Goal: Task Accomplishment & Management: Use online tool/utility

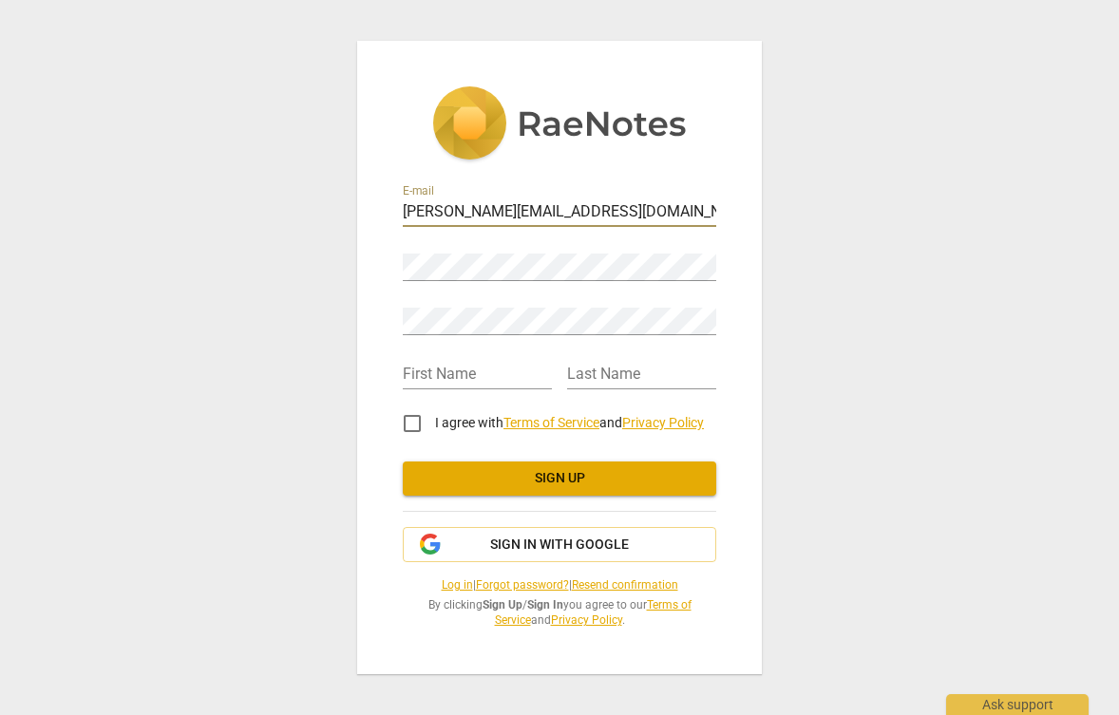
type input "[PERSON_NAME][EMAIL_ADDRESS][DOMAIN_NAME]"
type input "[PERSON_NAME]"
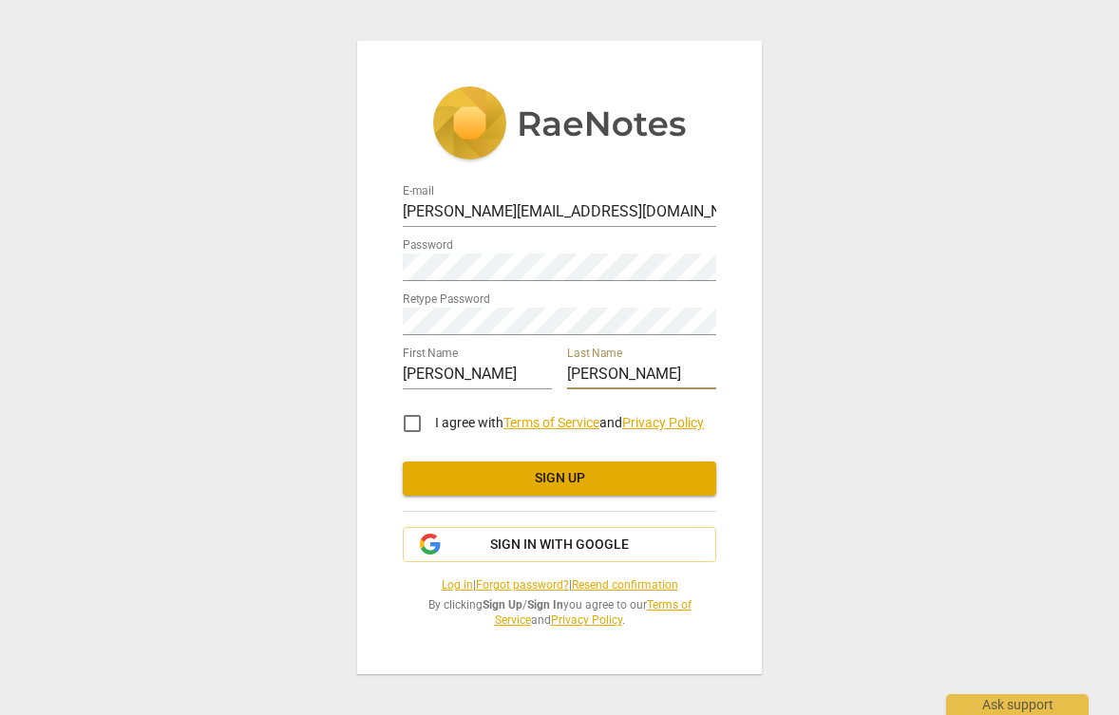
type input "[PERSON_NAME]"
click at [419, 425] on input "I agree with Terms of Service and Privacy Policy" at bounding box center [412, 424] width 46 height 46
checkbox input "true"
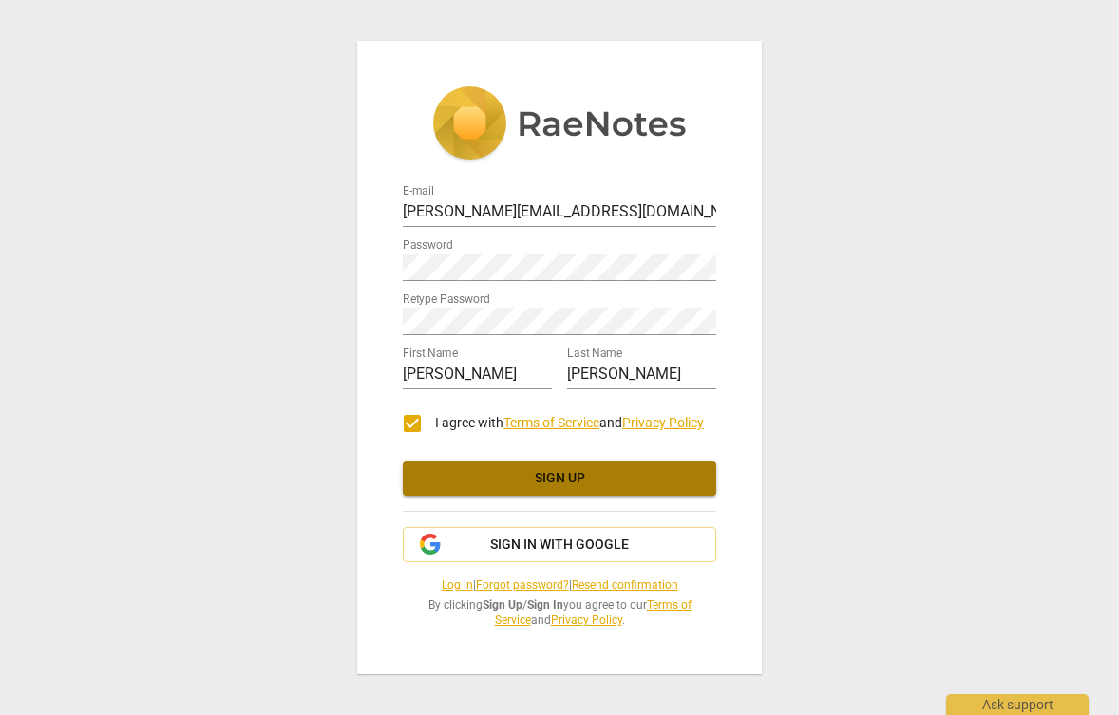
click at [476, 481] on span "Sign up" at bounding box center [559, 478] width 283 height 19
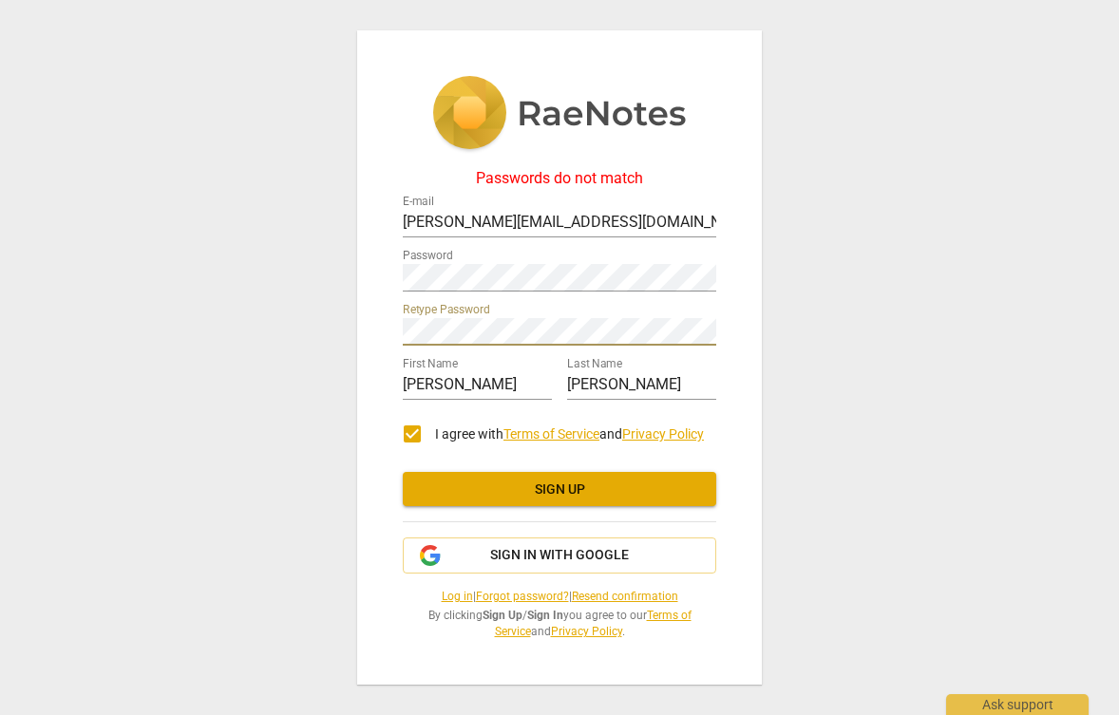
click at [495, 476] on button "Sign up" at bounding box center [559, 489] width 313 height 34
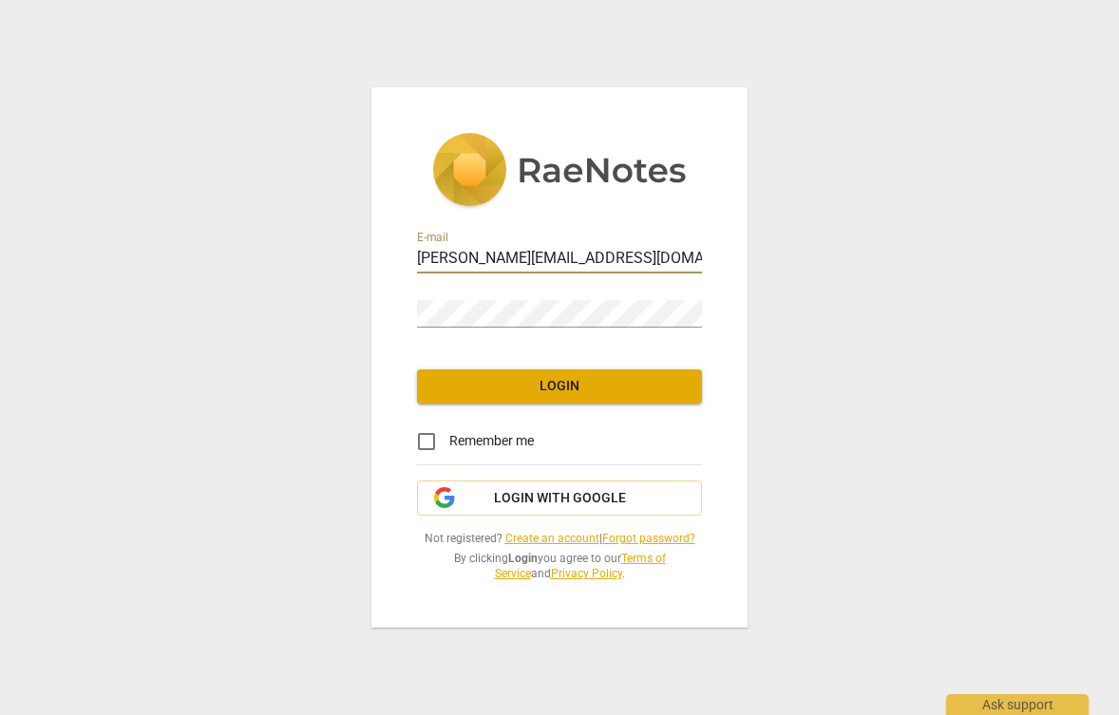
type input "[PERSON_NAME][EMAIL_ADDRESS][DOMAIN_NAME]"
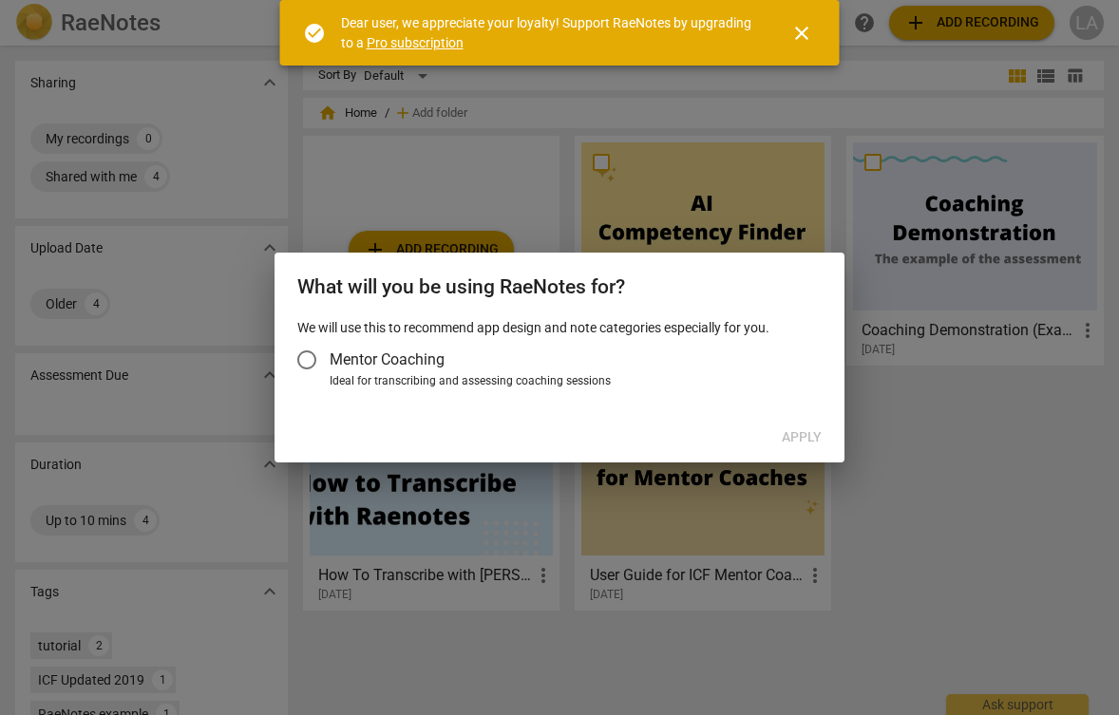
click at [370, 358] on span "Mentor Coaching" at bounding box center [387, 360] width 115 height 22
click at [330, 358] on input "Mentor Coaching" at bounding box center [307, 360] width 46 height 46
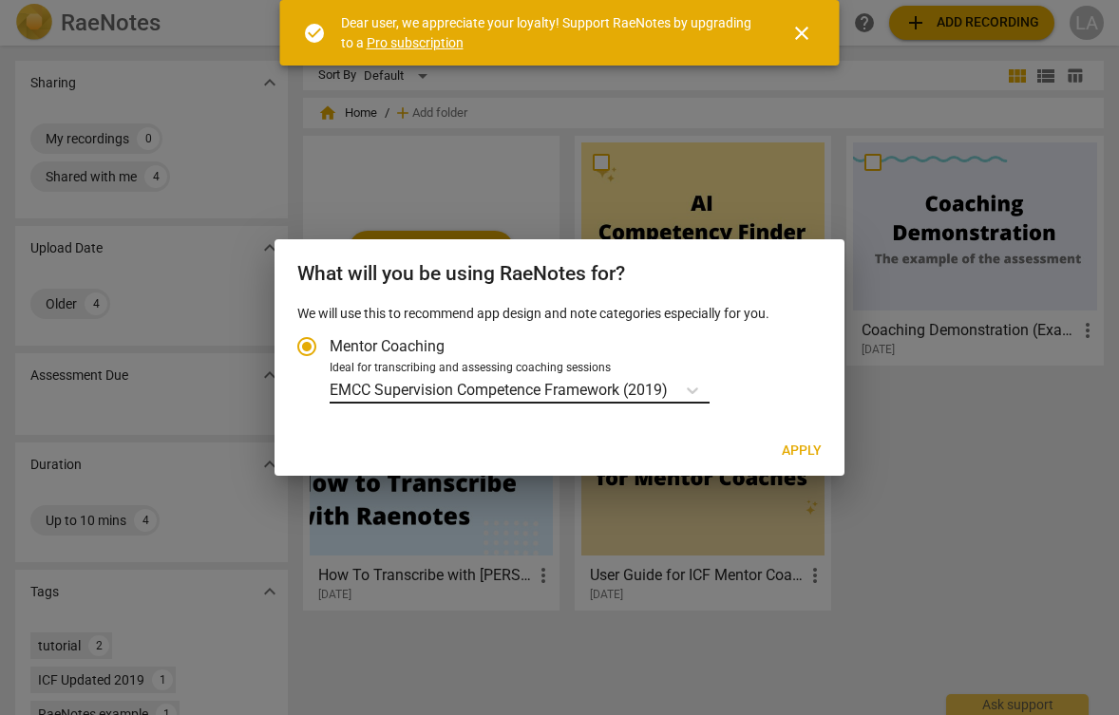
click at [598, 387] on p "EMCC Supervision Competence Framework (2019)" at bounding box center [499, 390] width 338 height 22
click at [0, 0] on input "Ideal for transcribing and assessing coaching sessions EMCC Supervision Compete…" at bounding box center [0, 0] width 0 height 0
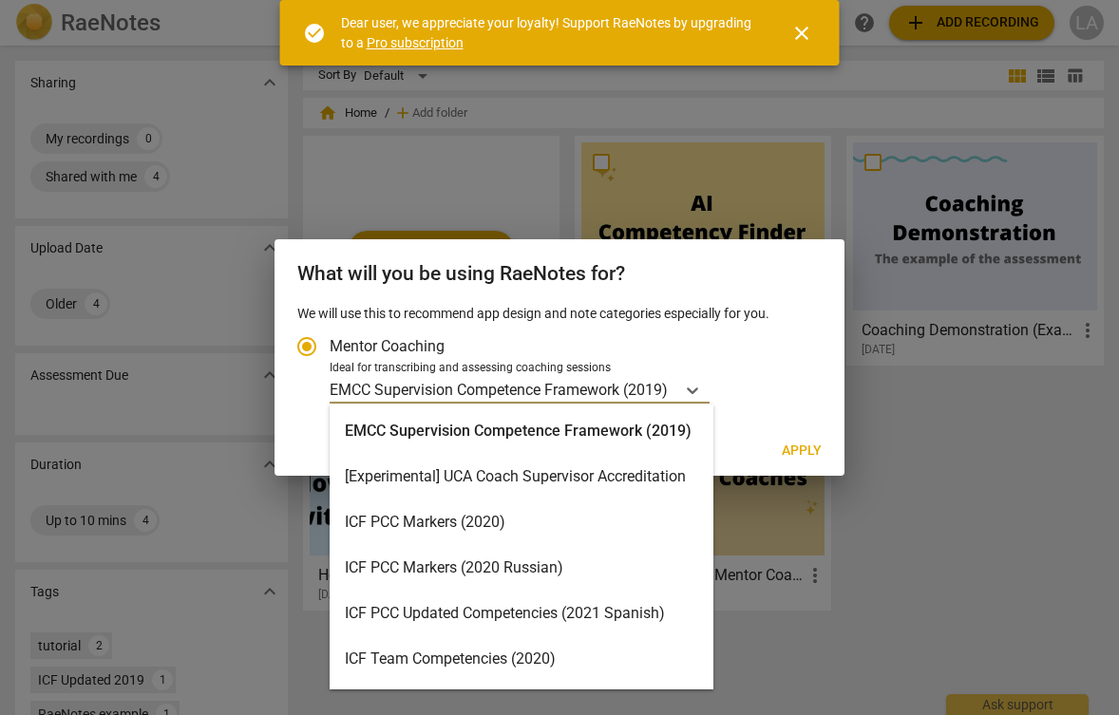
click at [600, 425] on div "EMCC Supervision Competence Framework (2019)" at bounding box center [522, 431] width 384 height 46
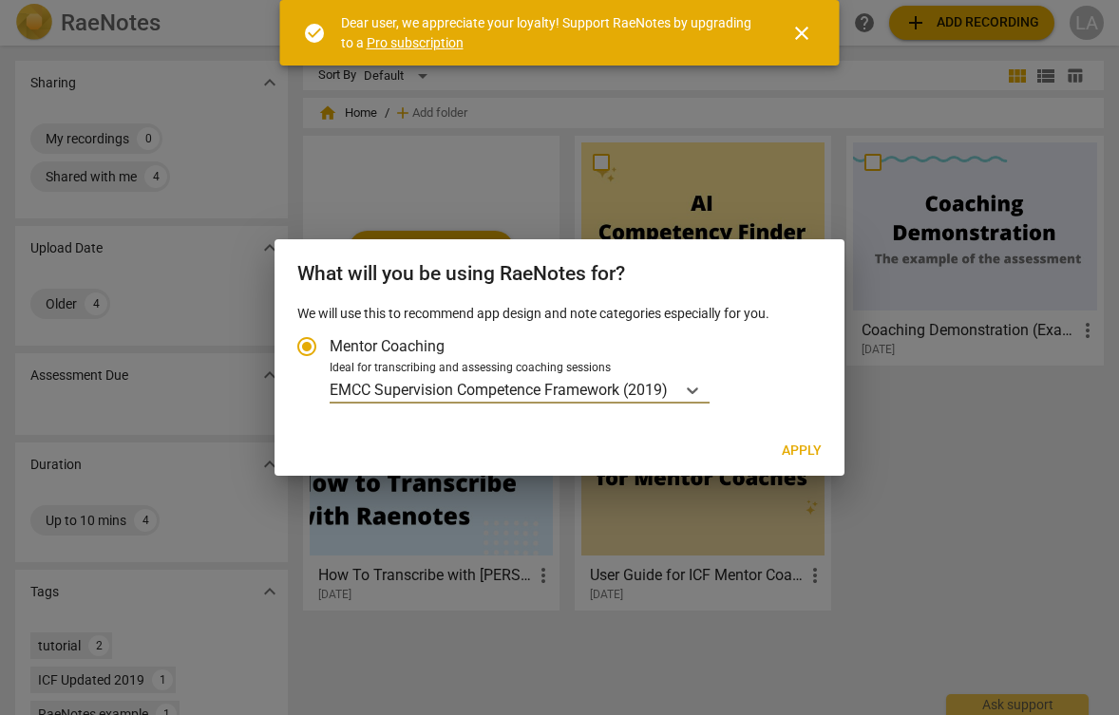
click at [481, 399] on p "EMCC Supervision Competence Framework (2019)" at bounding box center [499, 390] width 338 height 22
click at [0, 0] on input "Ideal for transcribing and assessing coaching sessions EMCC Supervision Compete…" at bounding box center [0, 0] width 0 height 0
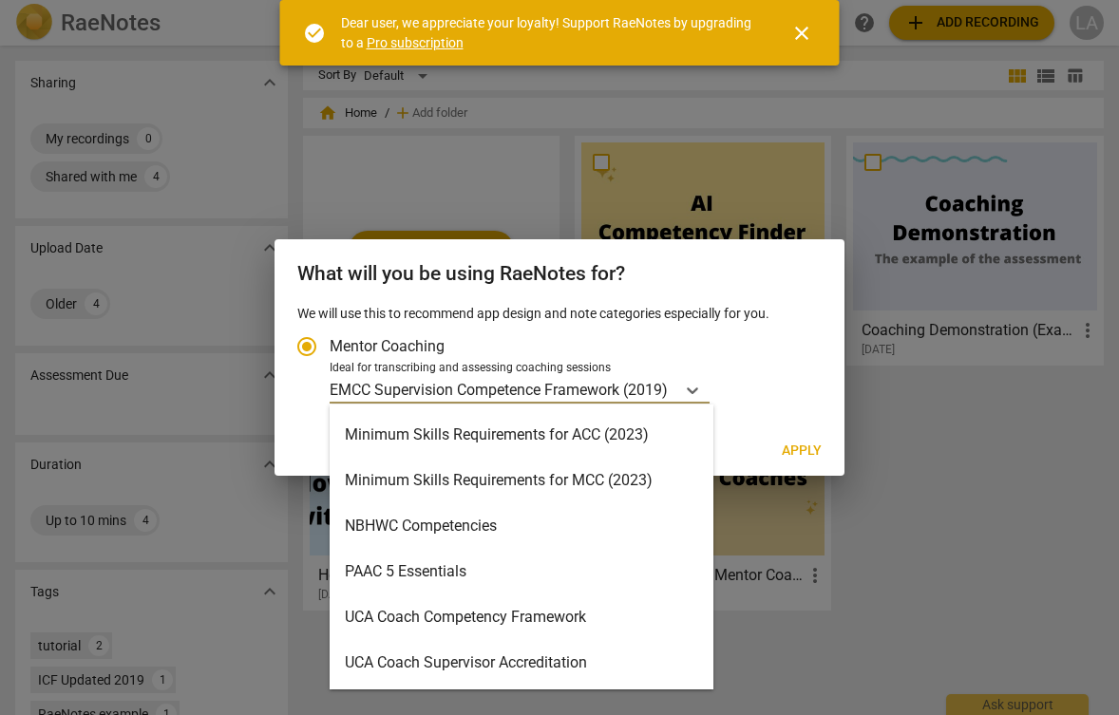
scroll to position [406, 0]
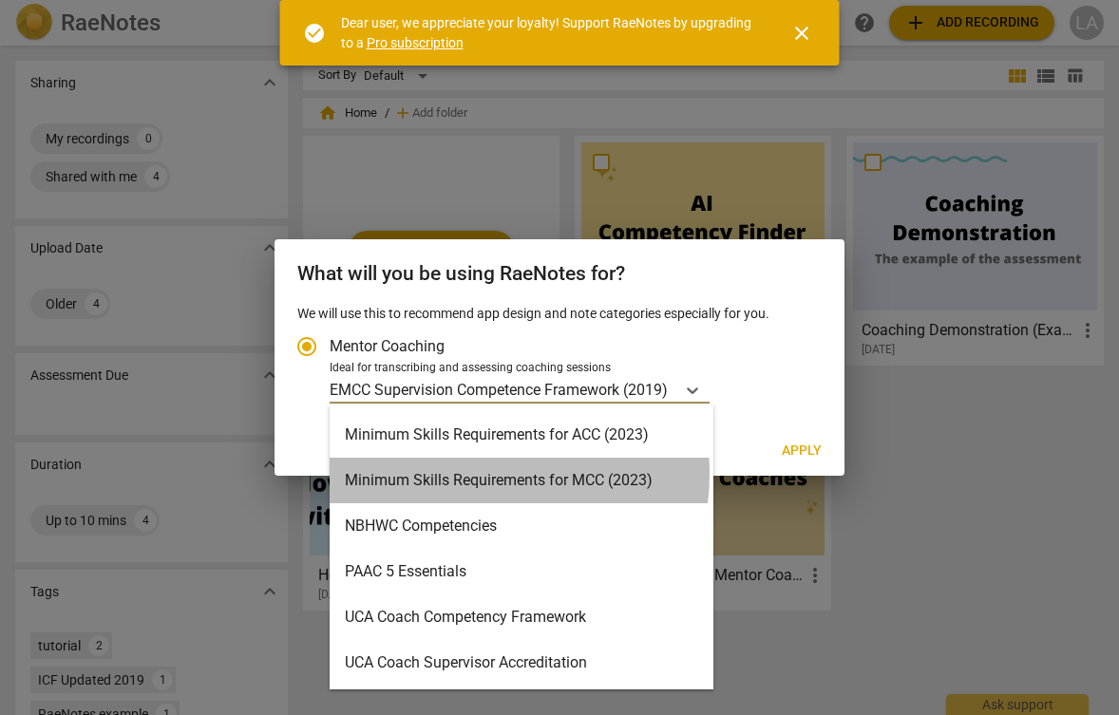
click at [468, 474] on div "Minimum Skills Requirements for MCC (2023)" at bounding box center [522, 481] width 384 height 46
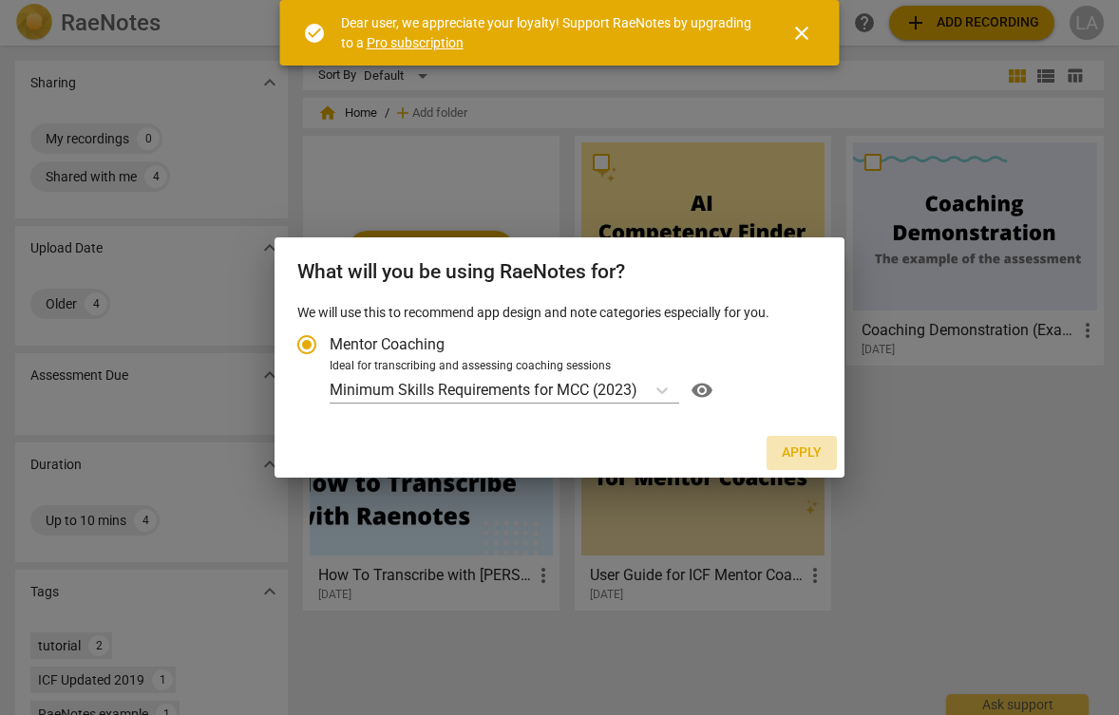
click at [799, 449] on span "Apply" at bounding box center [802, 453] width 40 height 19
radio input "false"
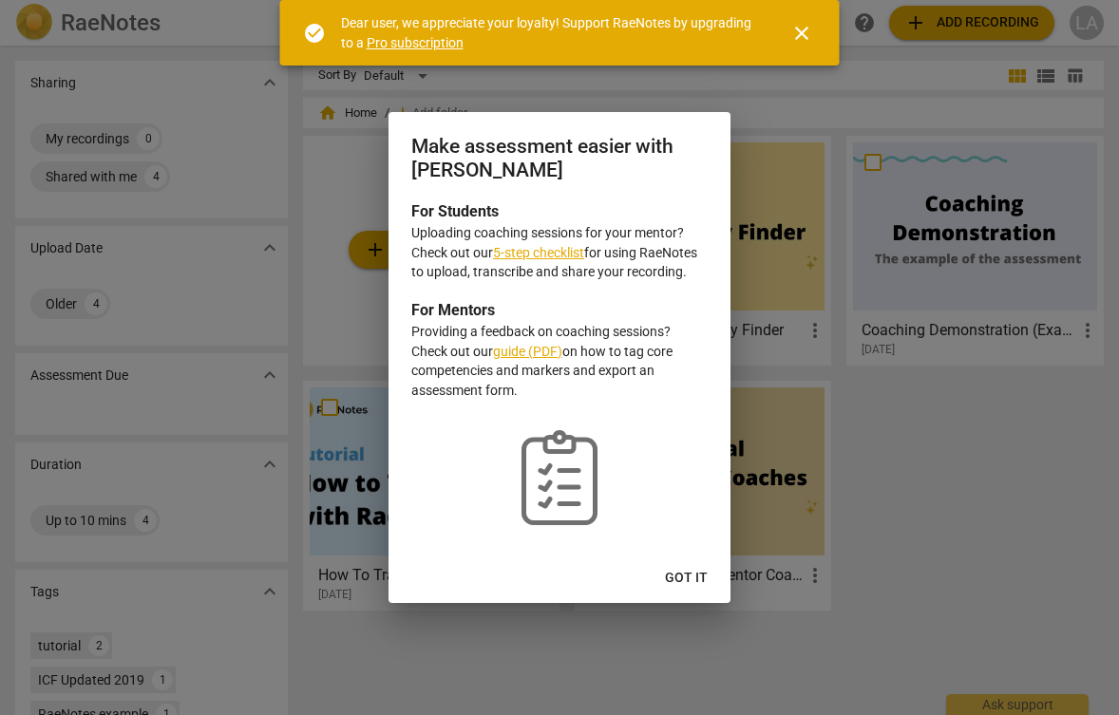
click at [697, 576] on span "Got it" at bounding box center [686, 578] width 43 height 19
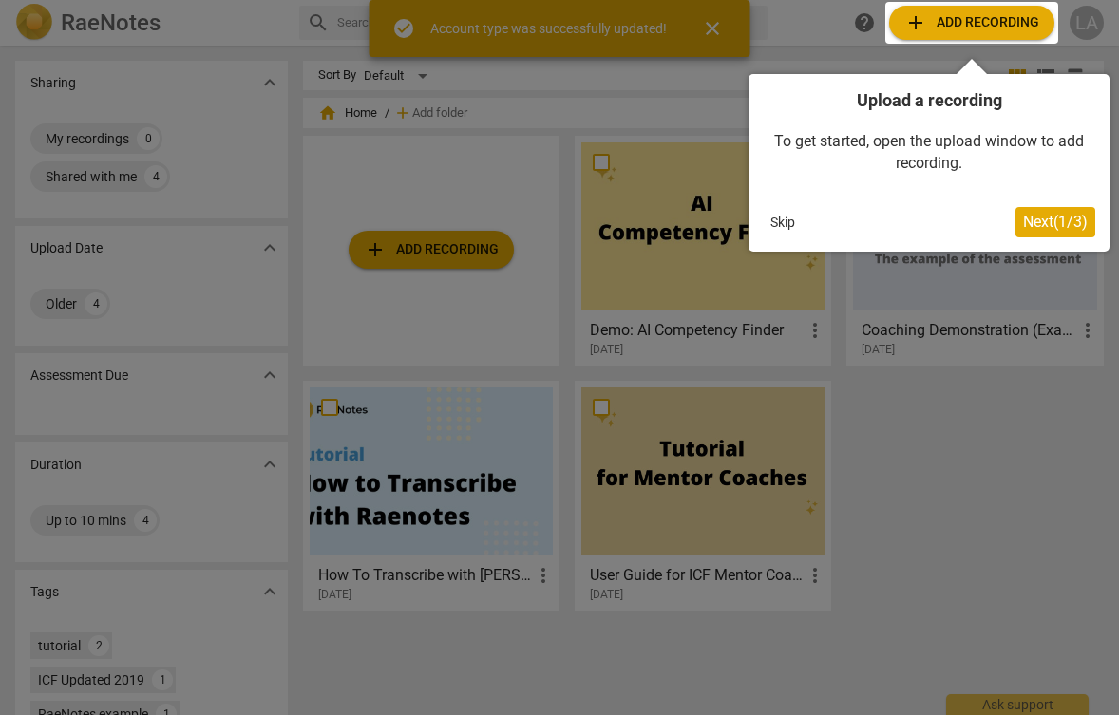
click at [789, 217] on button "Skip" at bounding box center [783, 222] width 40 height 28
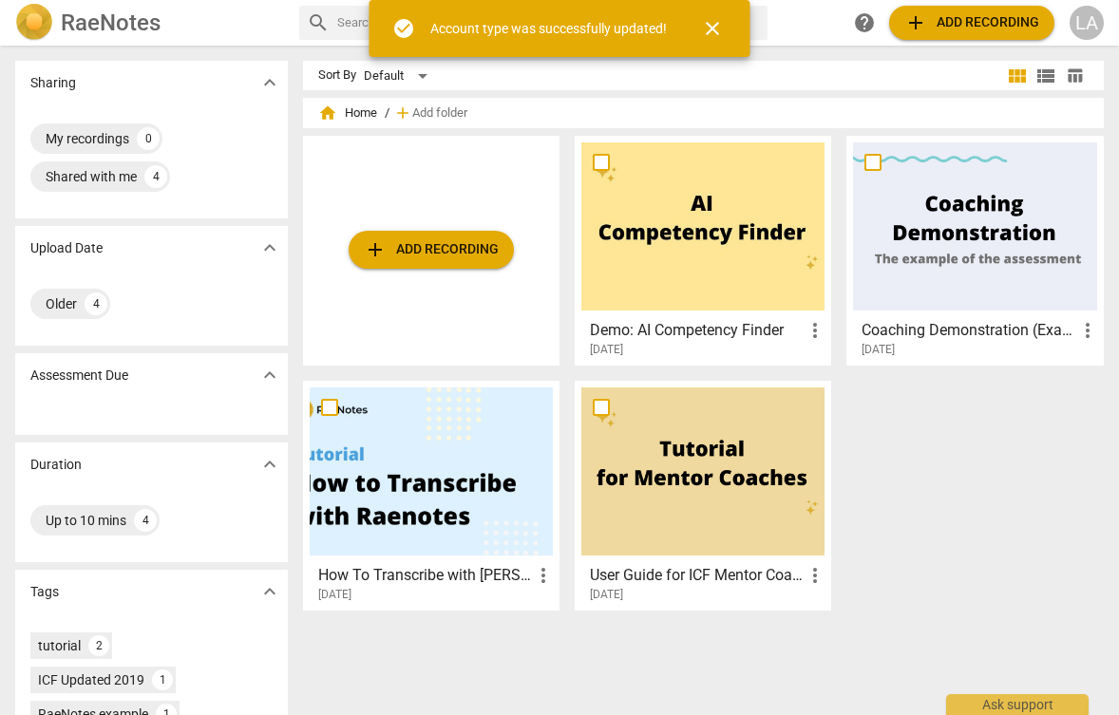
scroll to position [0, 0]
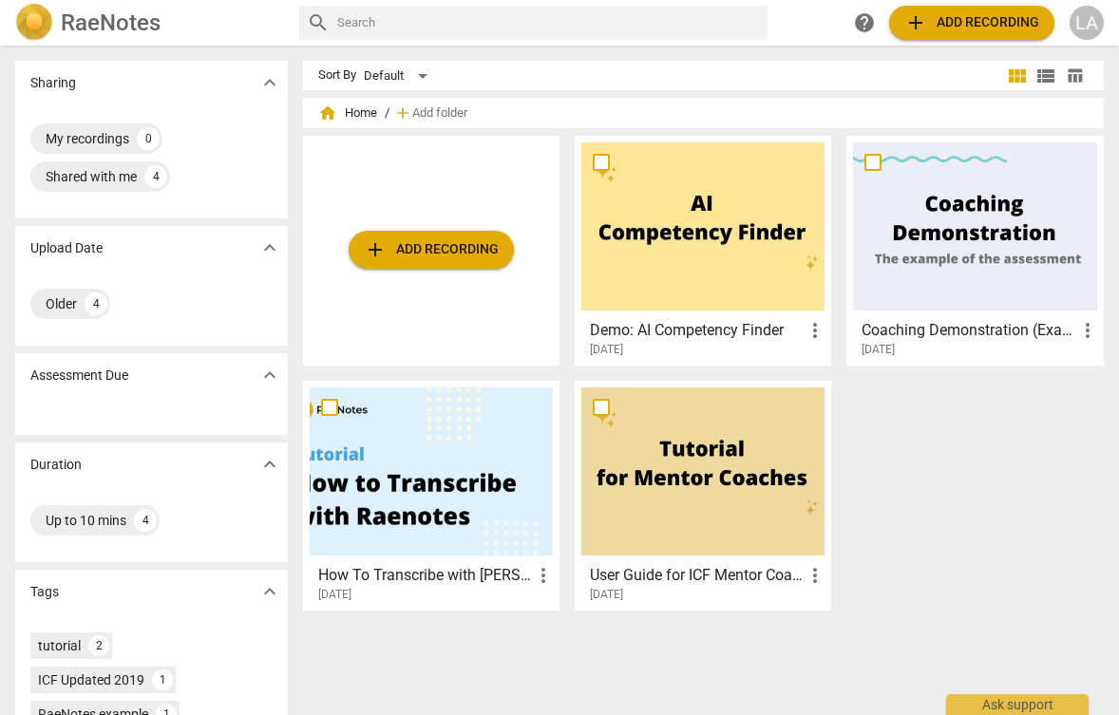
click at [389, 253] on span "add Add recording" at bounding box center [431, 249] width 135 height 23
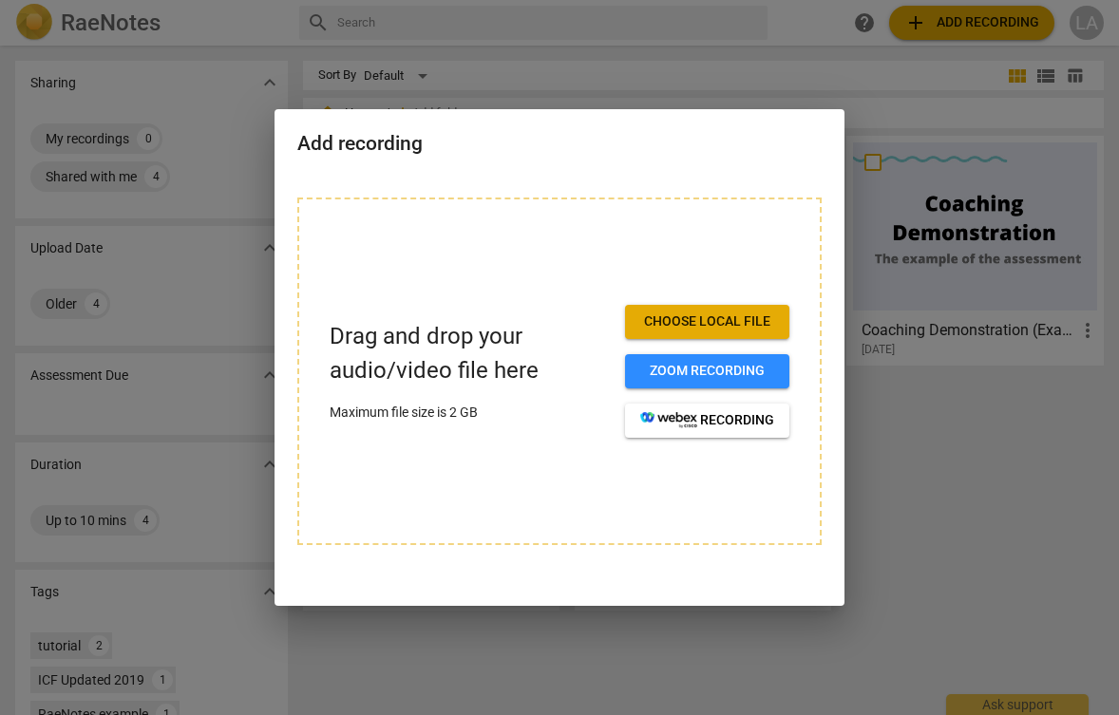
click at [688, 307] on button "Choose local file" at bounding box center [707, 322] width 164 height 34
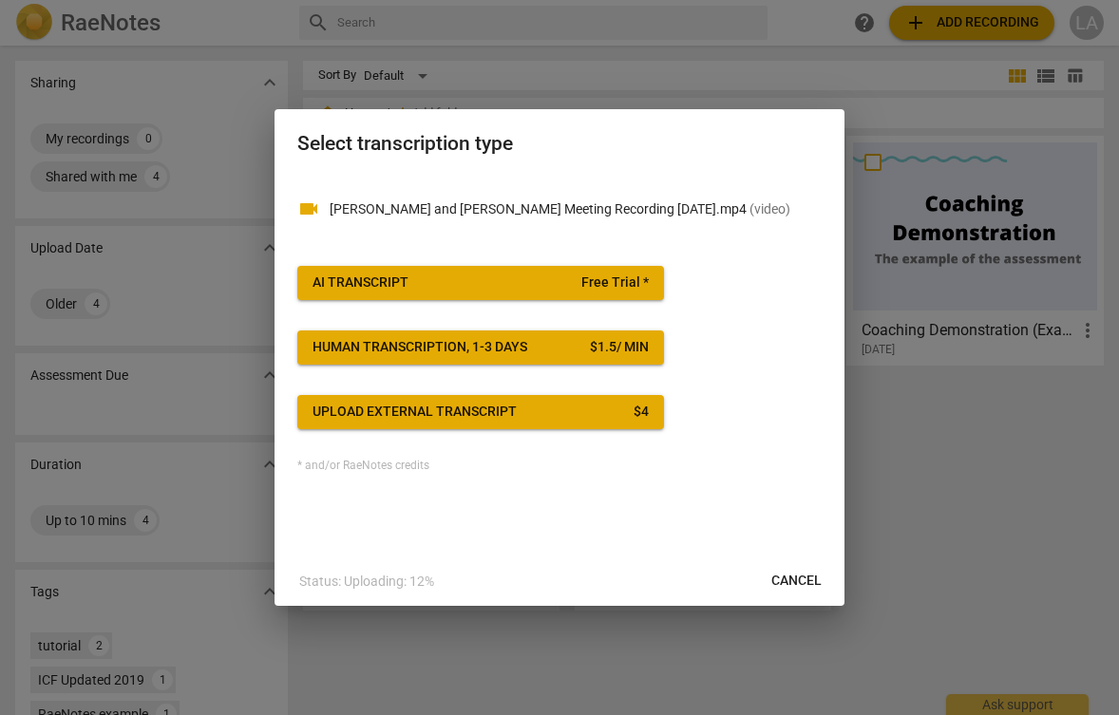
click at [557, 285] on span "AI Transcript Free Trial *" at bounding box center [480, 283] width 336 height 19
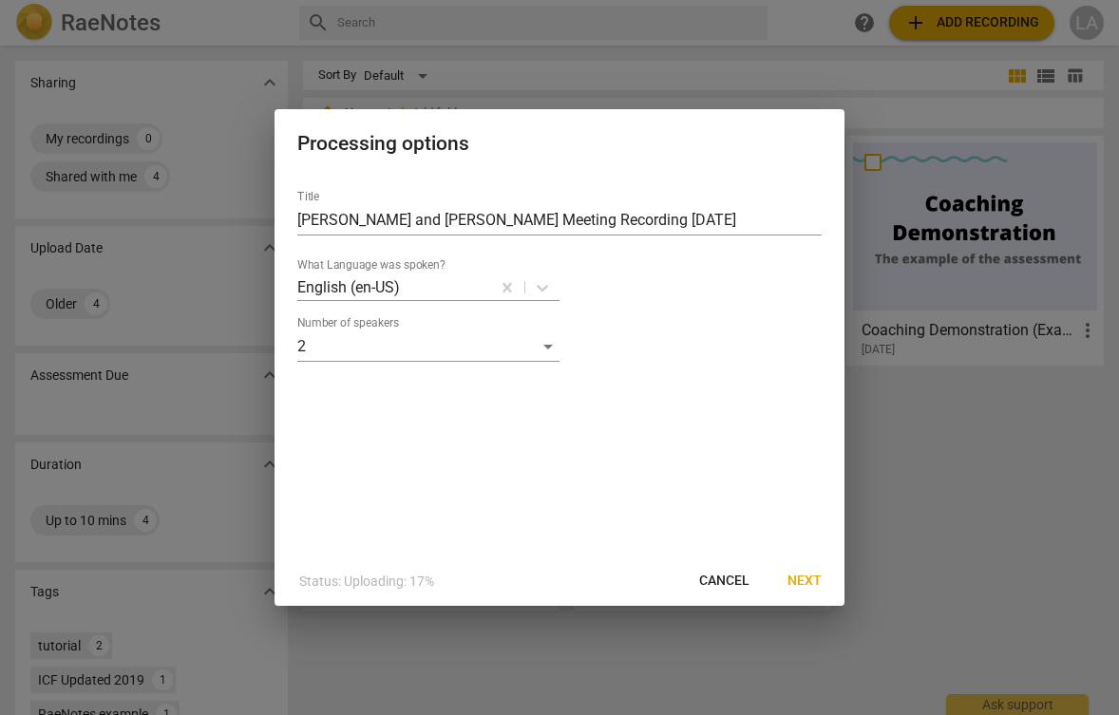
click at [792, 576] on span "Next" at bounding box center [804, 581] width 34 height 19
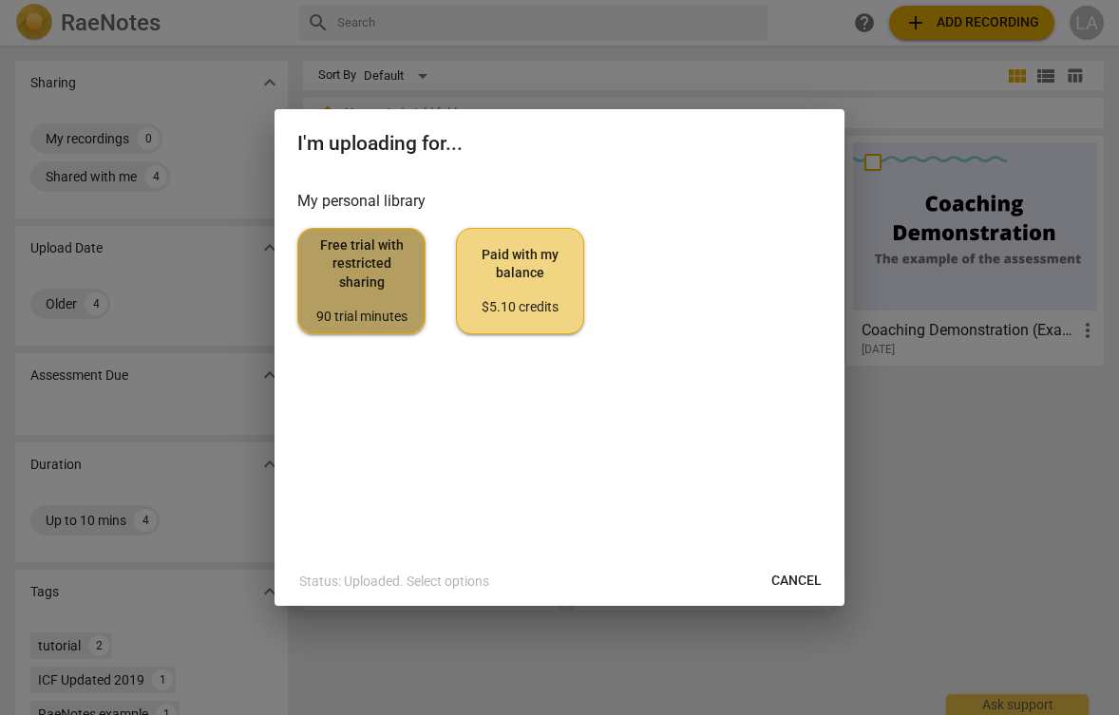
click at [382, 270] on span "Free trial with restricted sharing 90 trial minutes" at bounding box center [361, 280] width 96 height 89
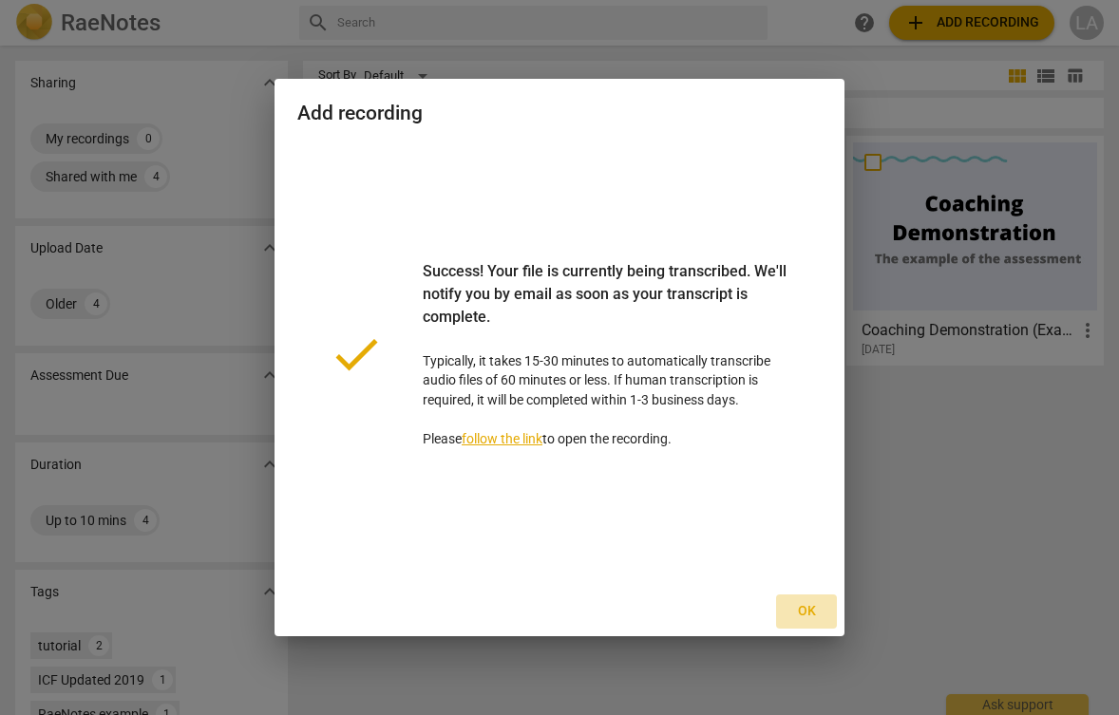
click at [808, 608] on span "Ok" at bounding box center [806, 611] width 30 height 19
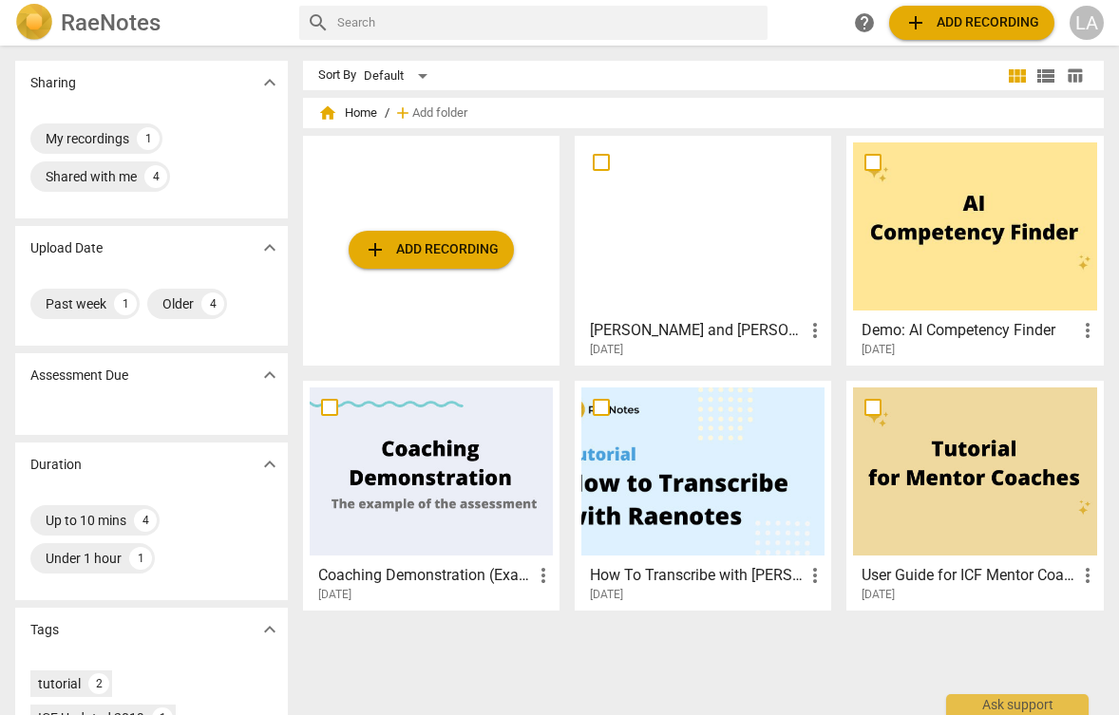
click at [708, 233] on div at bounding box center [702, 226] width 243 height 168
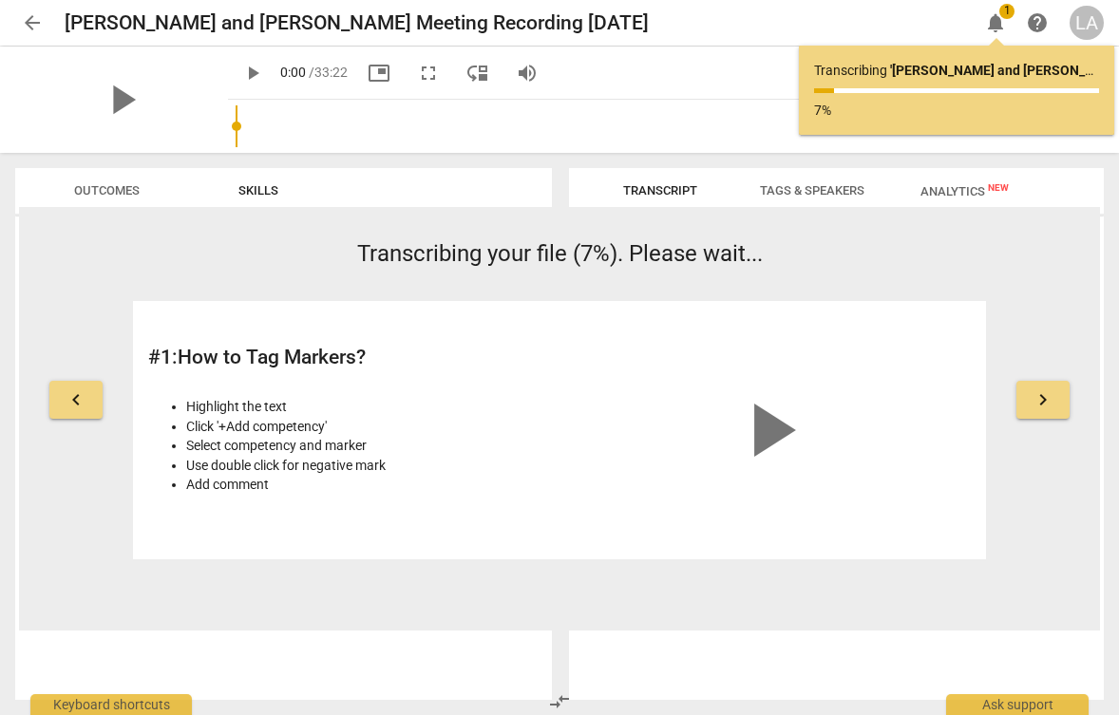
click at [656, 191] on span "Transcript" at bounding box center [660, 190] width 74 height 14
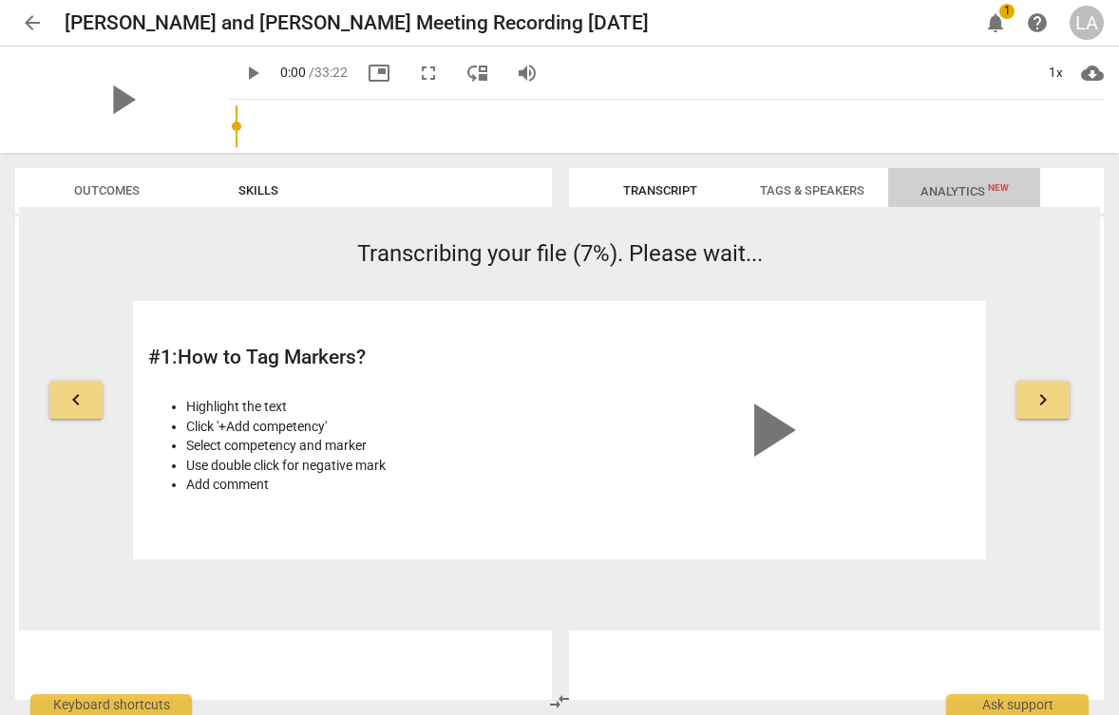
click at [970, 189] on span "Analytics New" at bounding box center [964, 191] width 88 height 14
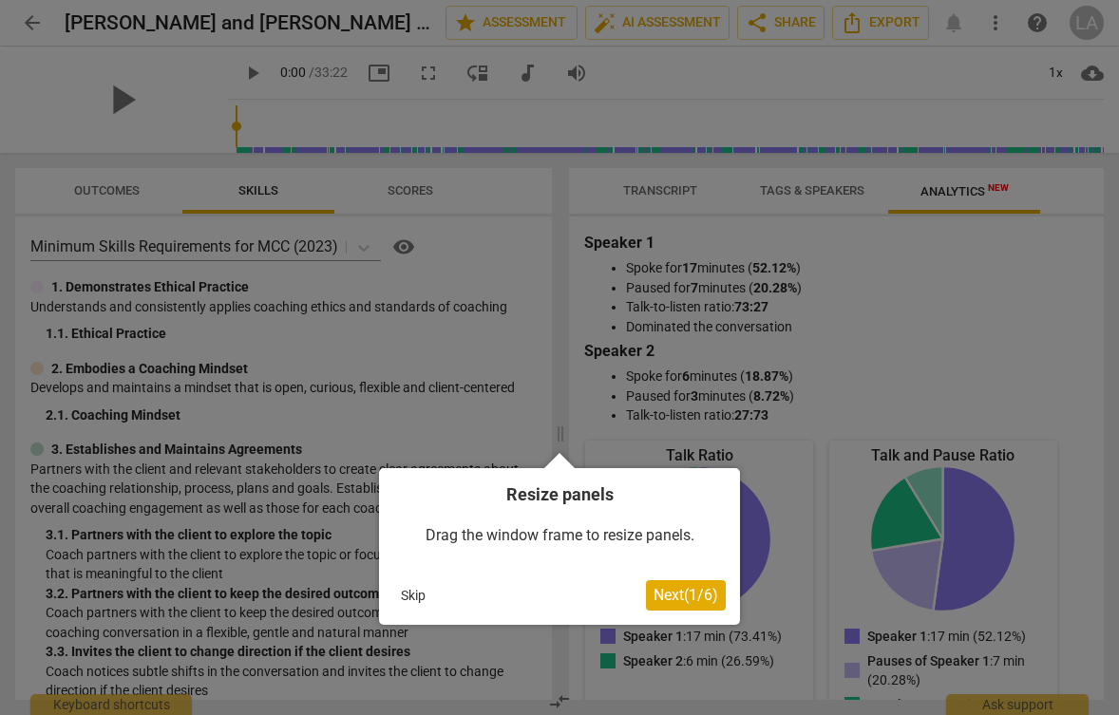
click at [672, 595] on span "Next ( 1 / 6 )" at bounding box center [685, 595] width 65 height 18
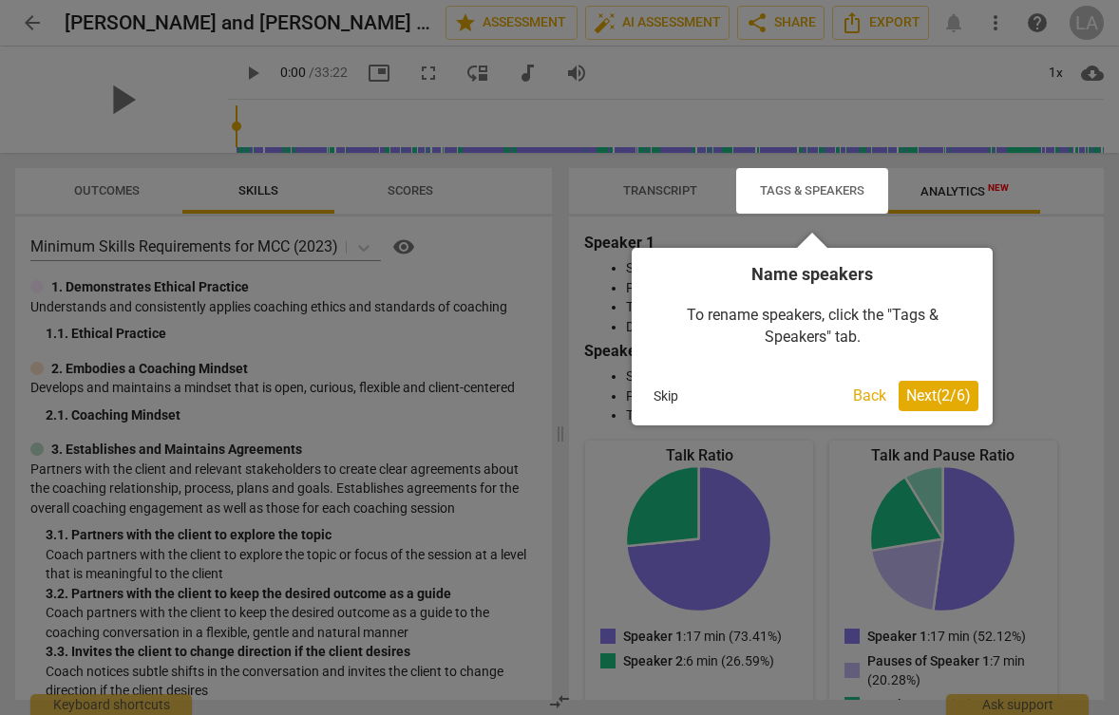
click at [957, 398] on span "Next ( 2 / 6 )" at bounding box center [938, 396] width 65 height 18
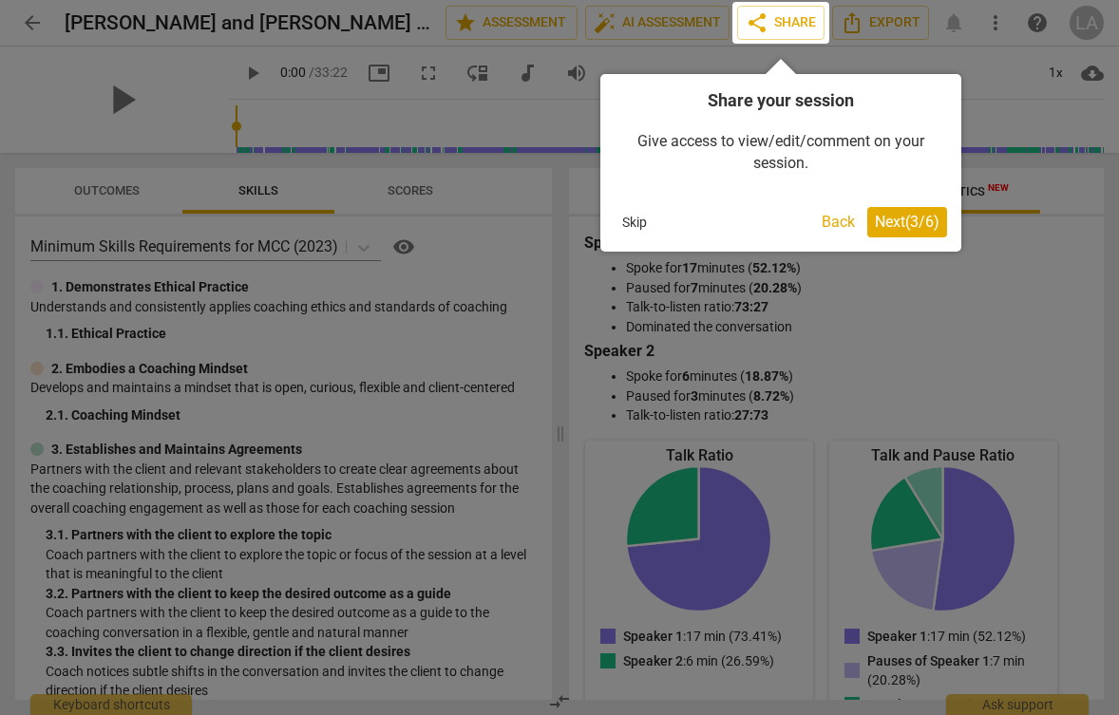
click at [906, 227] on span "Next ( 3 / 6 )" at bounding box center [907, 222] width 65 height 18
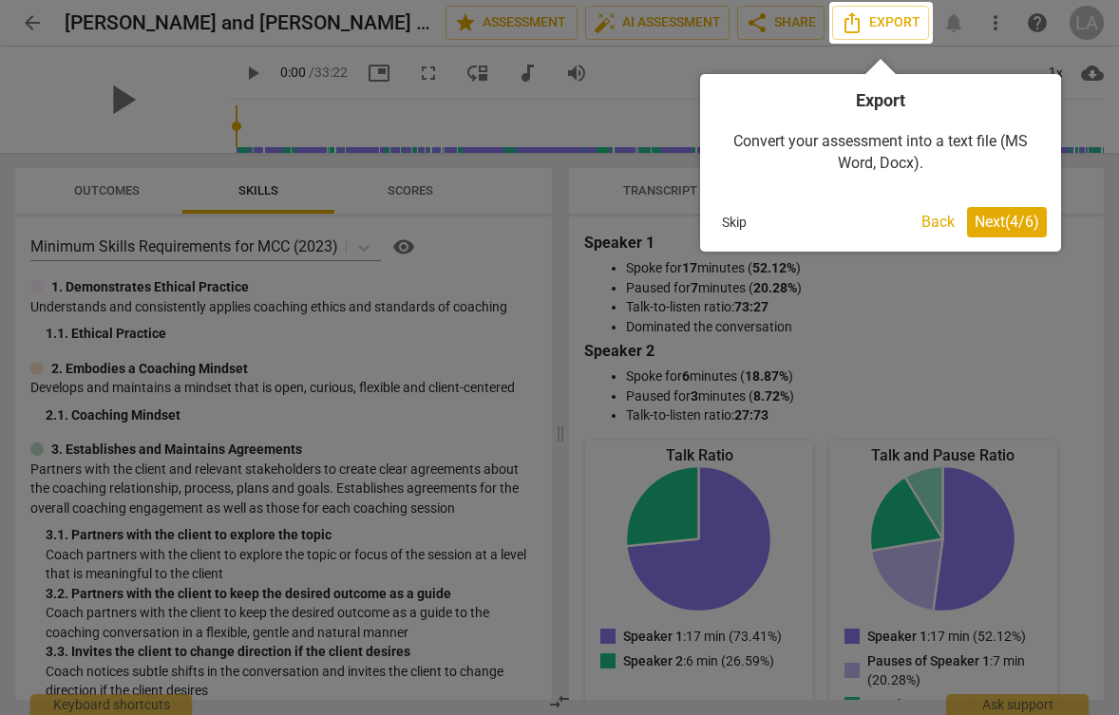
click at [993, 228] on span "Next ( 4 / 6 )" at bounding box center [1006, 222] width 65 height 18
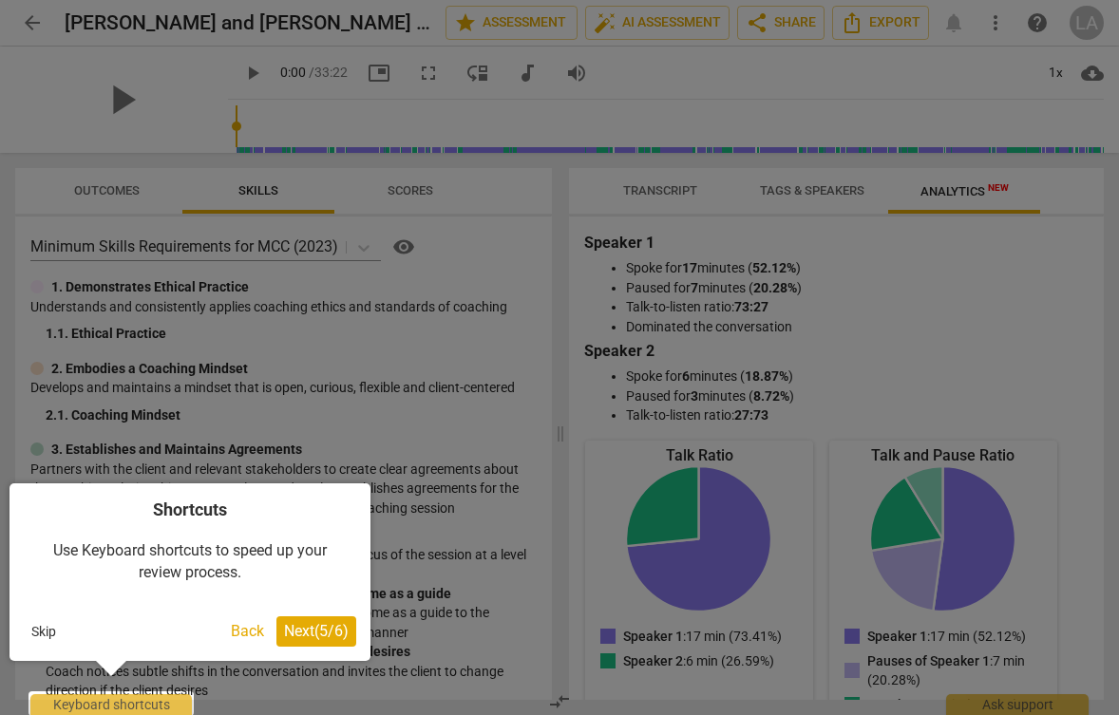
click at [327, 635] on span "Next ( 5 / 6 )" at bounding box center [316, 631] width 65 height 18
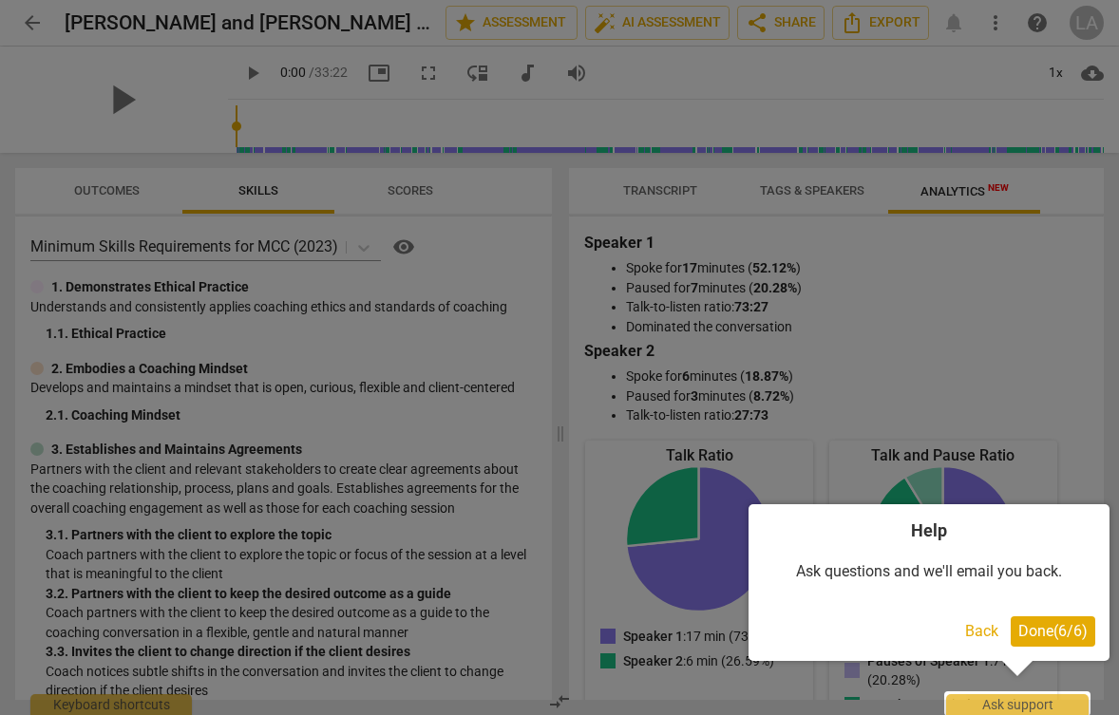
click at [1078, 632] on span "Done ( 6 / 6 )" at bounding box center [1052, 631] width 69 height 18
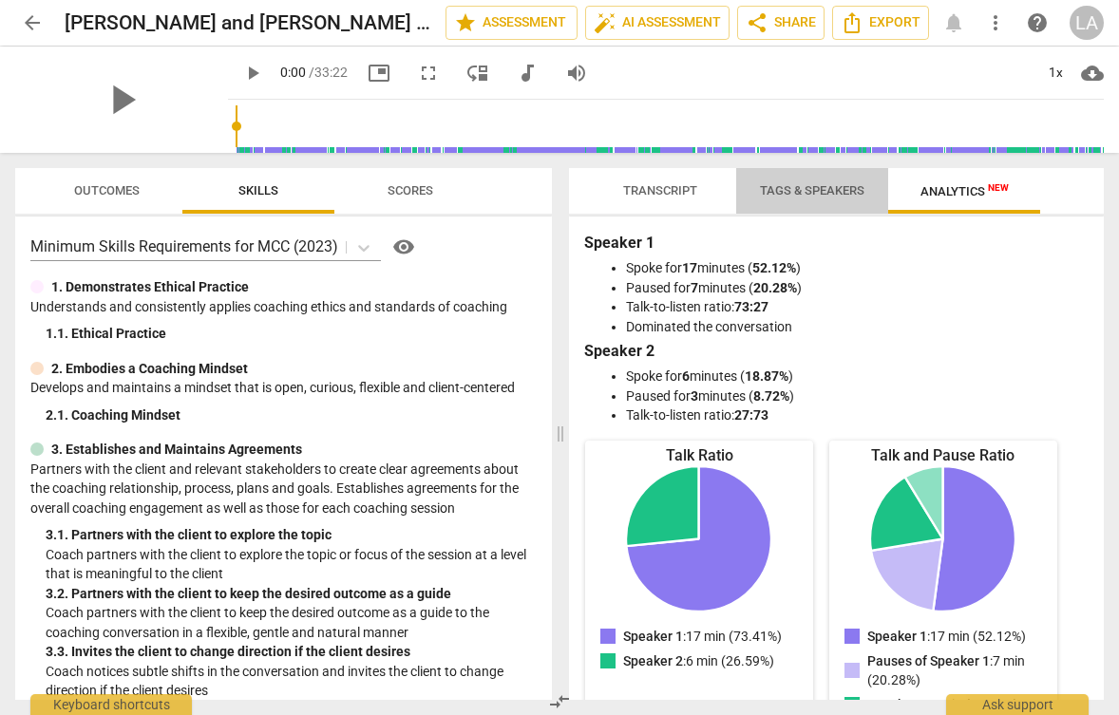
click at [784, 183] on span "Tags & Speakers" at bounding box center [812, 190] width 104 height 14
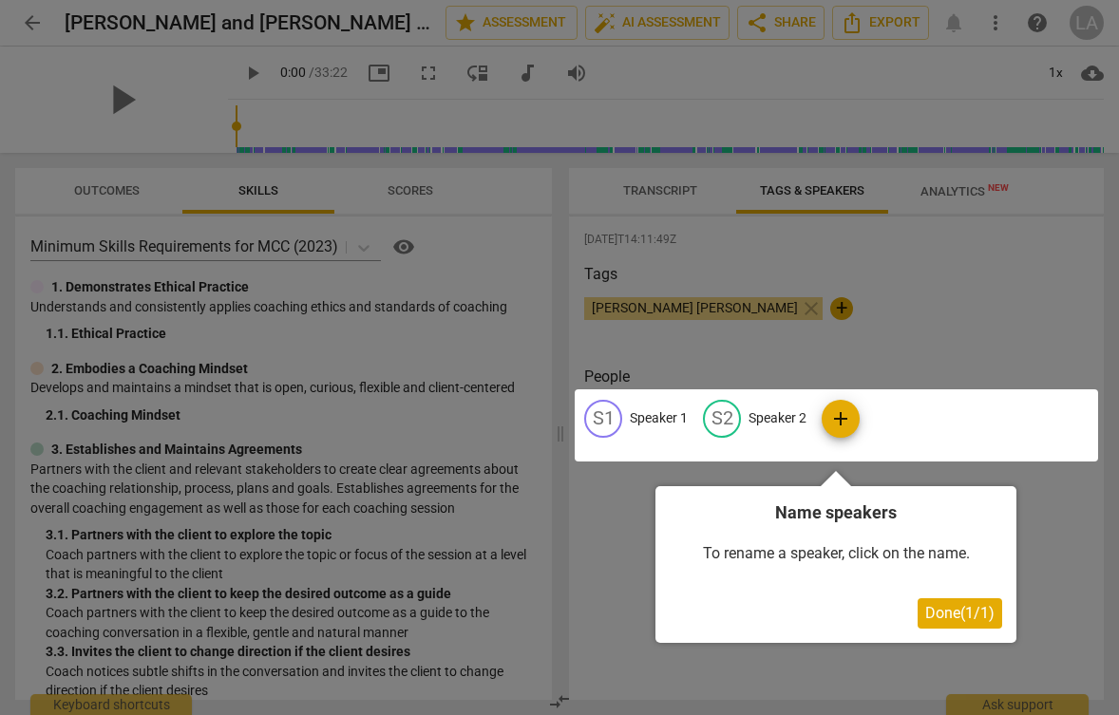
click at [851, 418] on div at bounding box center [836, 425] width 523 height 72
click at [933, 621] on button "Done ( 1 / 1 )" at bounding box center [959, 613] width 85 height 30
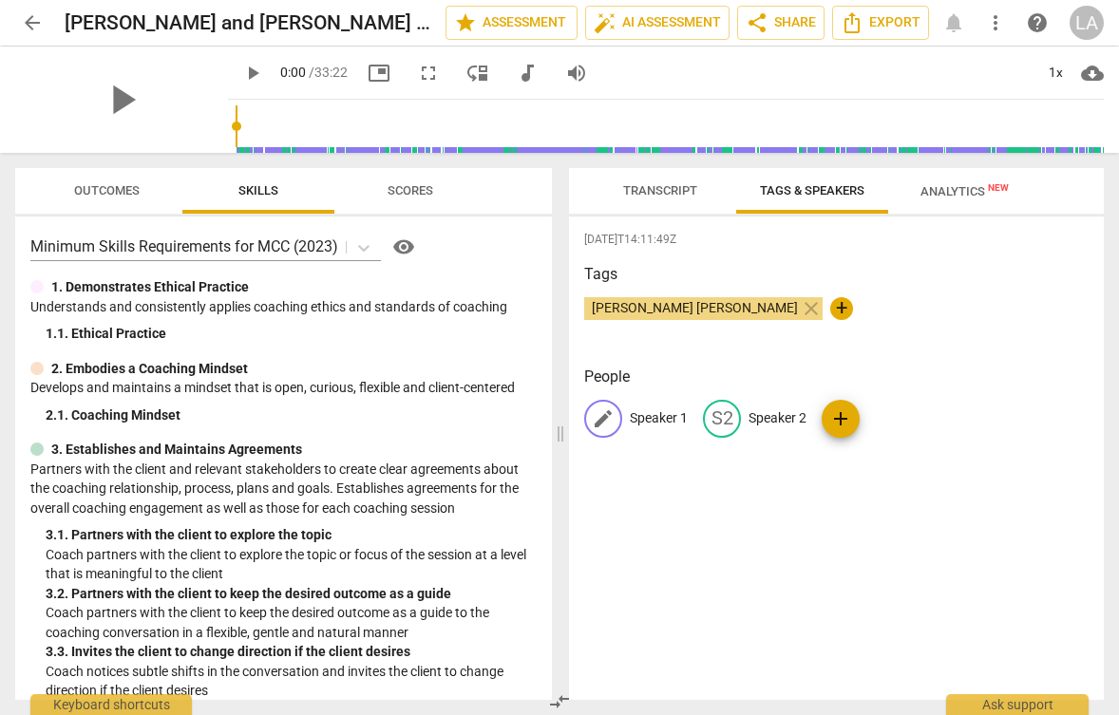
click at [590, 418] on div "edit" at bounding box center [603, 419] width 38 height 38
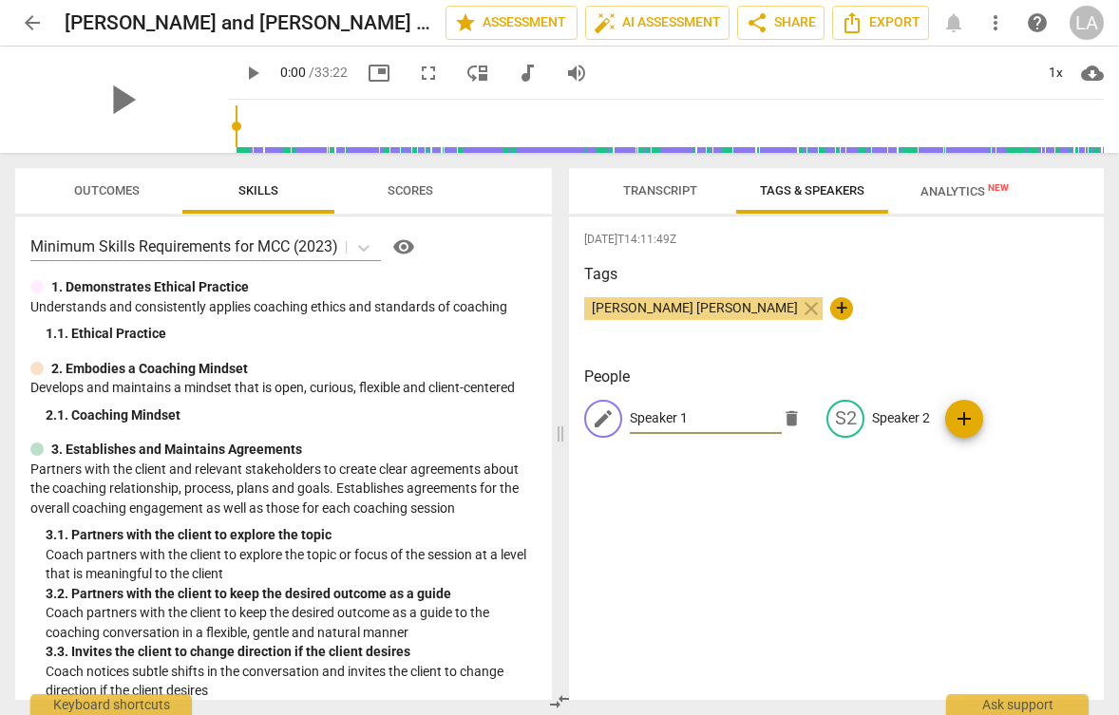
click at [611, 186] on span "Transcript" at bounding box center [660, 192] width 120 height 26
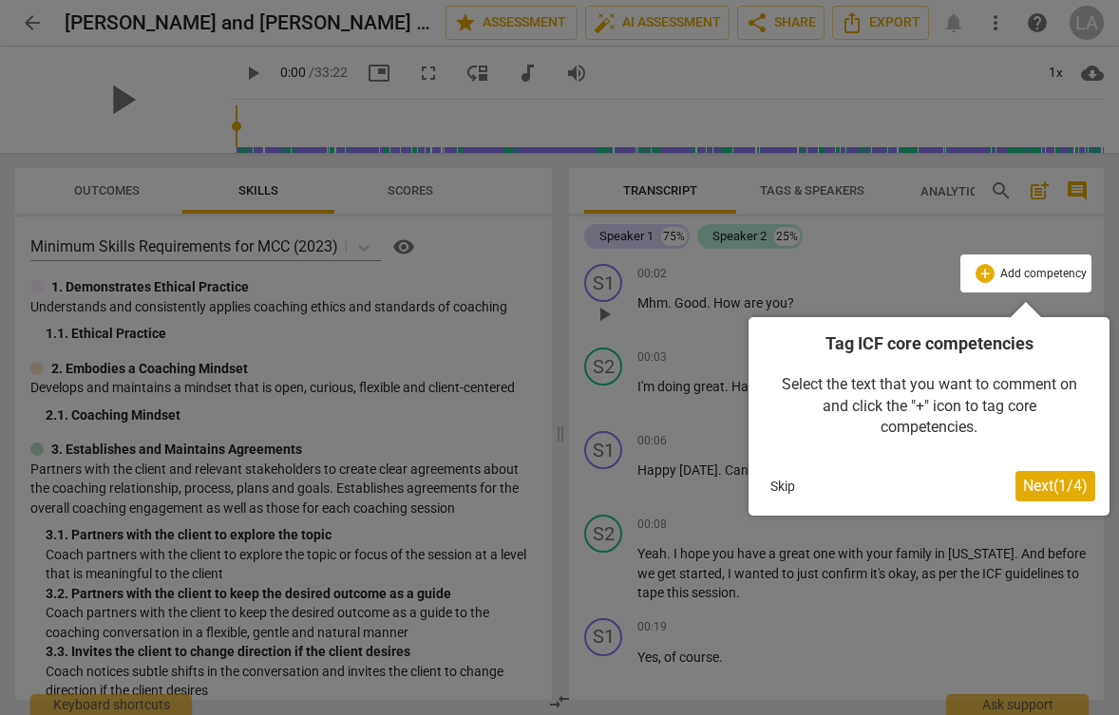
click at [783, 485] on button "Skip" at bounding box center [783, 486] width 40 height 28
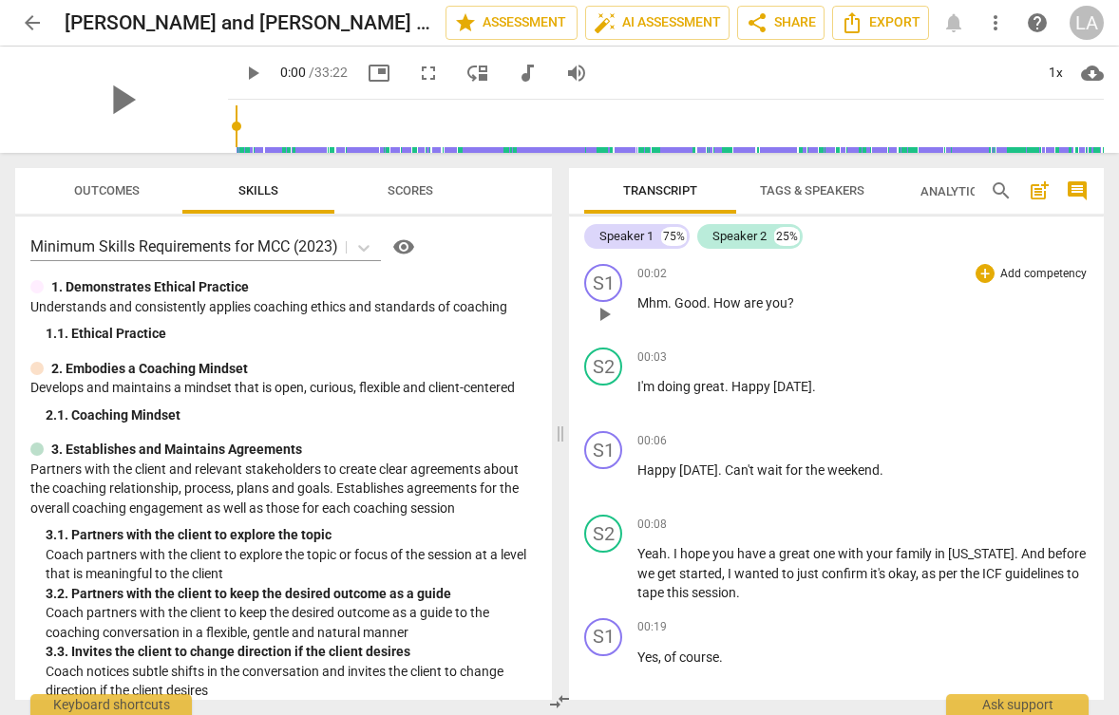
click at [605, 318] on span "play_arrow" at bounding box center [604, 314] width 23 height 23
click at [754, 233] on div "Speaker 2" at bounding box center [739, 236] width 54 height 19
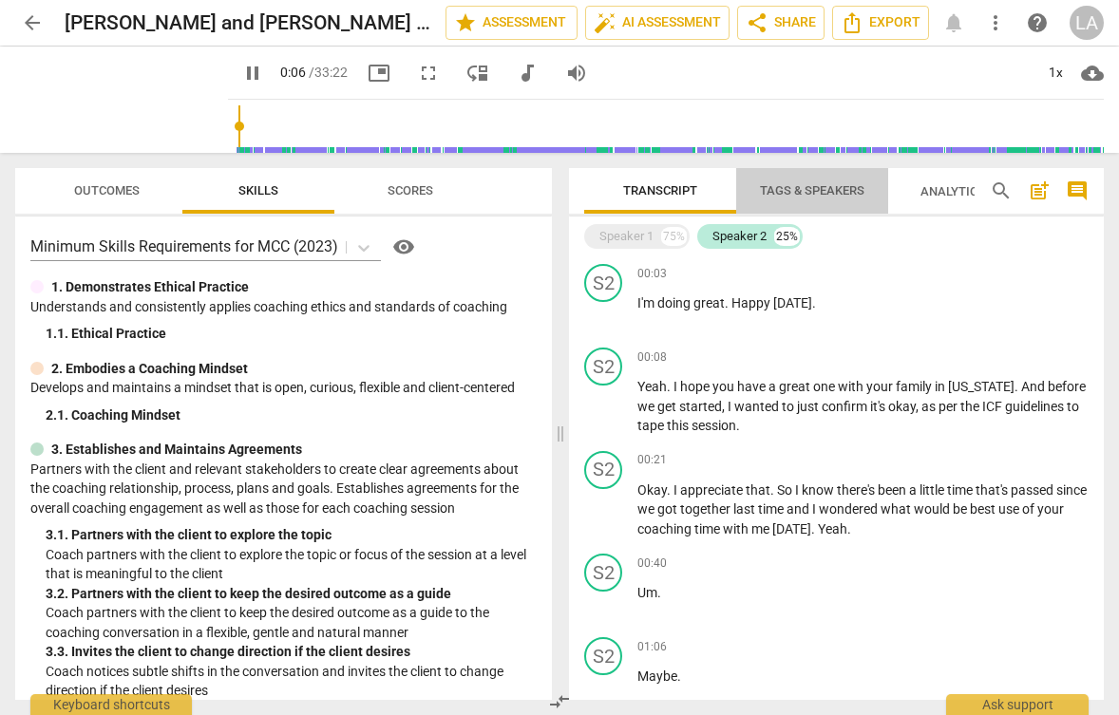
click at [800, 197] on span "Tags & Speakers" at bounding box center [812, 190] width 104 height 14
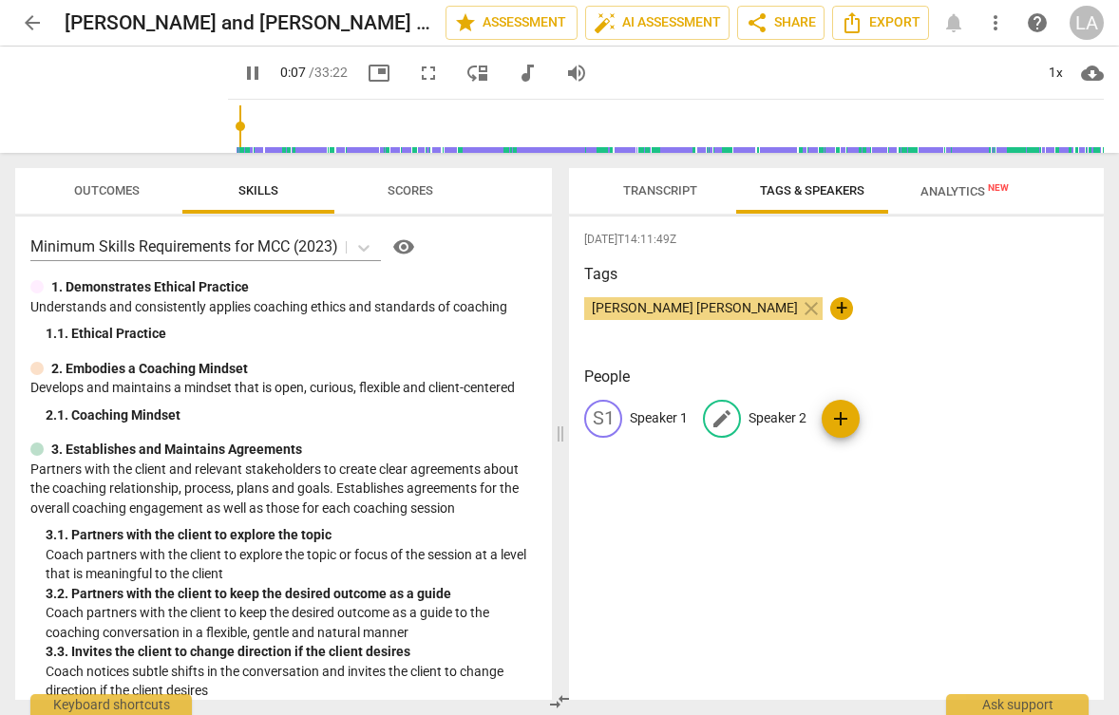
click at [726, 411] on span "edit" at bounding box center [721, 418] width 23 height 23
type input "9"
type input "L"
type input "9"
type input "Lei"
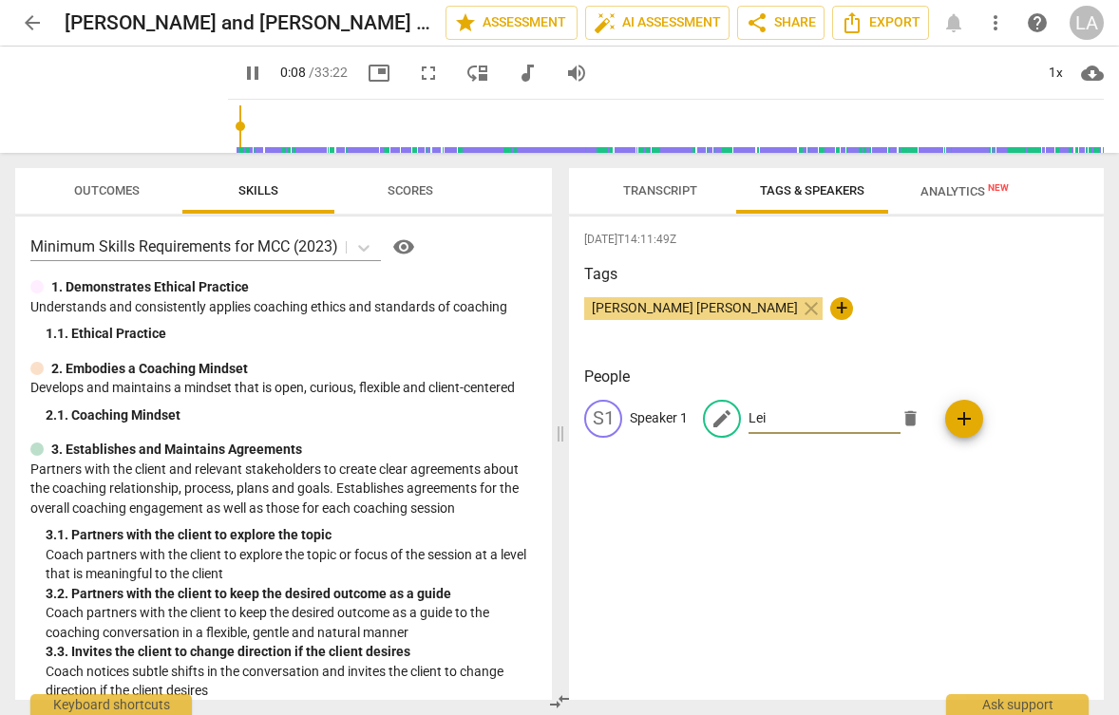
type input "9"
type input "[PERSON_NAME]"
type input "9"
type input "[PERSON_NAME]"
type input "10"
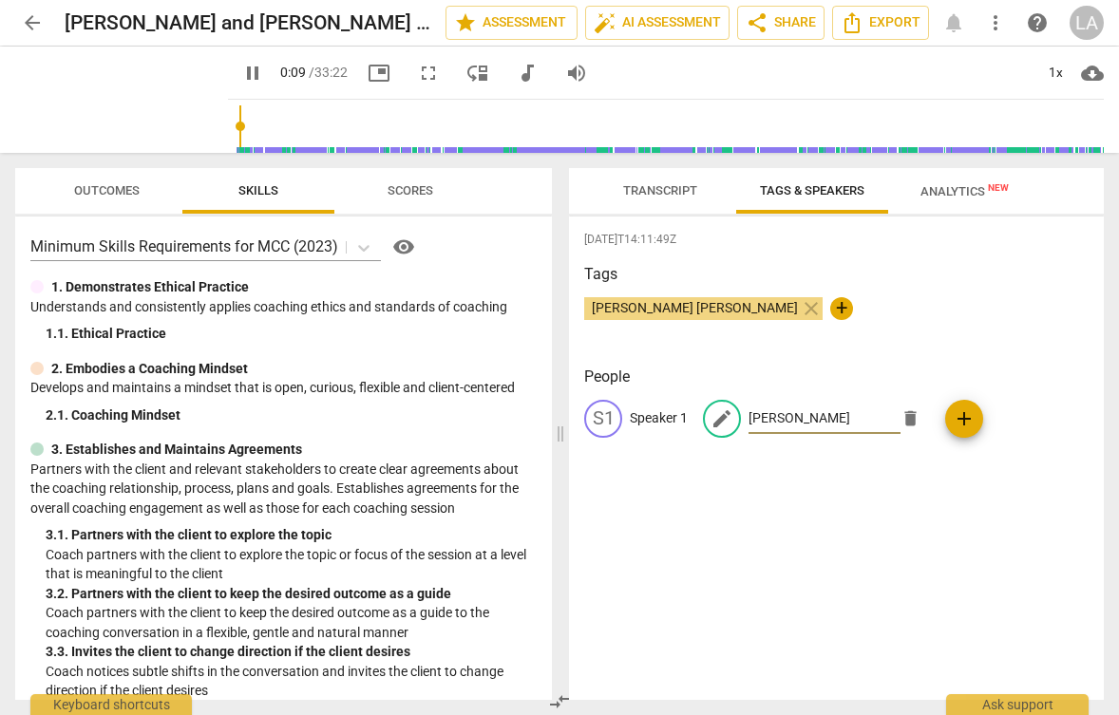
type input "[PERSON_NAME]"
type input "10"
type input "[PERSON_NAME]"
type input "10"
type input "Leigh Ann E"
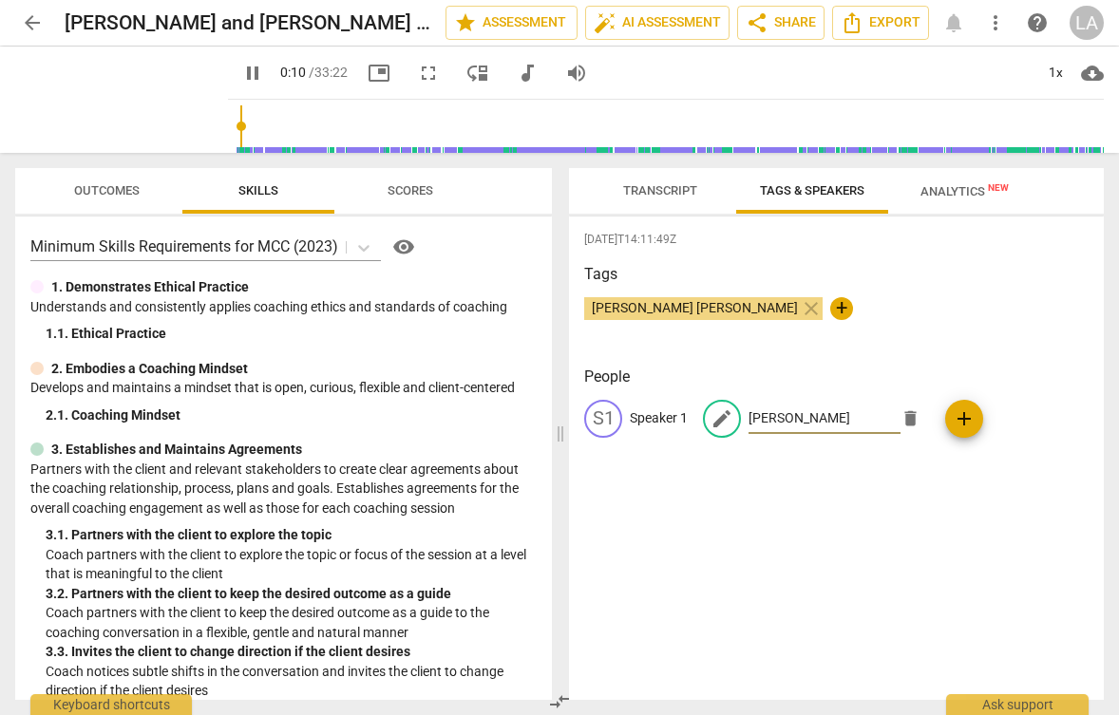
type input "11"
type input "Leigh Ann Er"
type input "11"
type input "Leigh Ann Erri"
type input "11"
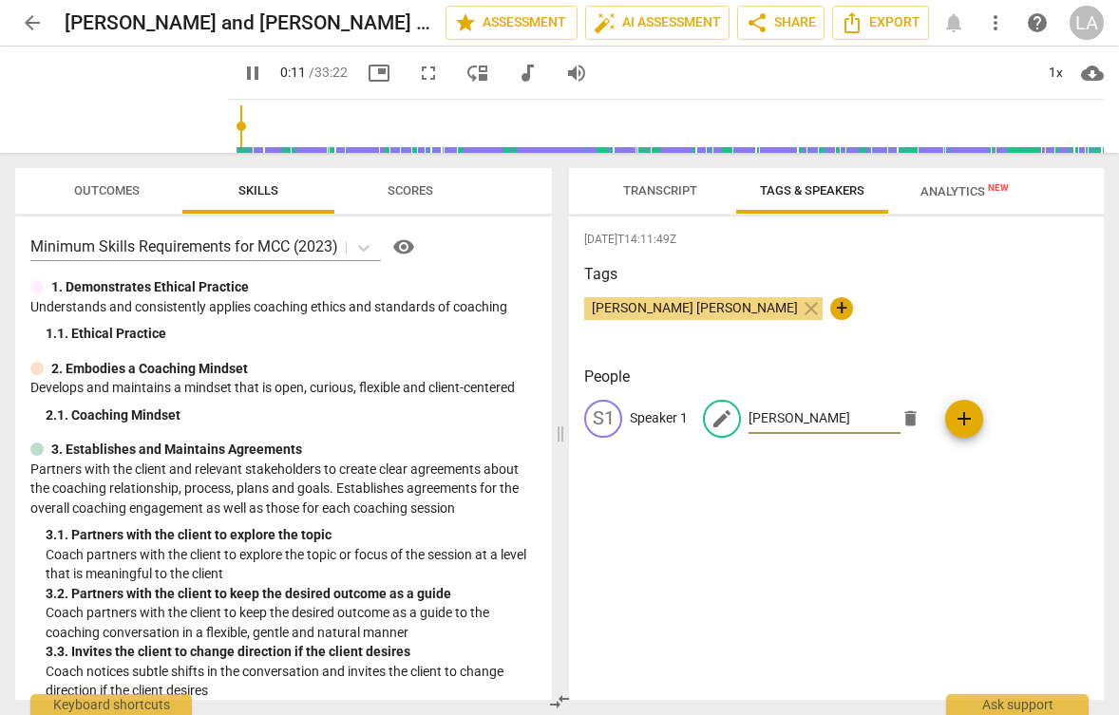
type input "Leigh Ann Errioc"
type input "12"
type input "Leigh Ann Erri"
type input "12"
type input "Leigh Ann Errico"
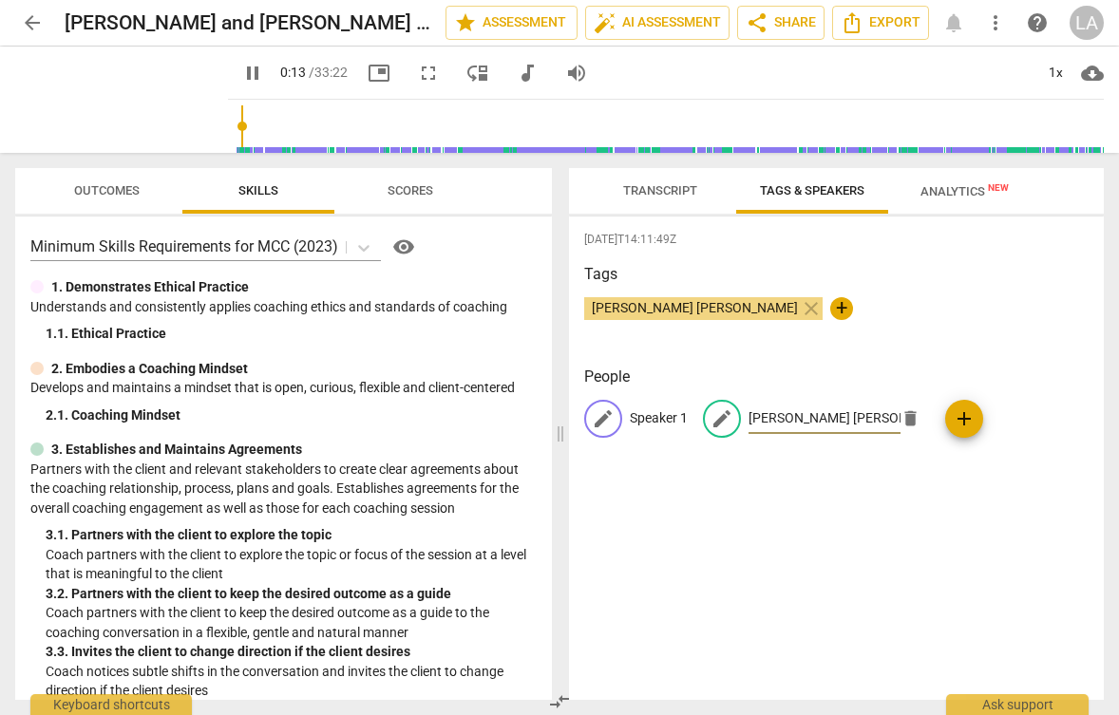
type input "14"
type input "Leigh Ann Errico"
click at [599, 414] on span "edit" at bounding box center [603, 418] width 23 height 23
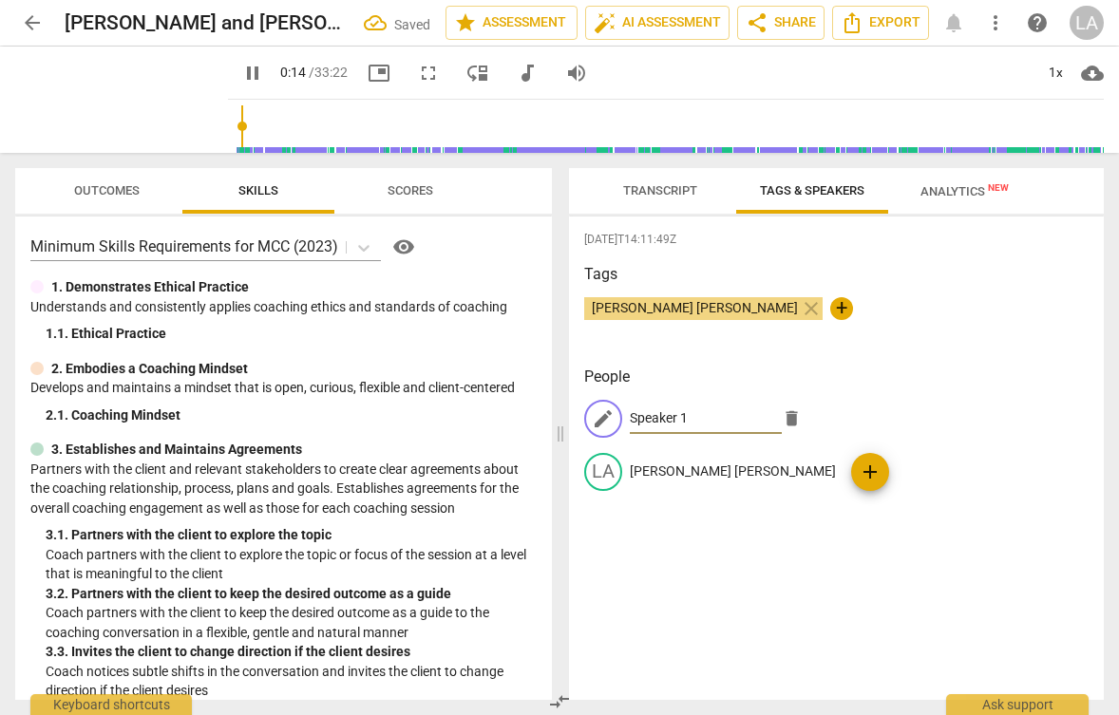
type input "14"
type input "R"
type input "15"
type input "Rac"
type input "15"
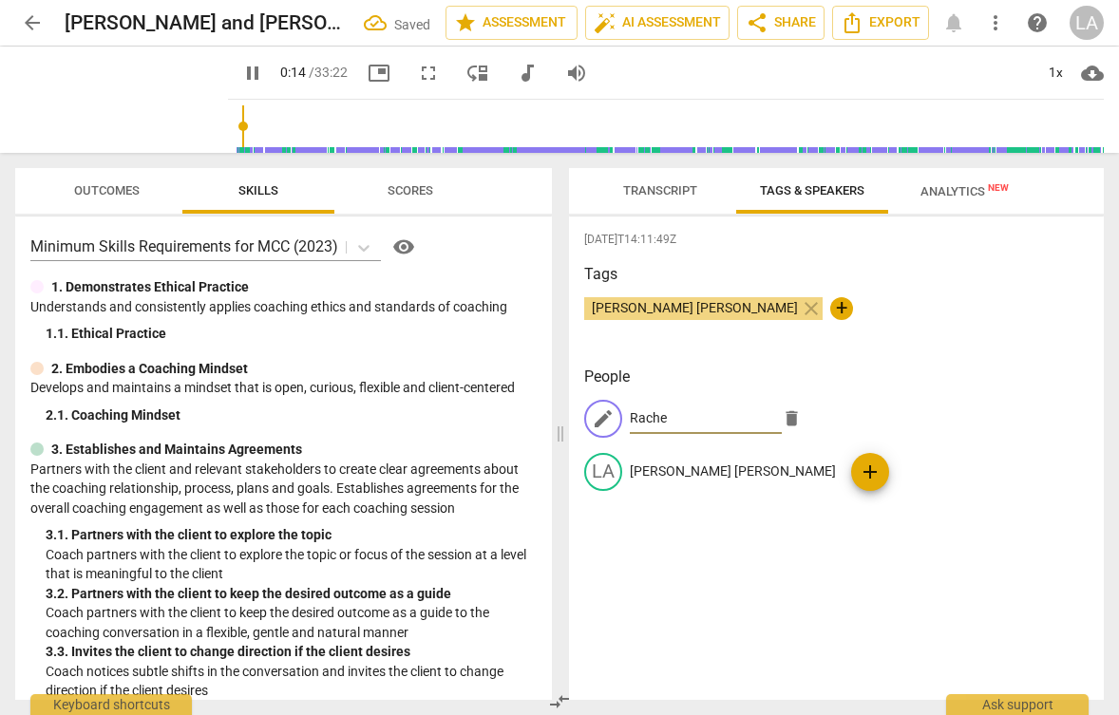
type input "Rachel"
type input "15"
type input "Rachel"
type input "16"
type input "Rachel S"
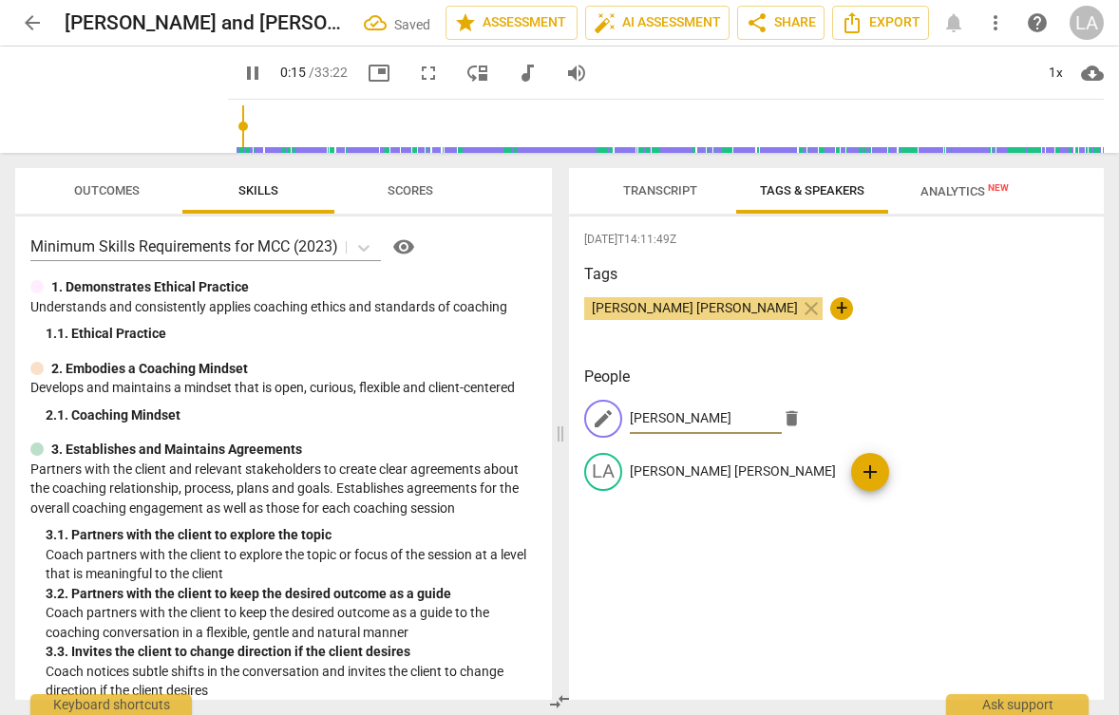
type input "16"
type input "Rachel Str"
type input "16"
type input "Rachel Stra"
type input "16"
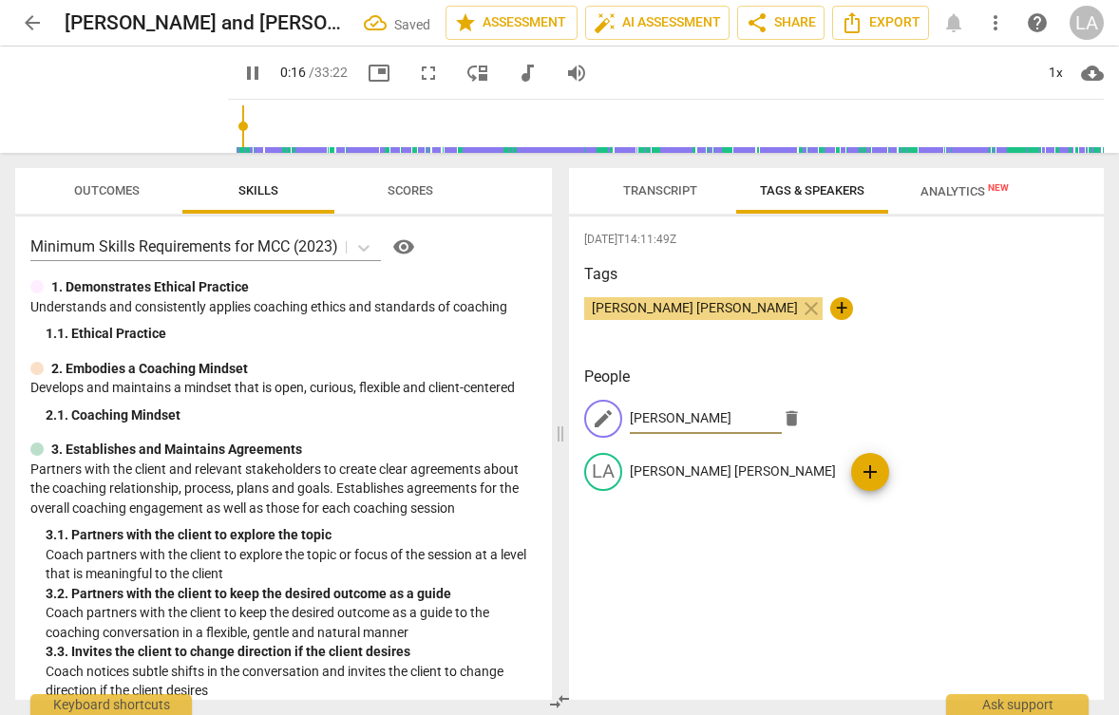
type input "Rachel Straus"
type input "17"
type input "Rachel Strauss"
type input "18"
type input "Rachel Strauss"
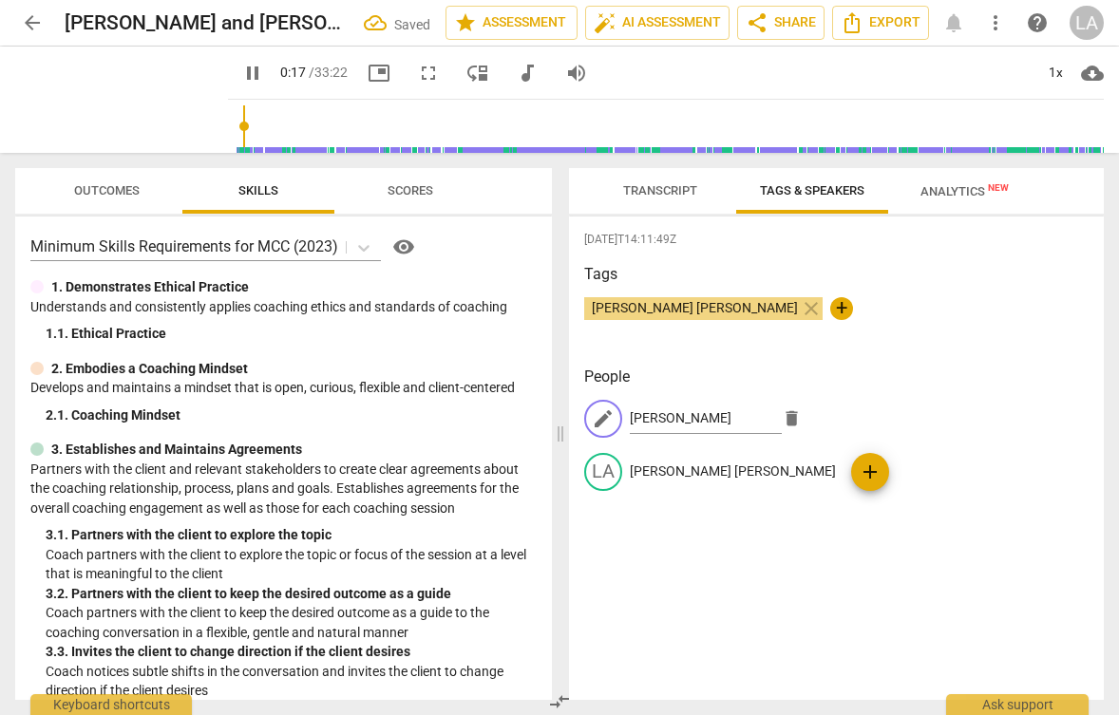
click at [775, 616] on div "2025-08-22T14:11:49Z Tags Leigh Ann Errico close + People edit Rachel Strauss d…" at bounding box center [836, 458] width 535 height 483
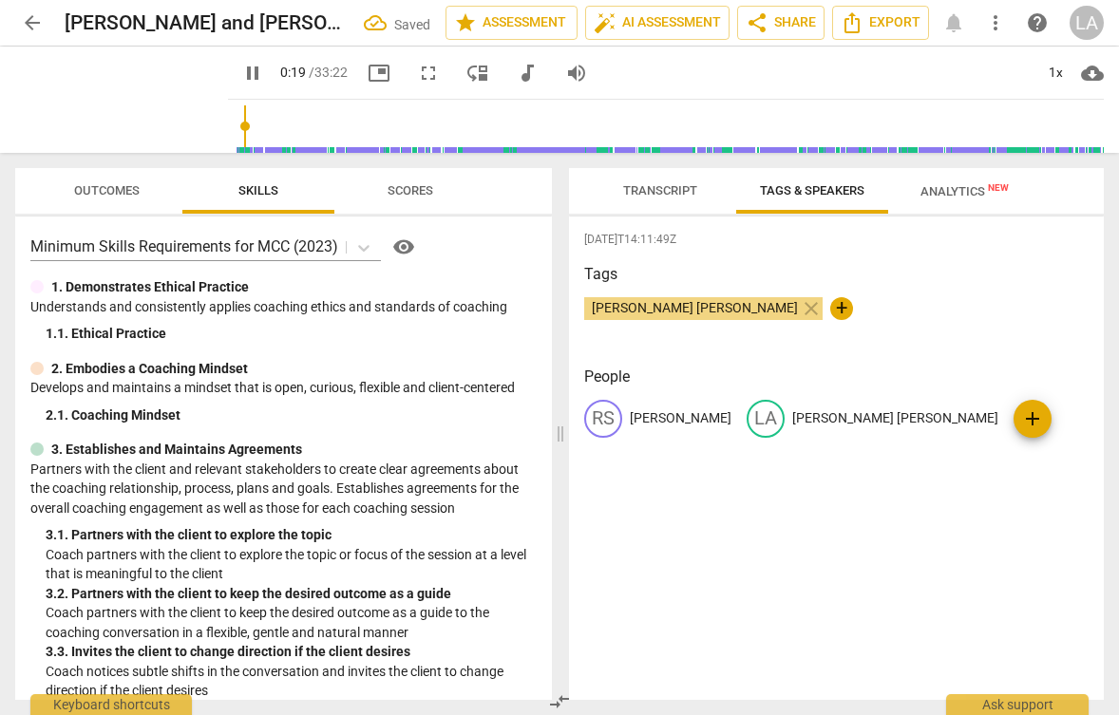
click at [663, 201] on span "Transcript" at bounding box center [660, 192] width 120 height 26
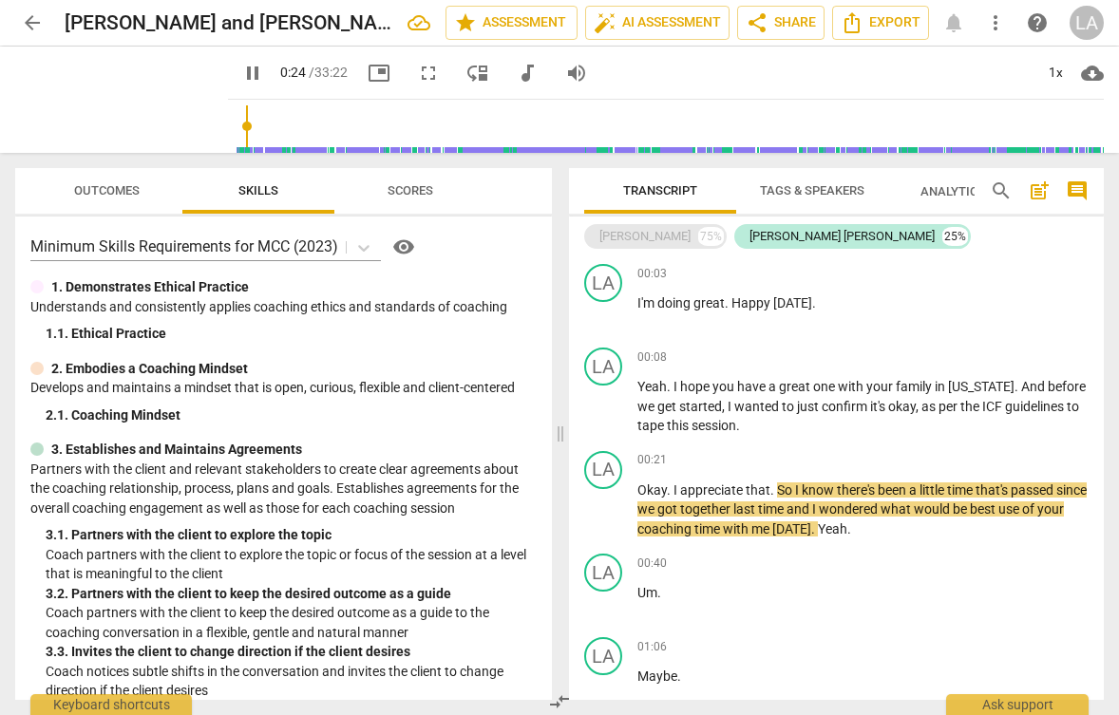
click at [651, 227] on div "Rachel Strauss" at bounding box center [644, 236] width 91 height 19
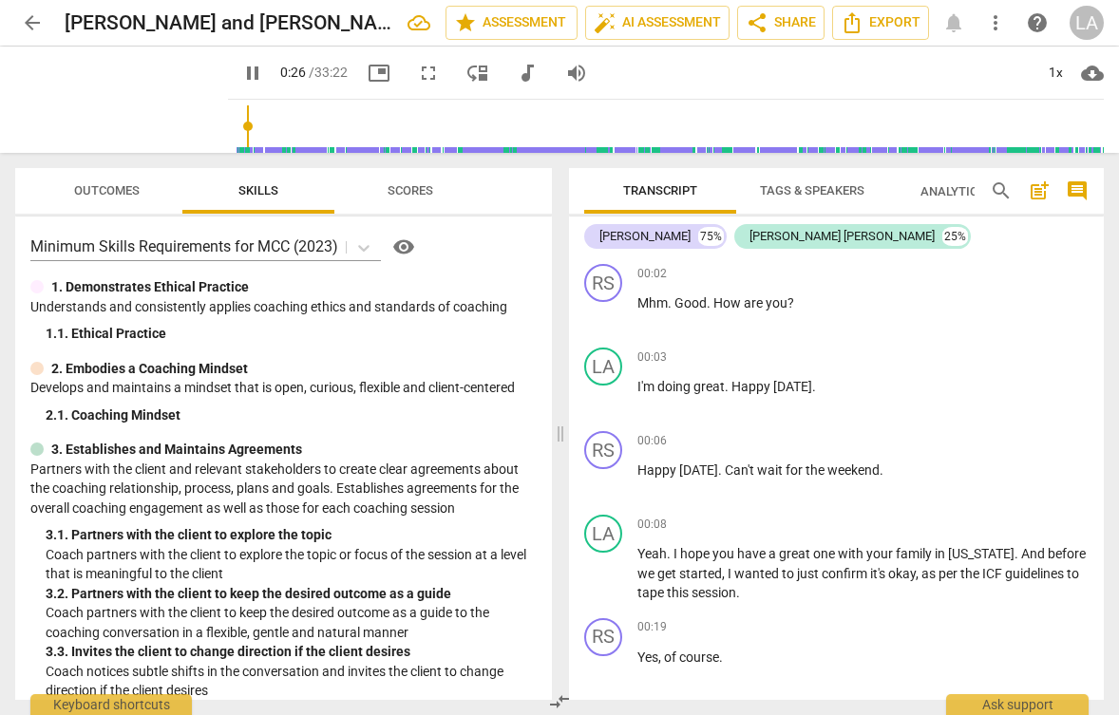
click at [655, 190] on span "Transcript" at bounding box center [660, 190] width 74 height 14
click at [934, 197] on span "Analytics New" at bounding box center [964, 191] width 88 height 14
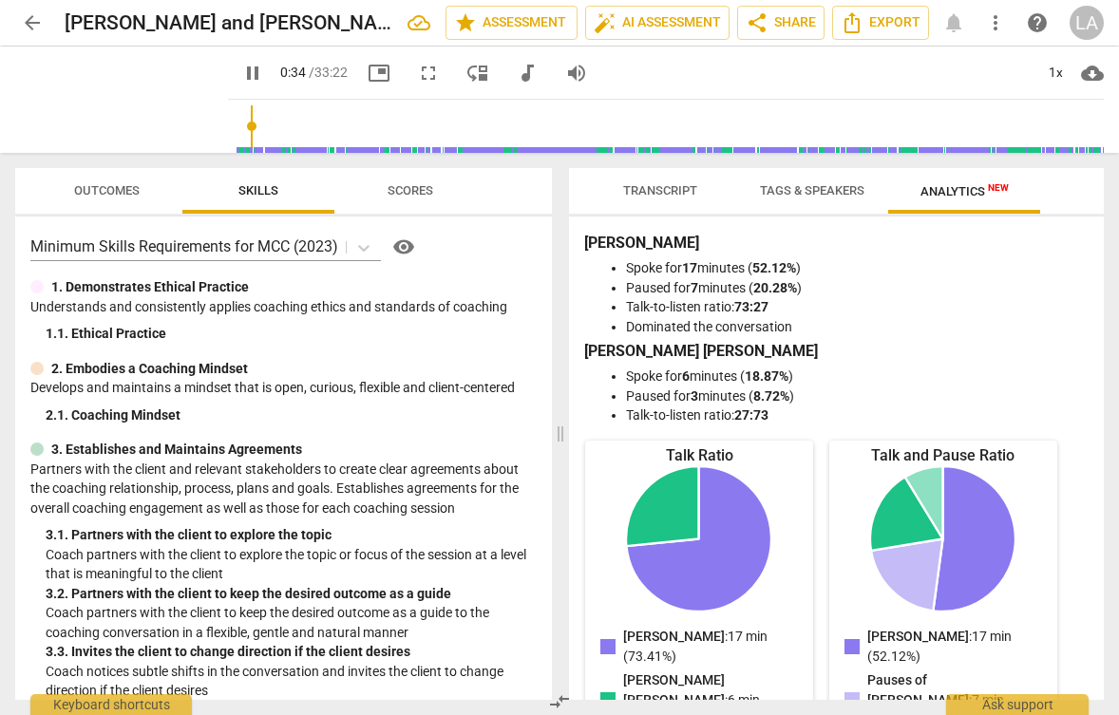
click at [390, 575] on p "Coach partners with the client to explore the topic or focus of the session at …" at bounding box center [291, 564] width 491 height 39
click at [406, 201] on span "Scores" at bounding box center [410, 192] width 91 height 26
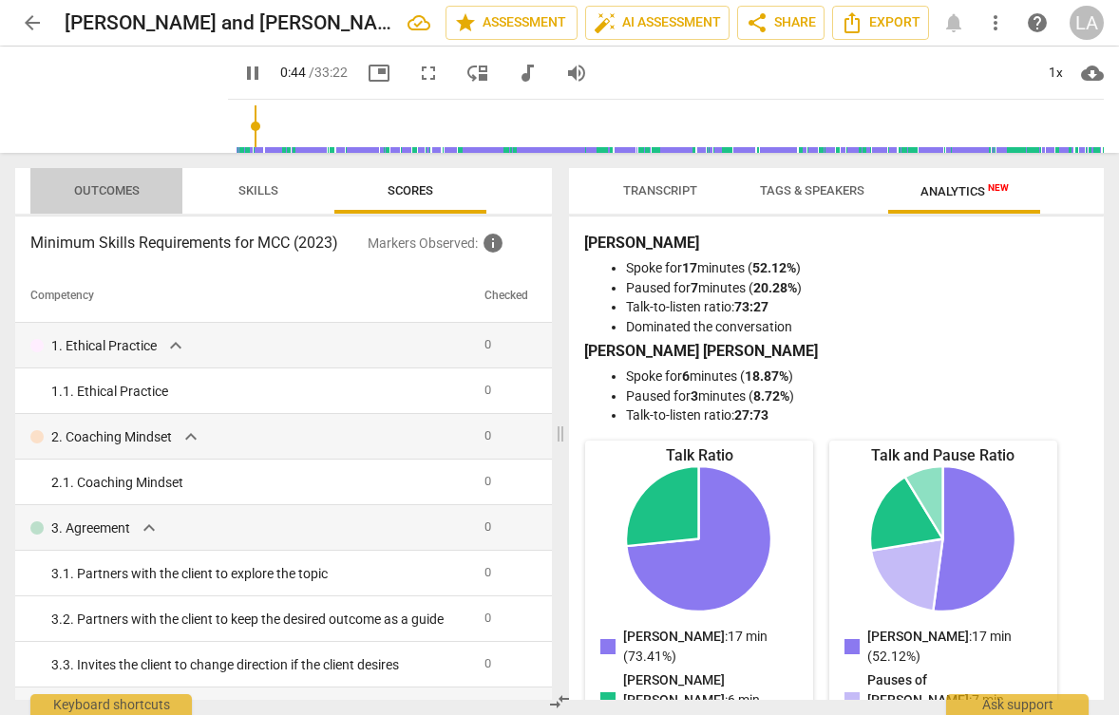
click at [98, 194] on span "Outcomes" at bounding box center [107, 190] width 66 height 14
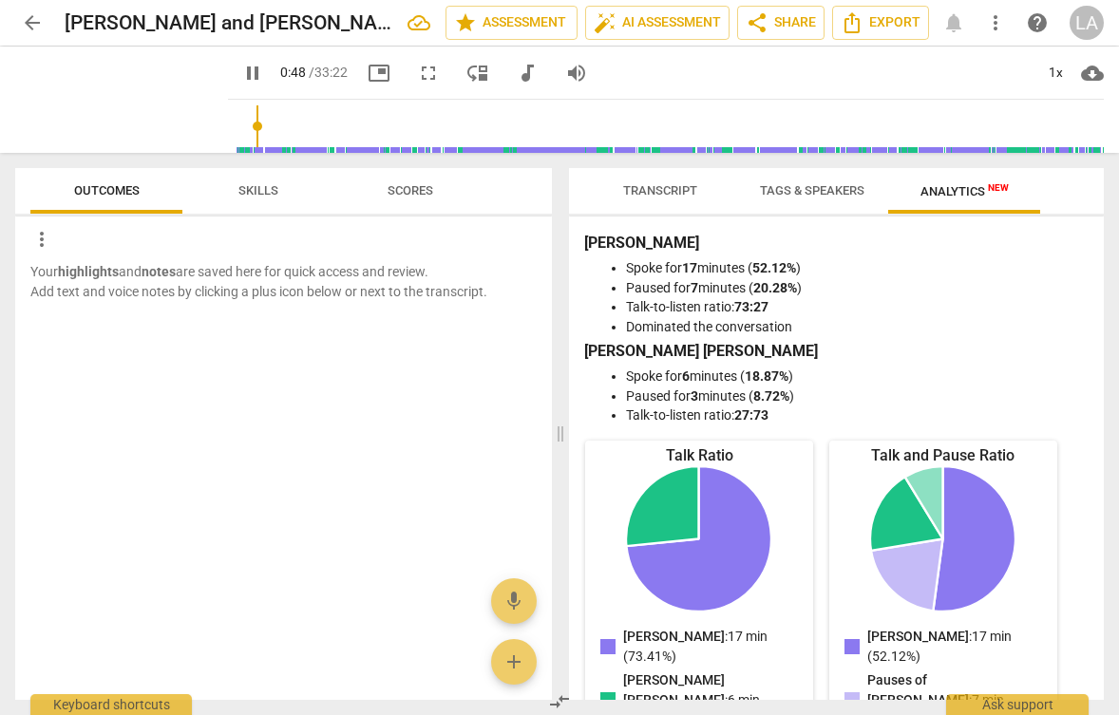
click at [640, 192] on span "Transcript" at bounding box center [660, 190] width 74 height 14
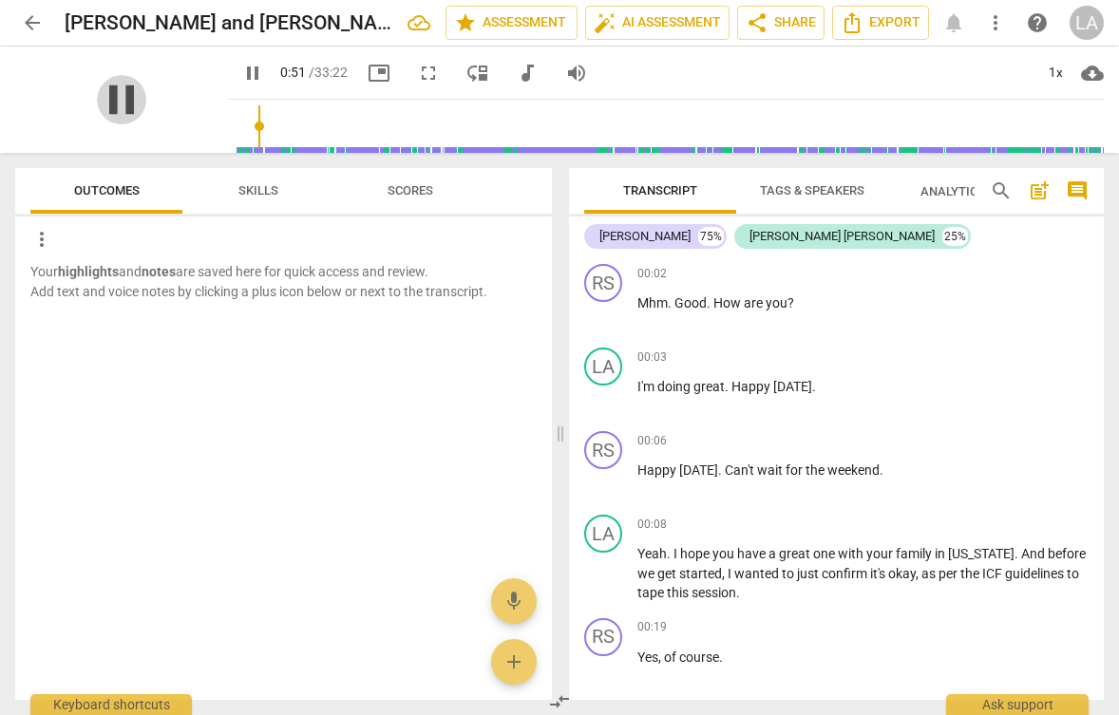
click at [107, 101] on span "pause" at bounding box center [121, 99] width 49 height 49
type input "52"
click at [30, 21] on span "arrow_back" at bounding box center [32, 22] width 23 height 23
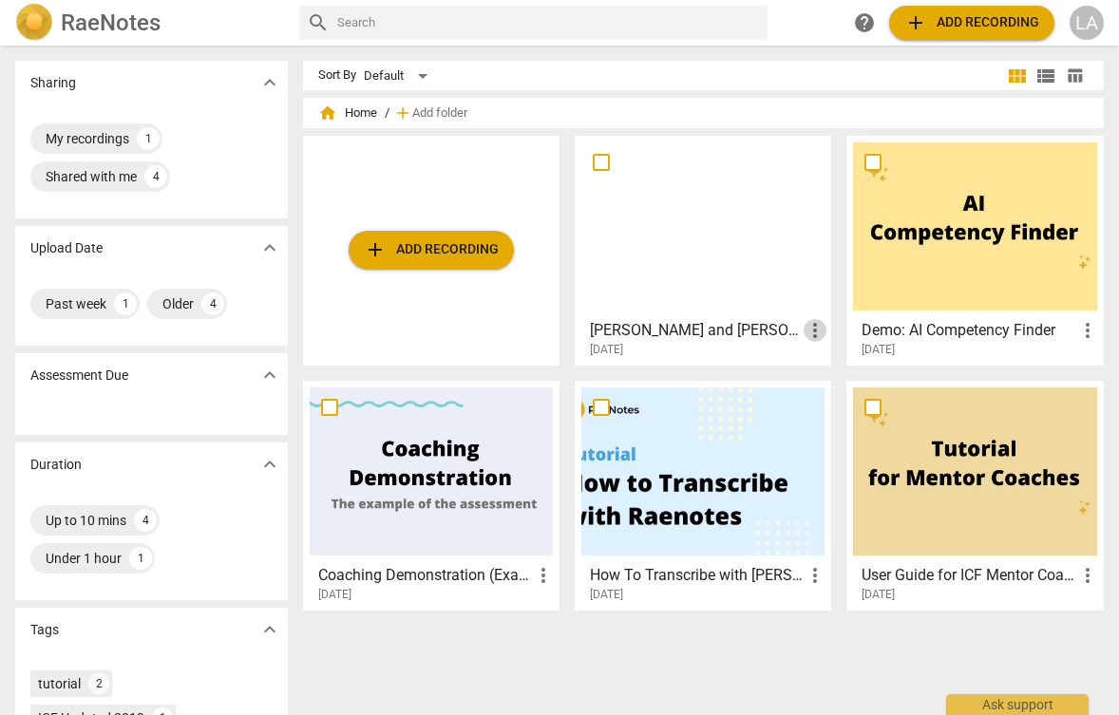
click at [819, 336] on span "more_vert" at bounding box center [814, 330] width 23 height 23
click at [726, 238] on div at bounding box center [559, 357] width 1119 height 715
click at [598, 161] on input "checkbox" at bounding box center [601, 162] width 40 height 23
checkbox input "false"
click at [681, 227] on div at bounding box center [702, 226] width 243 height 168
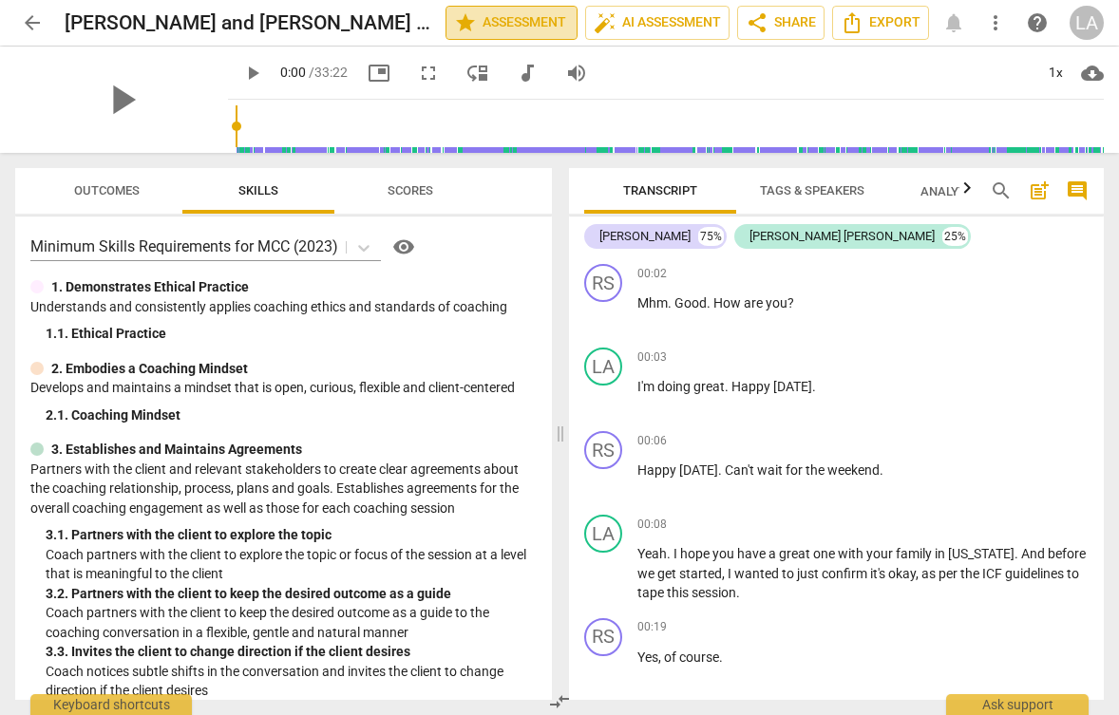
click at [504, 24] on span "star Assessment" at bounding box center [511, 22] width 115 height 23
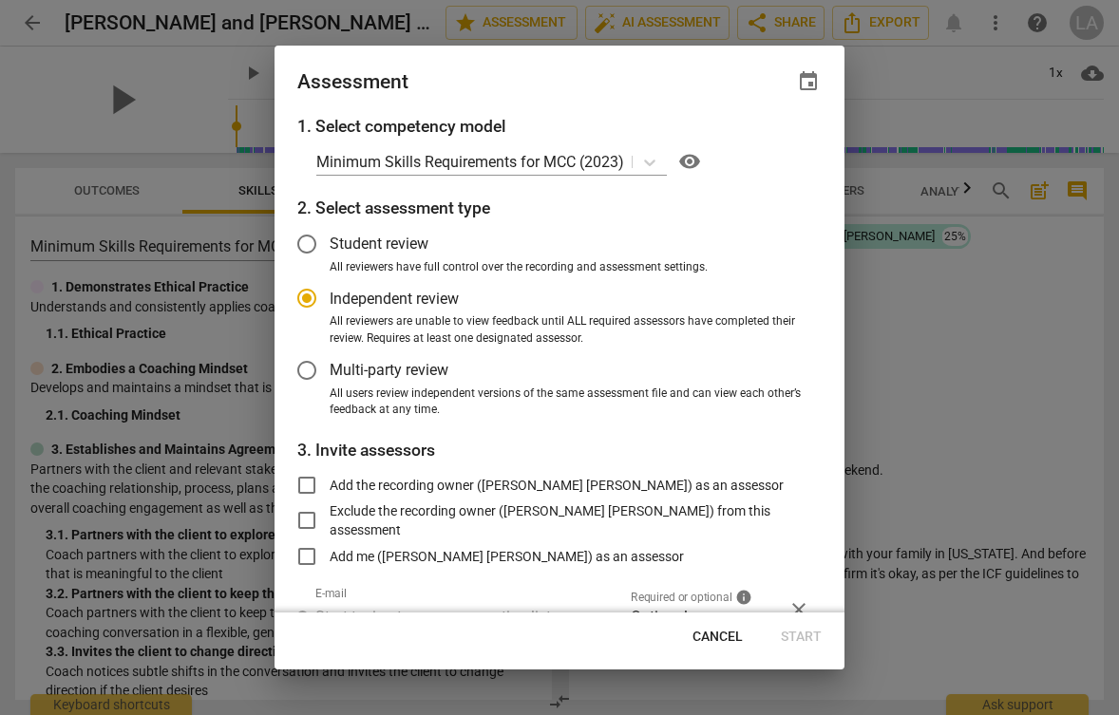
scroll to position [-2, 0]
radio input "false"
click at [409, 244] on span "Student review" at bounding box center [379, 244] width 99 height 22
click at [330, 244] on input "Student review" at bounding box center [307, 244] width 46 height 46
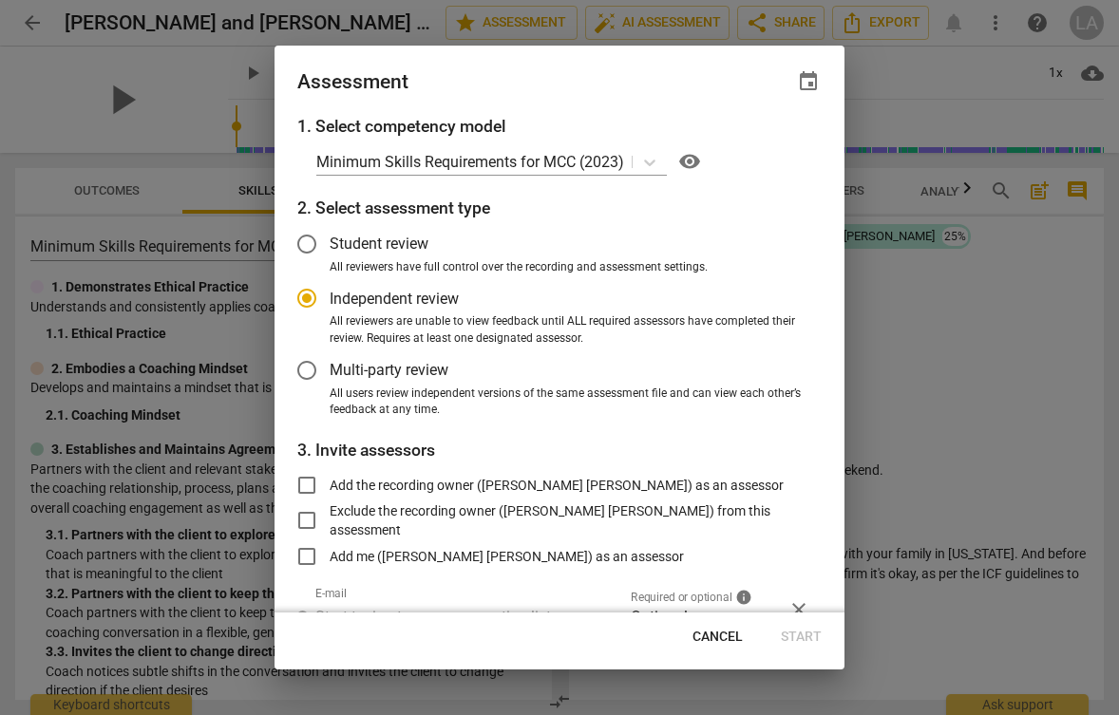
radio input "false"
click at [371, 296] on span "Independent review" at bounding box center [394, 299] width 129 height 22
click at [330, 296] on input "Independent review" at bounding box center [307, 298] width 46 height 46
click at [712, 644] on span "Cancel" at bounding box center [717, 637] width 50 height 19
radio input "false"
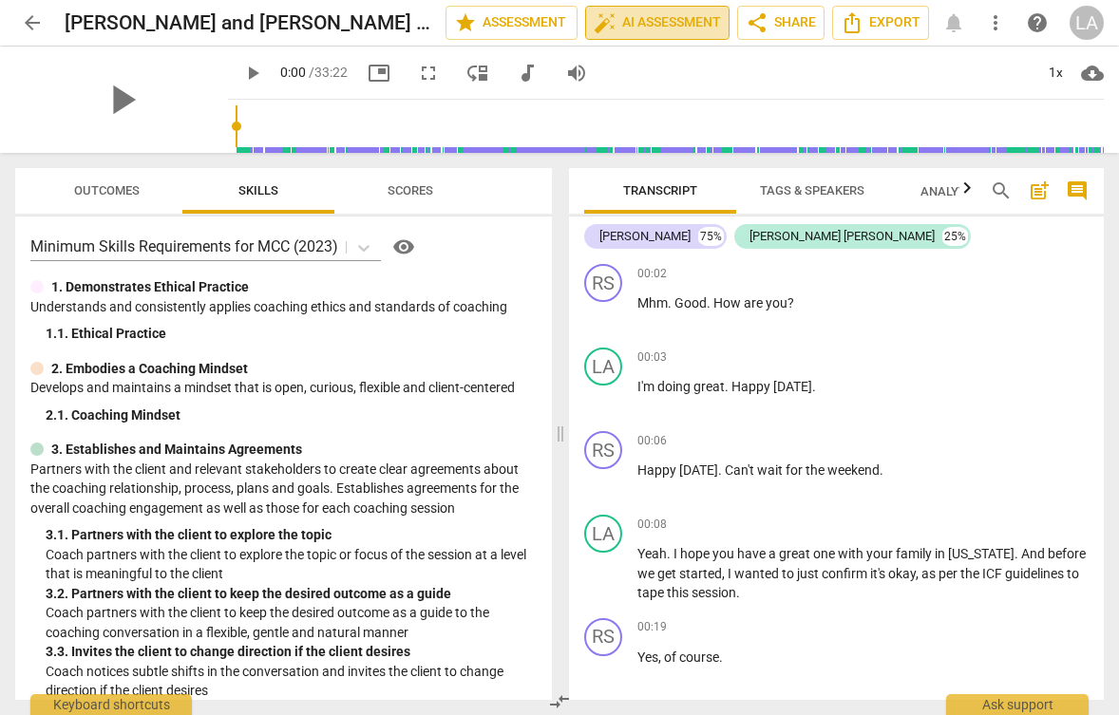
click at [653, 27] on span "auto_fix_high AI Assessment" at bounding box center [657, 22] width 127 height 23
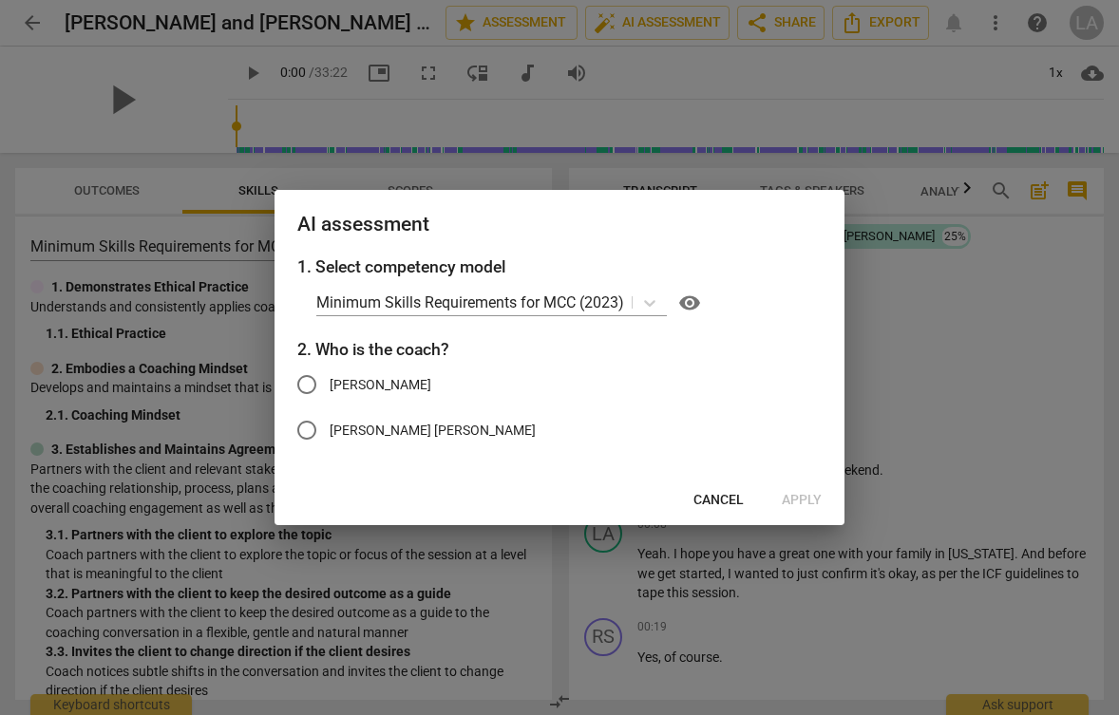
click at [388, 423] on span "Leigh Ann Errico" at bounding box center [433, 431] width 206 height 20
click at [330, 423] on input "Leigh Ann Errico" at bounding box center [307, 430] width 46 height 46
radio input "true"
click at [806, 495] on span "Apply" at bounding box center [802, 500] width 40 height 19
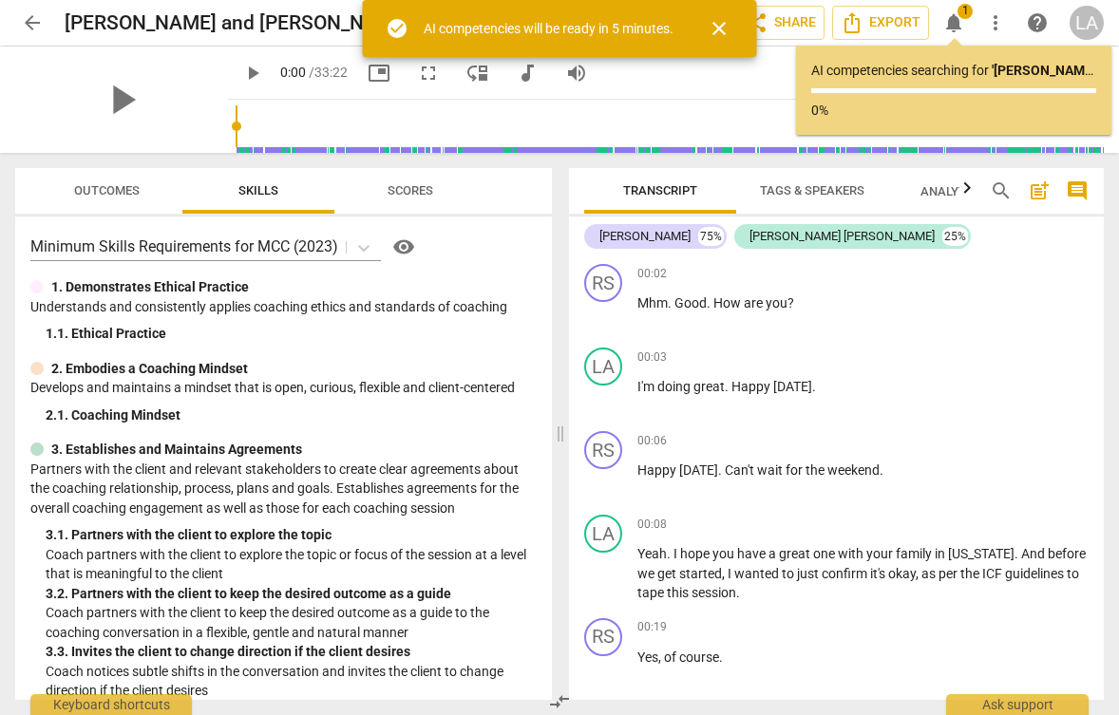
click at [716, 28] on span "close" at bounding box center [719, 28] width 23 height 23
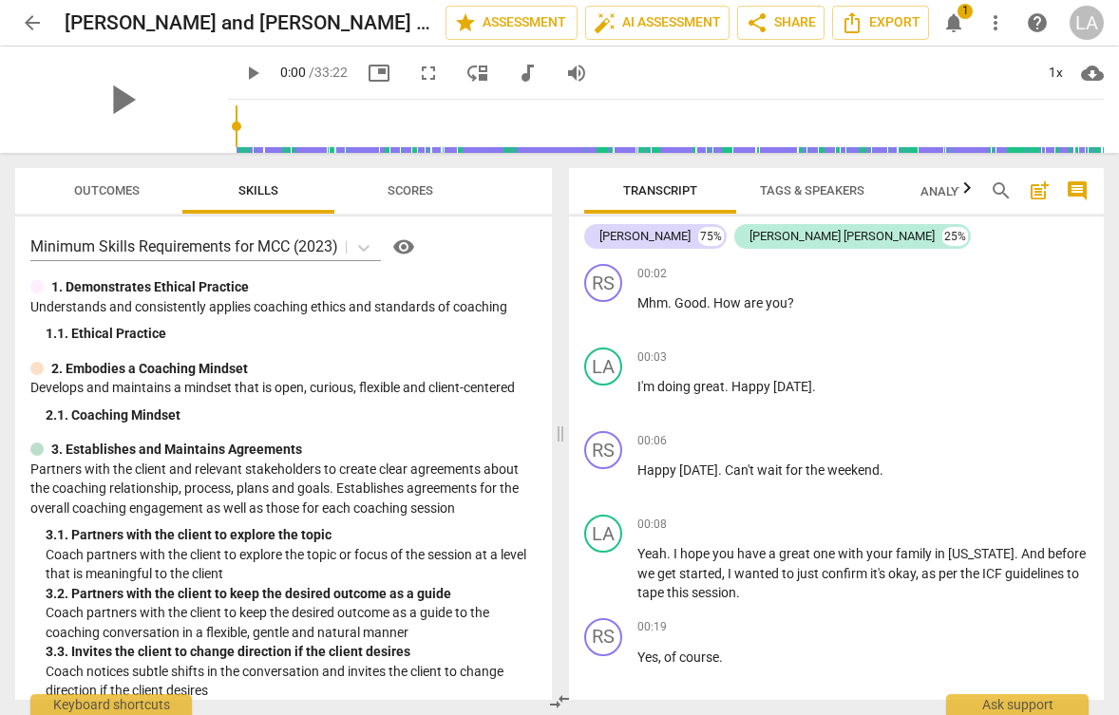
click at [961, 17] on span "1" at bounding box center [964, 11] width 15 height 15
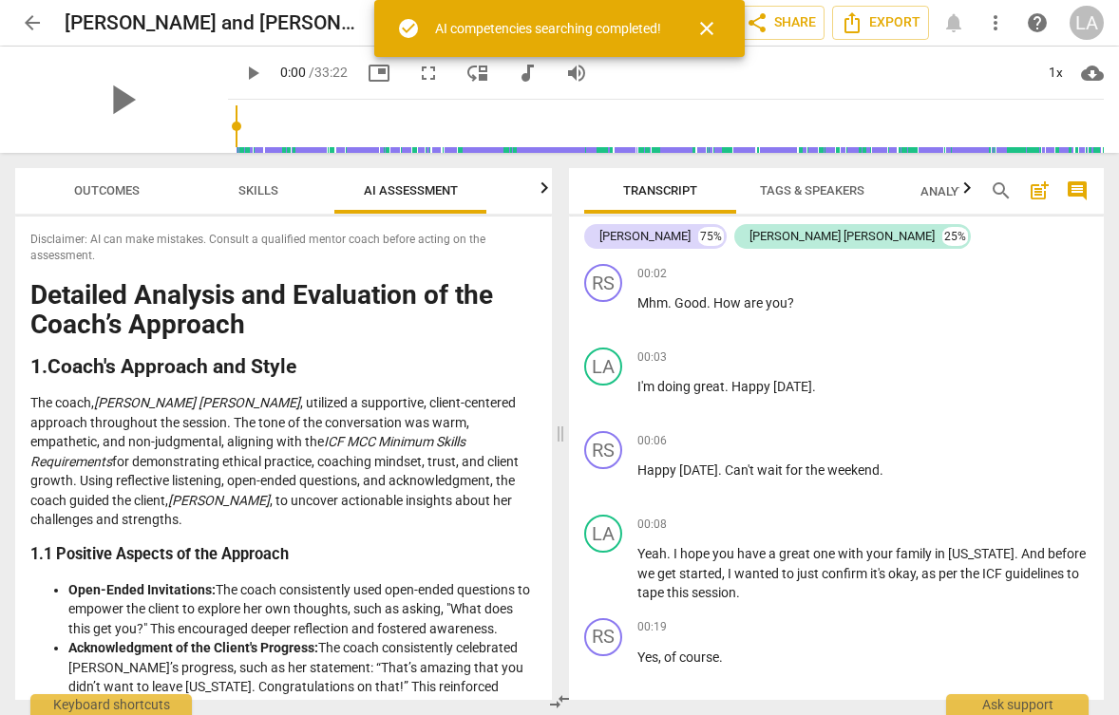
click at [405, 434] on em "ICF MCC Minimum Skills Requirements" at bounding box center [247, 451] width 435 height 35
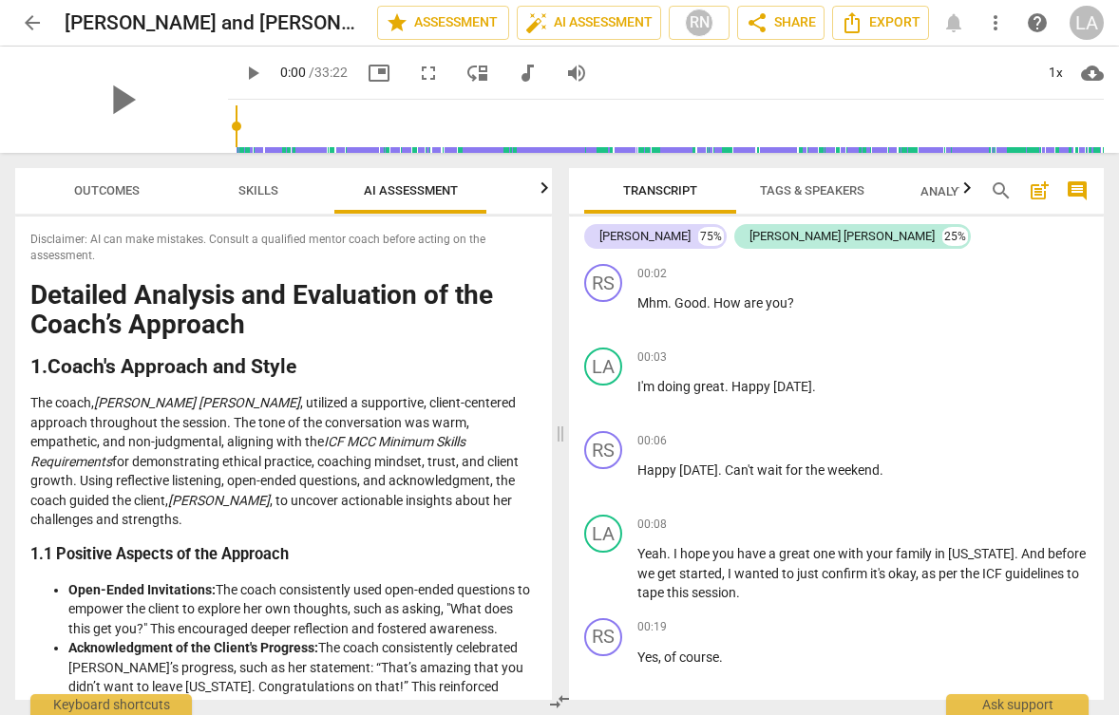
click at [952, 23] on div "arrow_back Rachel and Leigh Ann Meeting Recording April 11th edit star Assessme…" at bounding box center [559, 23] width 1088 height 34
click at [967, 191] on icon "button" at bounding box center [966, 188] width 23 height 23
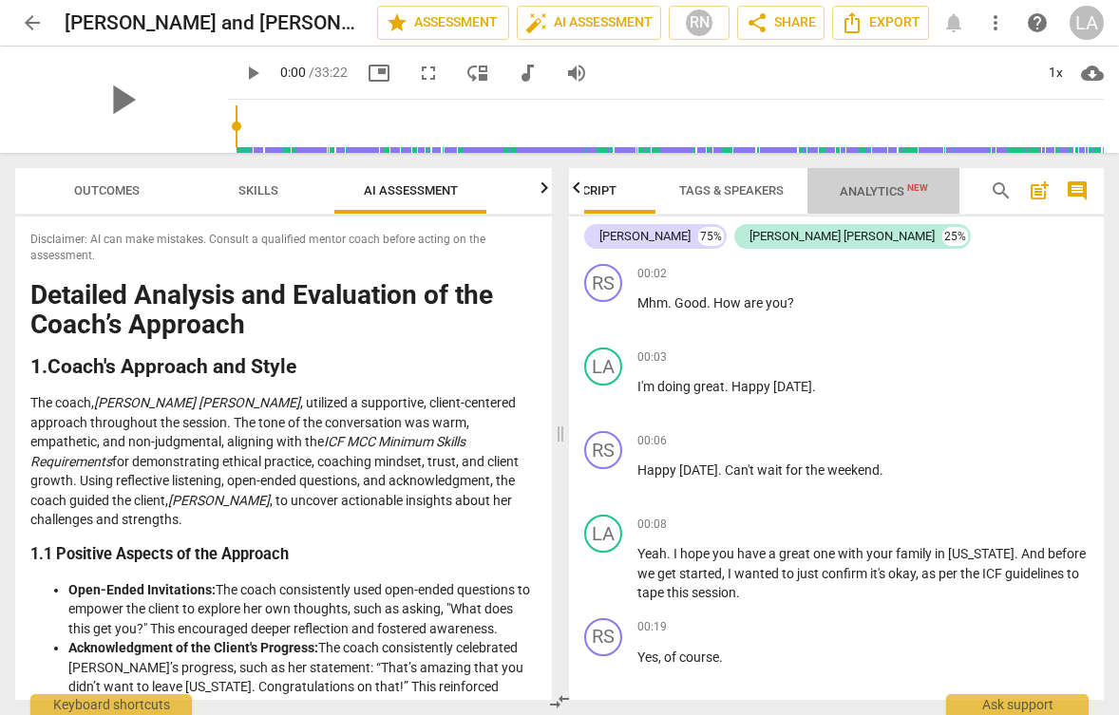
click at [904, 187] on span "Analytics New" at bounding box center [884, 191] width 88 height 14
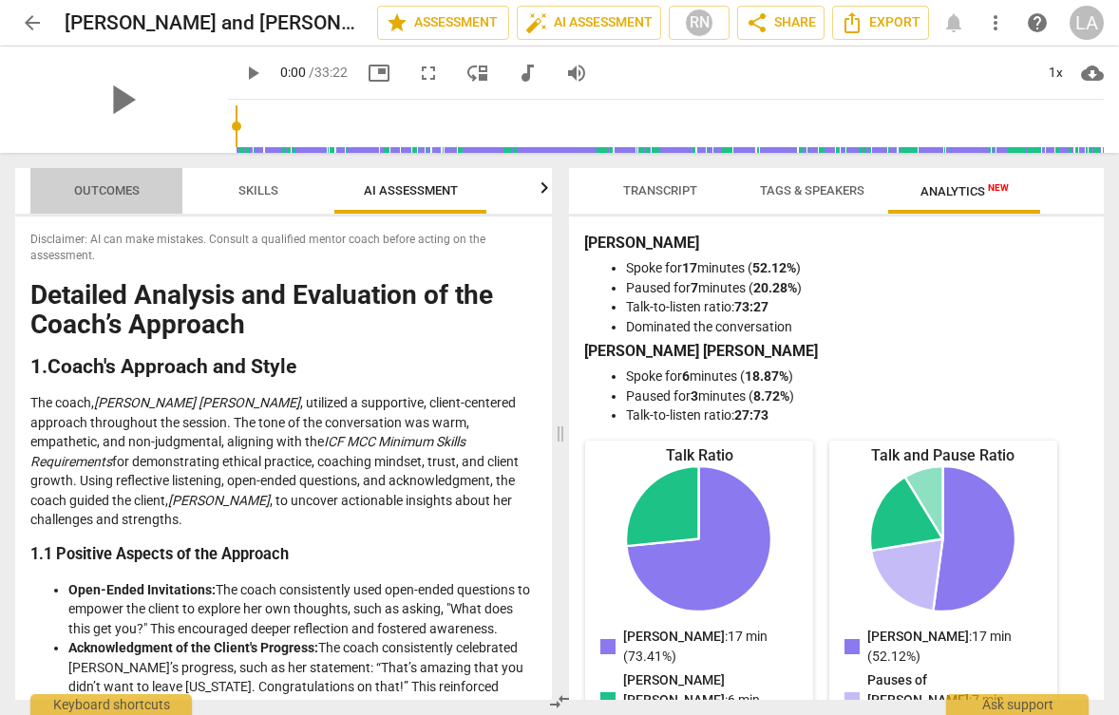
click at [149, 192] on span "Outcomes" at bounding box center [106, 192] width 111 height 26
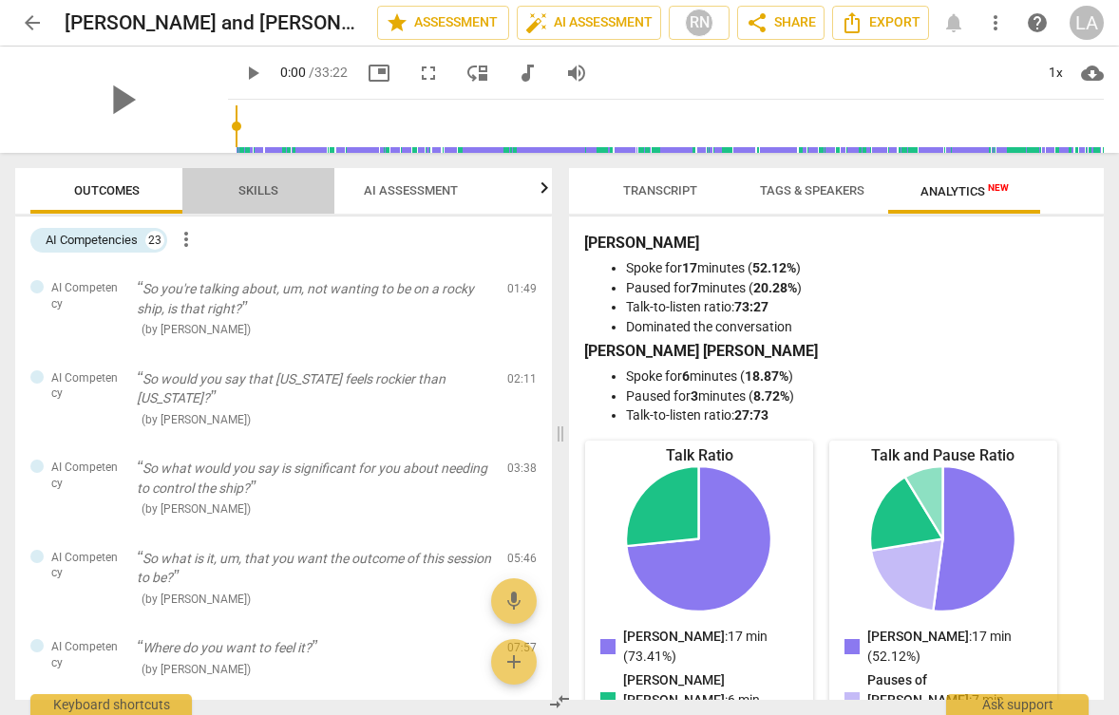
click at [255, 190] on span "Skills" at bounding box center [258, 190] width 40 height 14
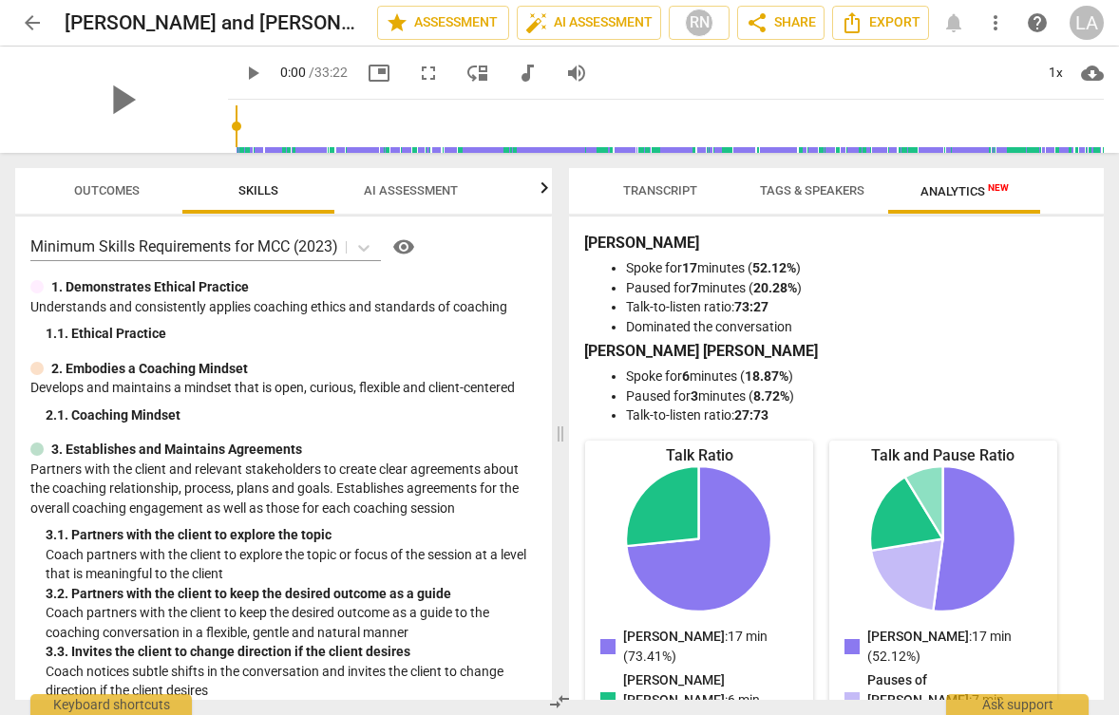
click at [422, 195] on span "AI Assessment" at bounding box center [411, 190] width 94 height 14
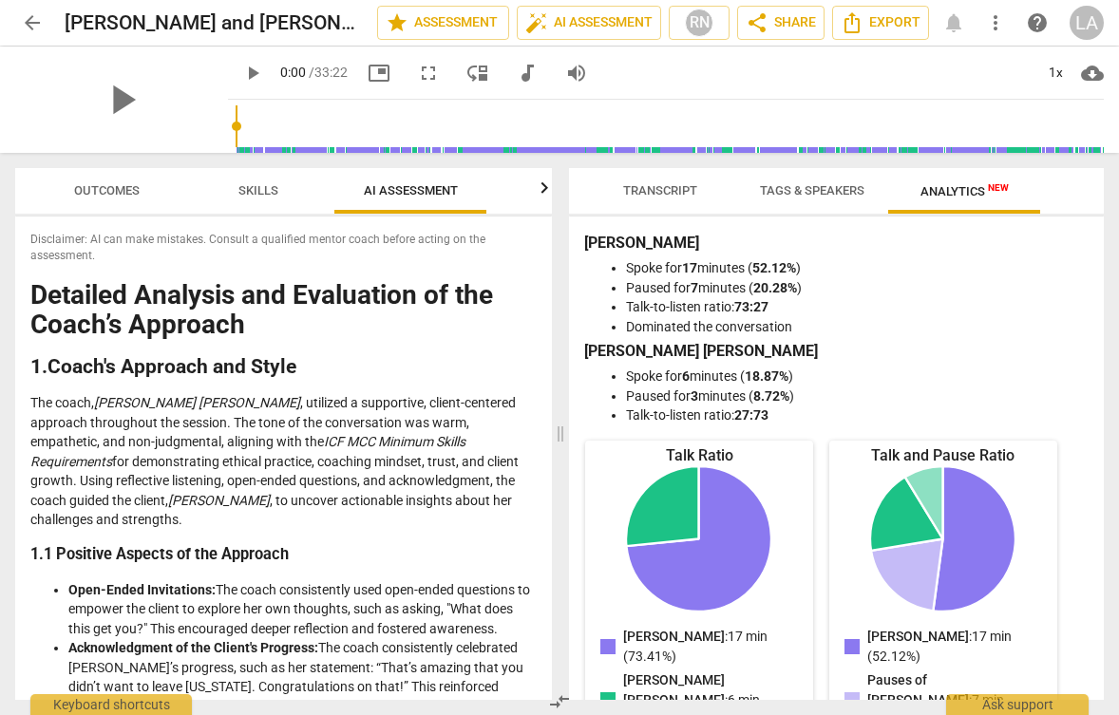
click at [544, 187] on icon "button" at bounding box center [544, 186] width 7 height 11
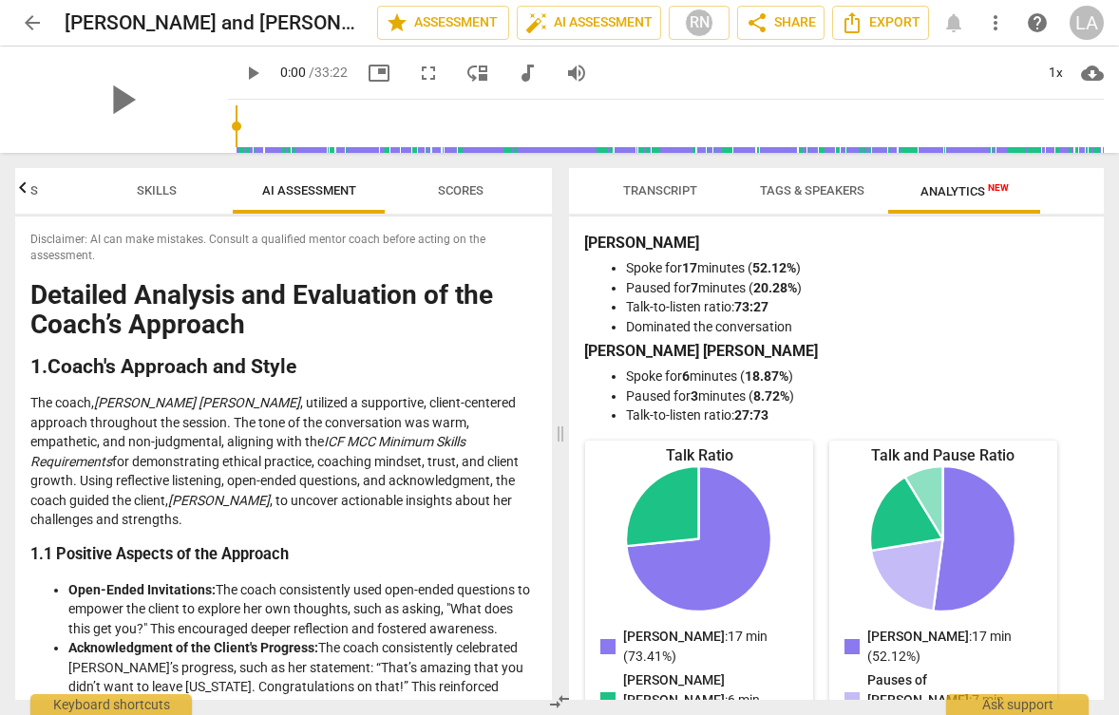
click at [469, 179] on span "Scores" at bounding box center [460, 192] width 91 height 26
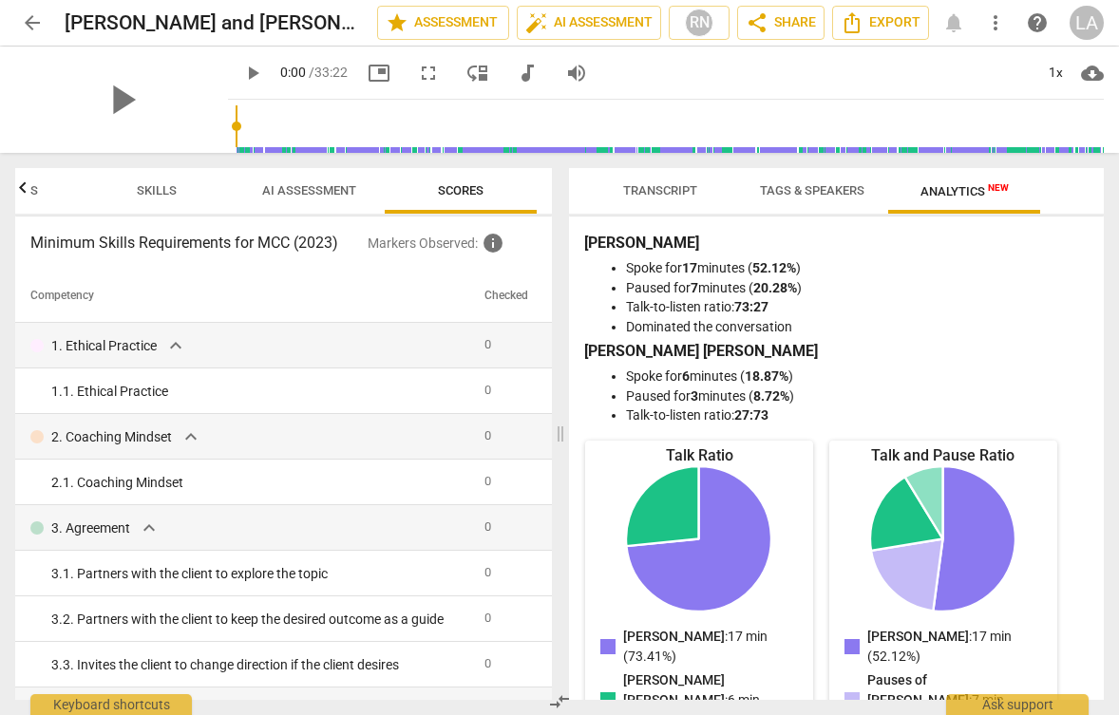
scroll to position [0, 0]
click at [174, 343] on span "expand_more" at bounding box center [175, 345] width 23 height 23
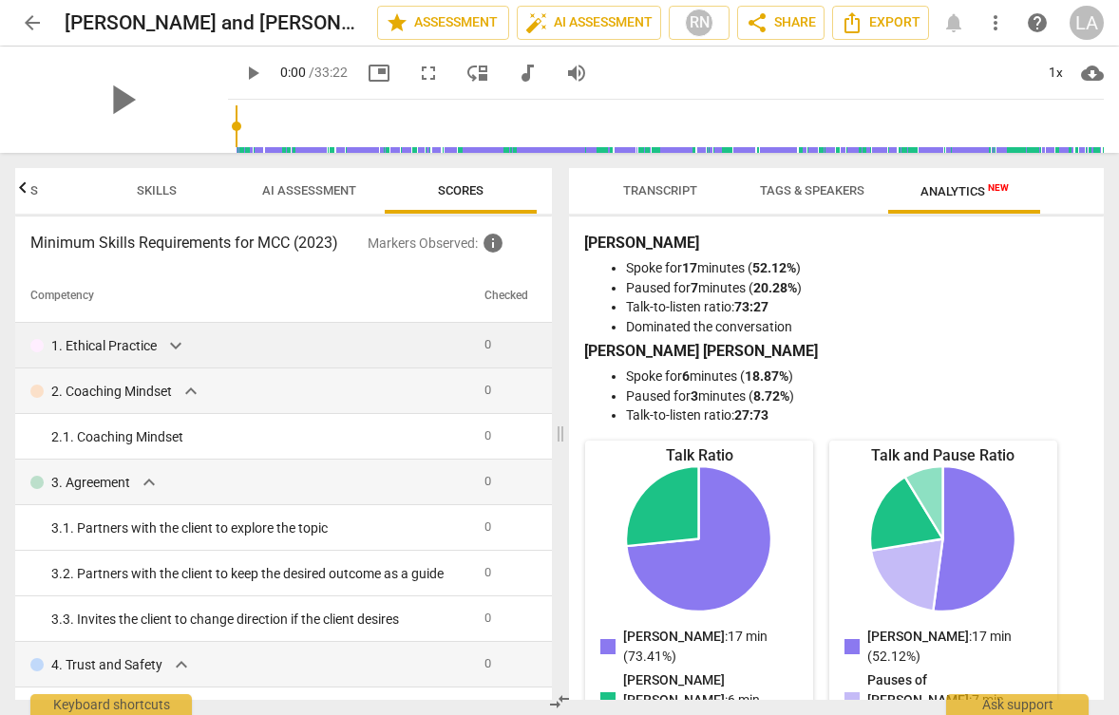
click at [174, 343] on span "expand_more" at bounding box center [175, 345] width 23 height 23
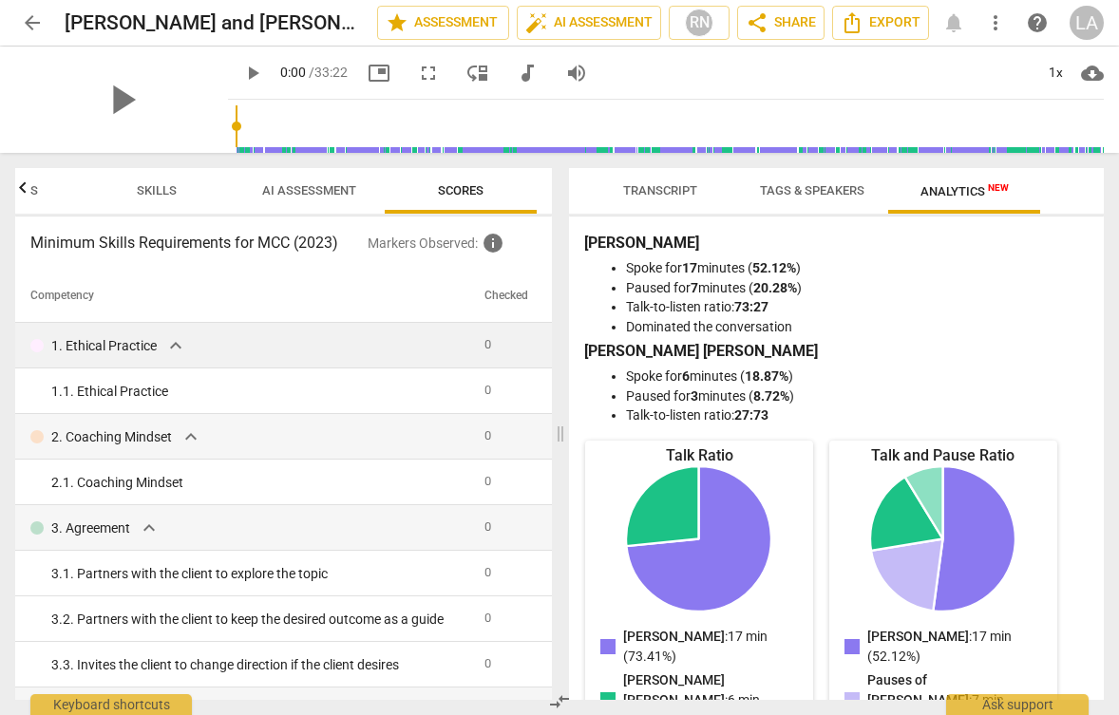
click at [21, 189] on icon "button" at bounding box center [22, 186] width 7 height 11
click at [106, 193] on span "Outcomes" at bounding box center [107, 190] width 66 height 14
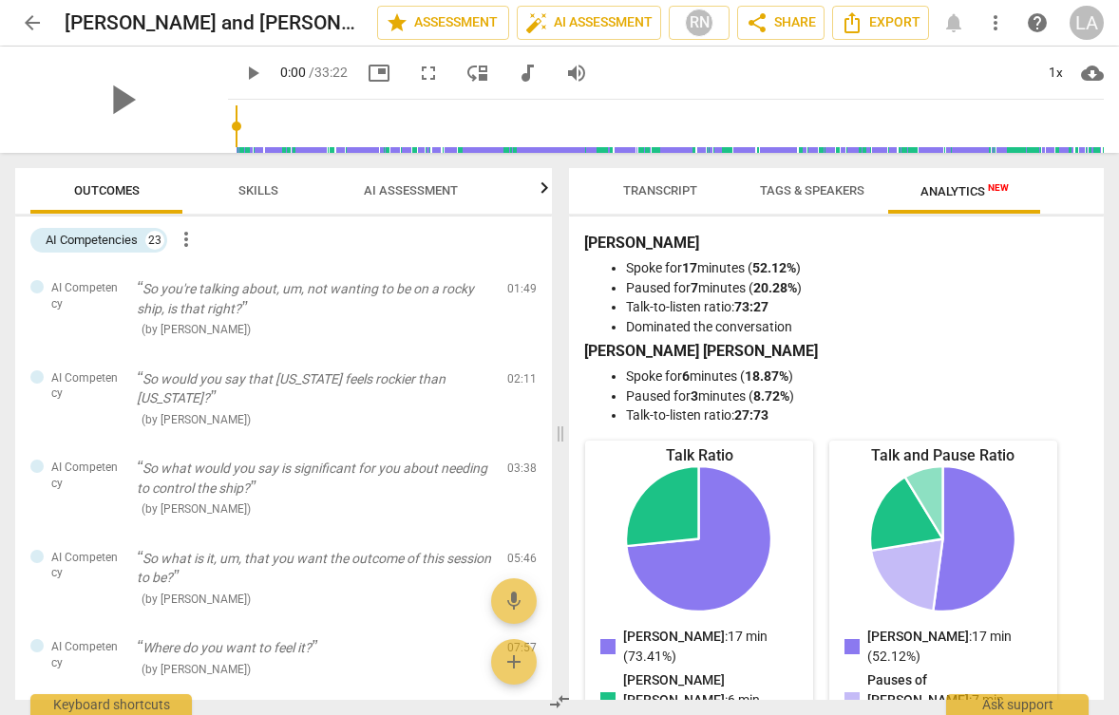
click at [187, 234] on span "more_vert" at bounding box center [186, 239] width 23 height 23
click at [191, 196] on div at bounding box center [559, 357] width 1119 height 715
click at [275, 198] on span "Skills" at bounding box center [258, 192] width 85 height 26
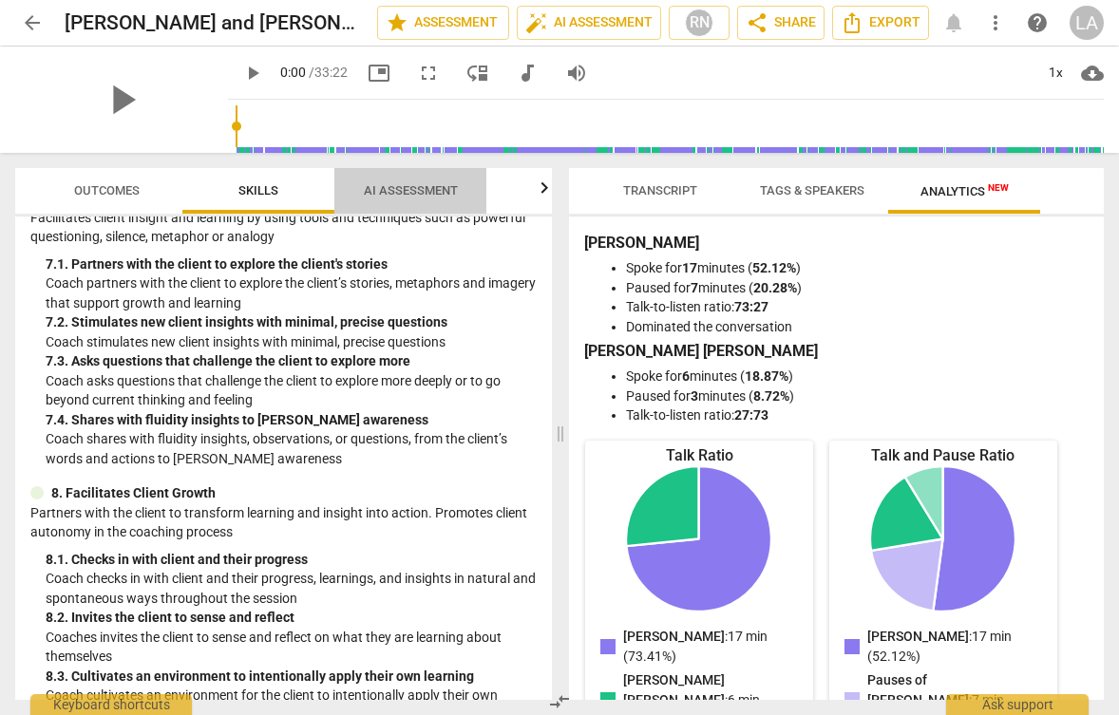
click at [420, 181] on span "AI Assessment" at bounding box center [411, 192] width 140 height 26
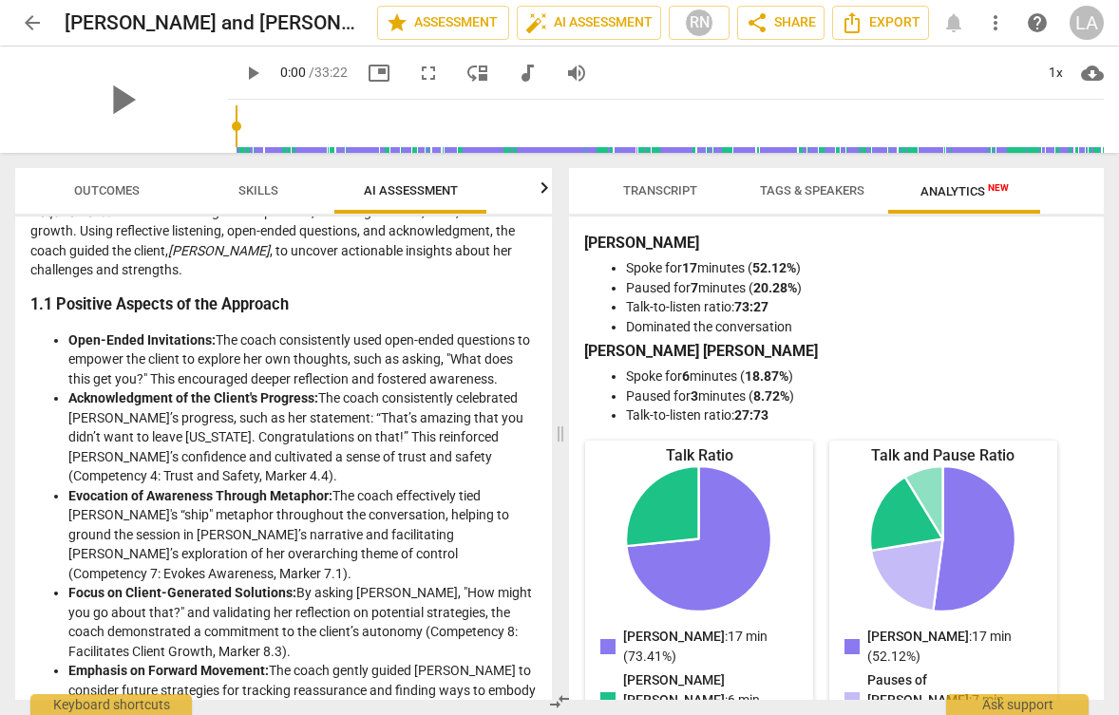
click at [542, 190] on icon "button" at bounding box center [544, 188] width 23 height 23
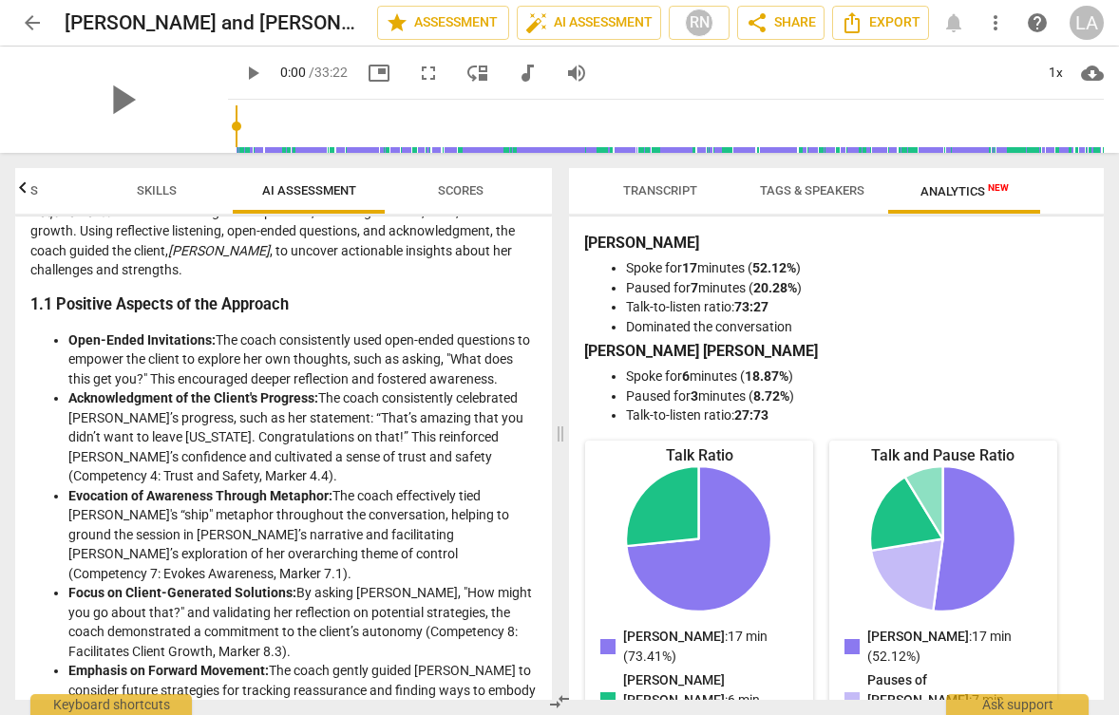
click at [475, 184] on span "Scores" at bounding box center [461, 190] width 46 height 14
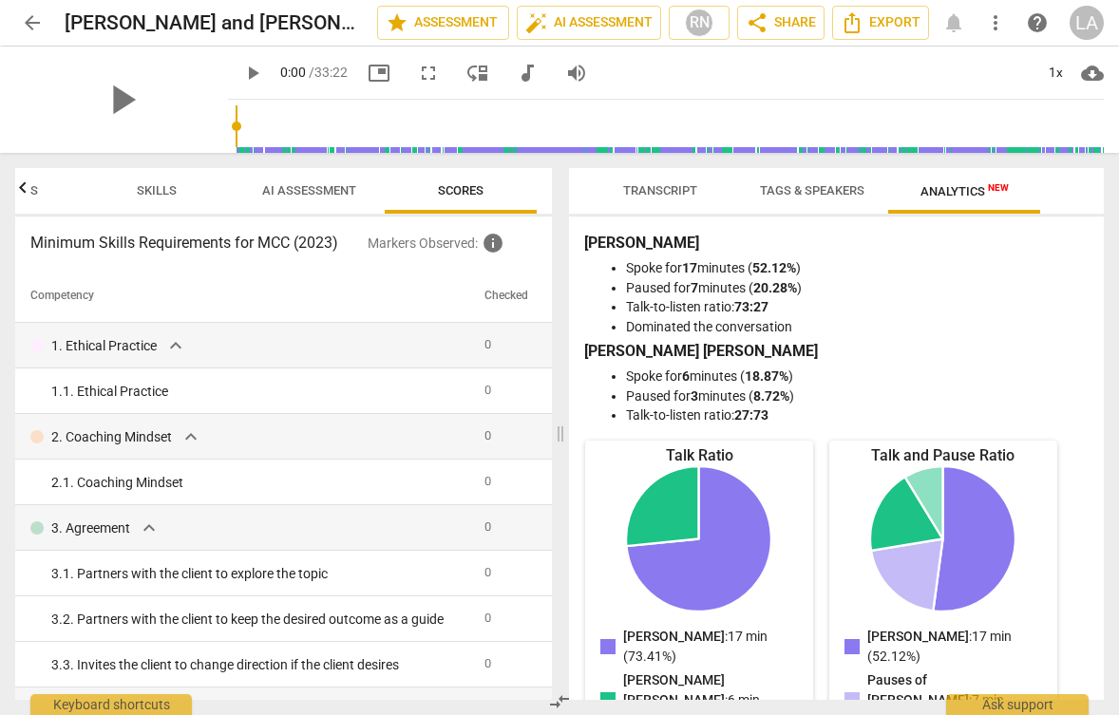
click at [306, 192] on span "AI Assessment" at bounding box center [309, 190] width 94 height 14
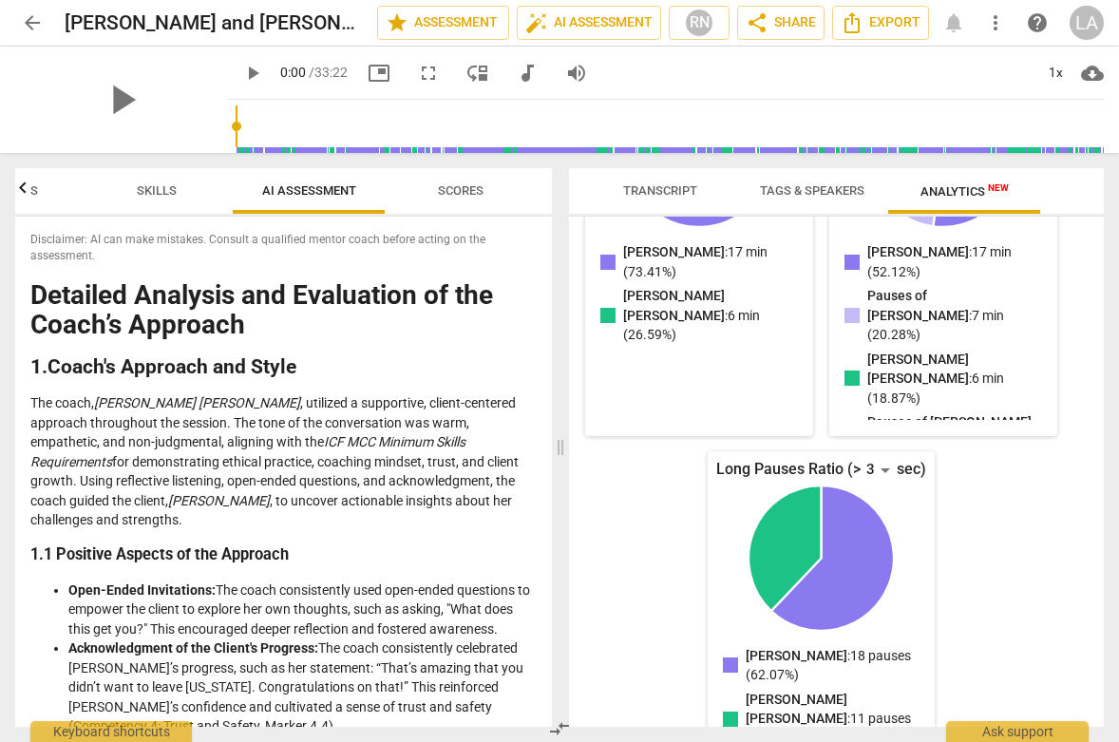
click at [157, 191] on span "Skills" at bounding box center [157, 190] width 40 height 14
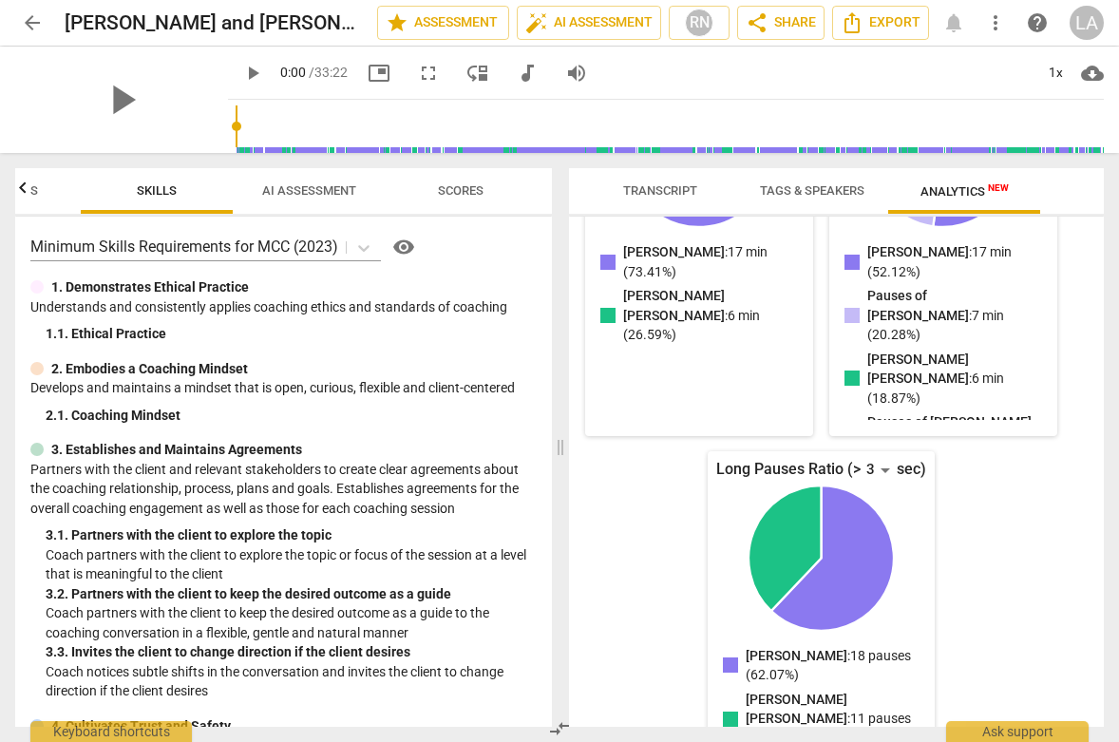
click at [31, 185] on span "Outcomes" at bounding box center [5, 190] width 66 height 14
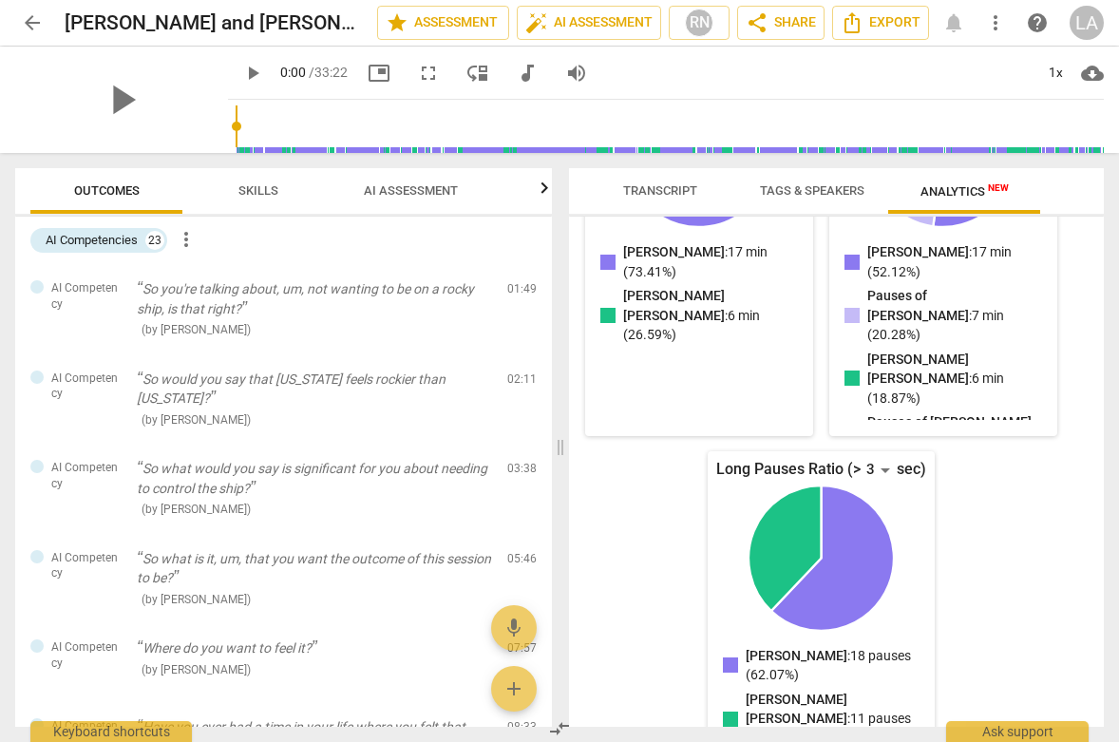
click at [448, 189] on span "AI Assessment" at bounding box center [411, 190] width 94 height 14
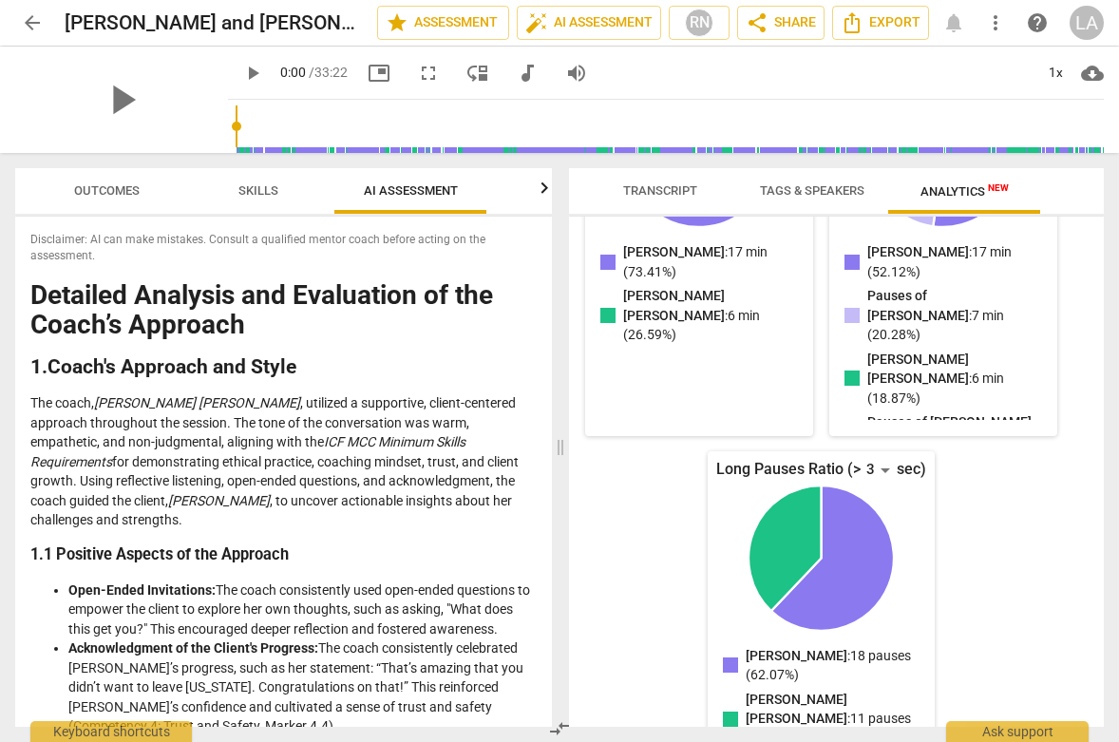
click at [541, 189] on icon "button" at bounding box center [544, 188] width 23 height 23
click at [436, 192] on span "Scores" at bounding box center [460, 192] width 91 height 26
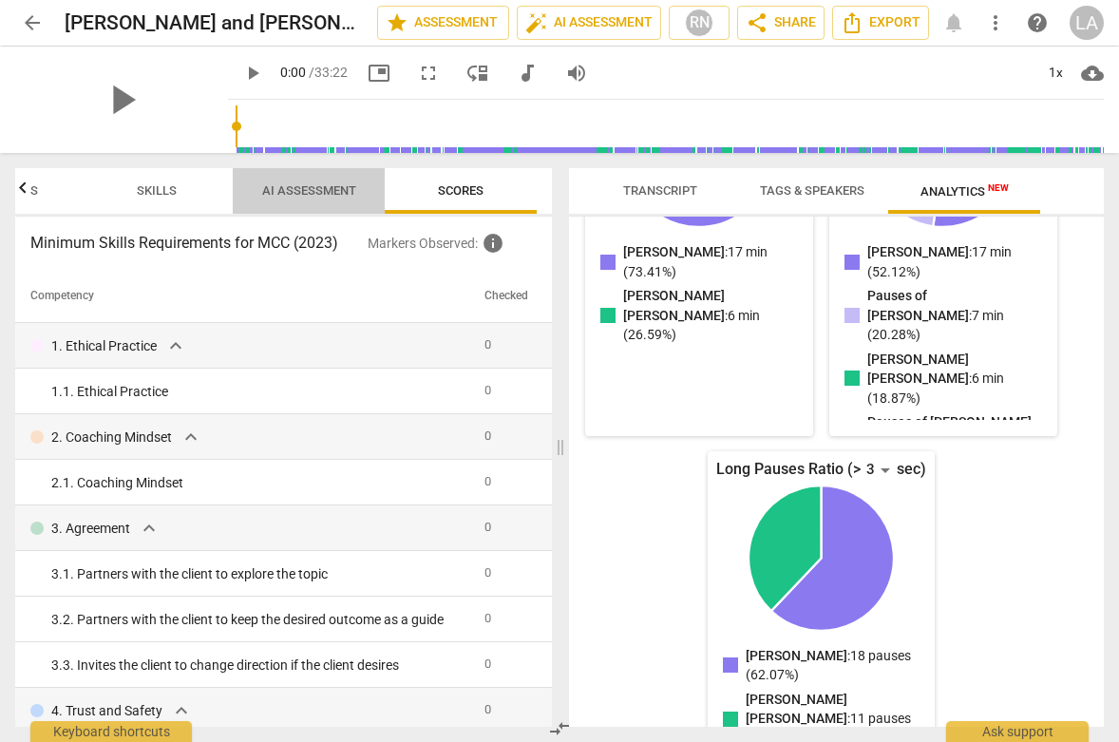
click at [282, 184] on span "AI Assessment" at bounding box center [309, 190] width 94 height 14
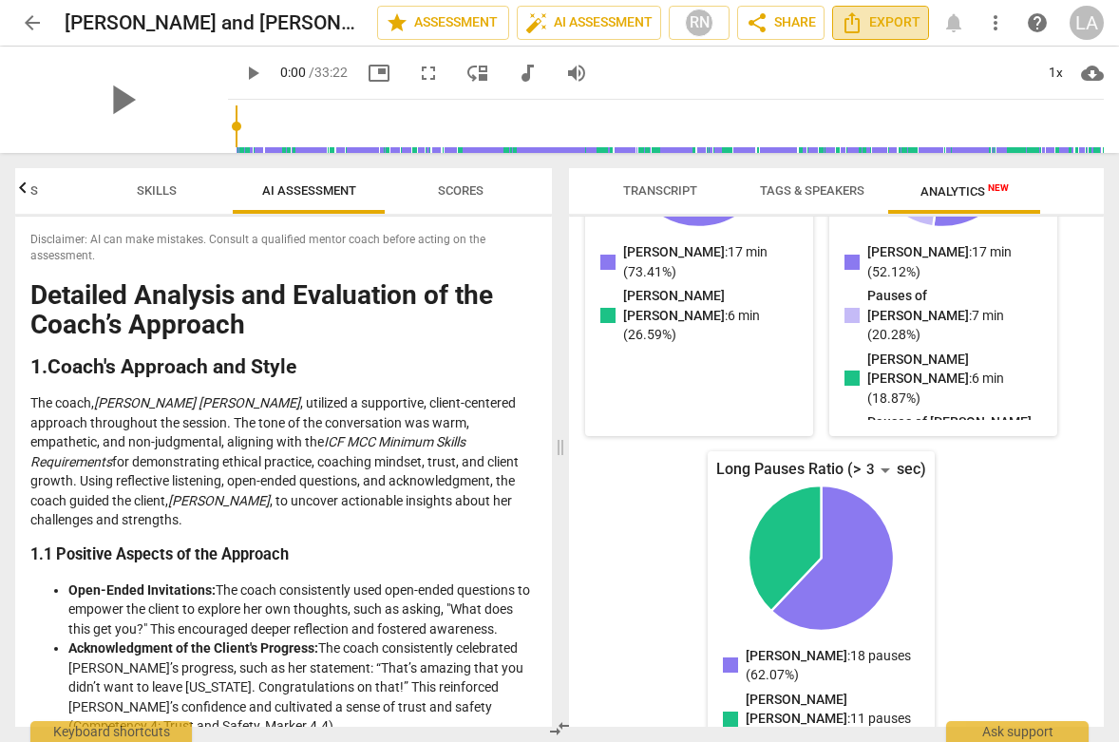
click at [872, 20] on span "Export" at bounding box center [880, 22] width 80 height 23
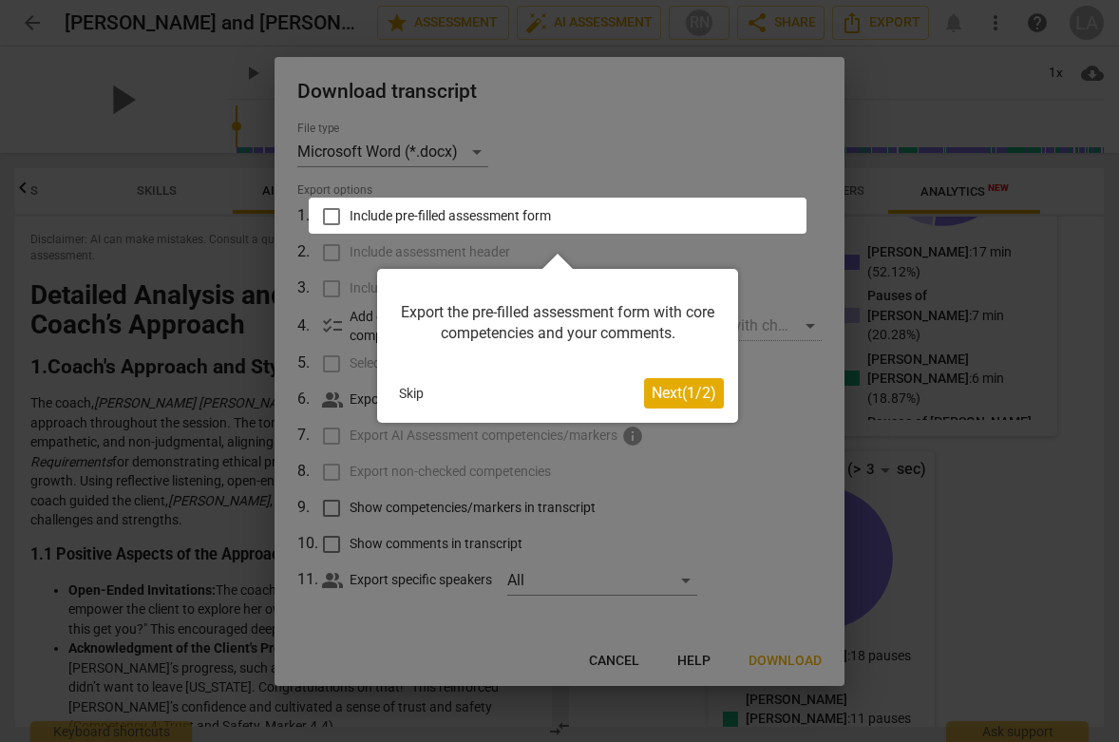
click at [406, 397] on button "Skip" at bounding box center [411, 393] width 40 height 28
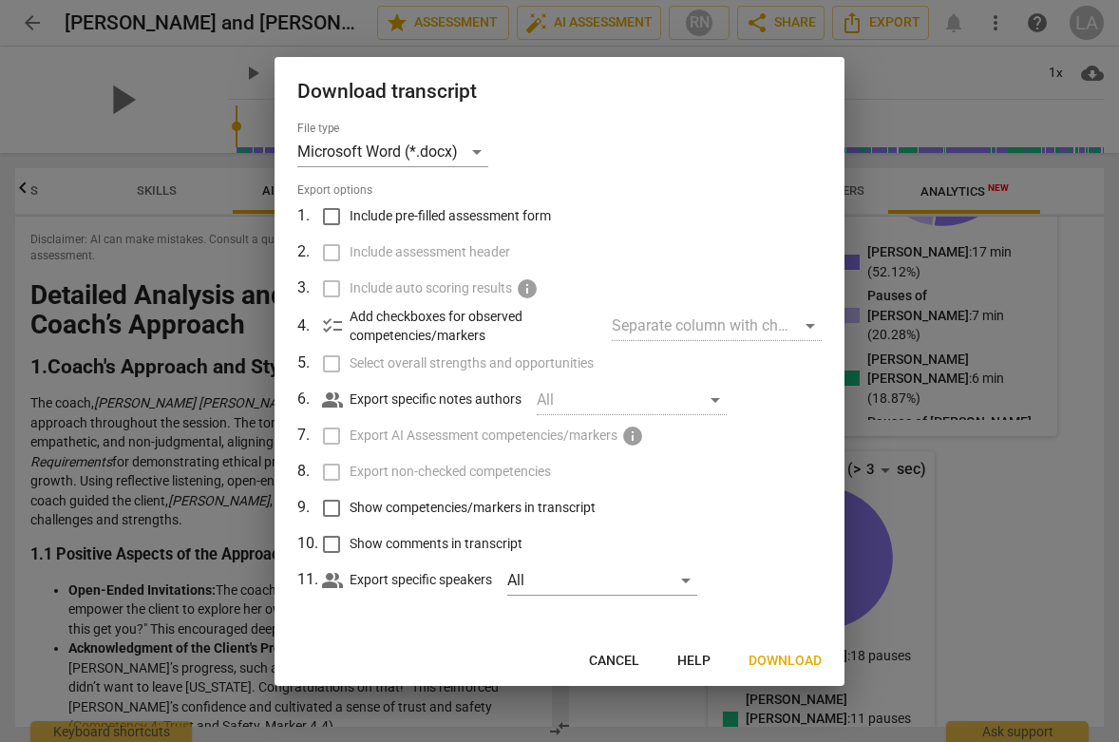
click at [328, 218] on input "Include pre-filled assessment form" at bounding box center [331, 216] width 36 height 36
checkbox input "true"
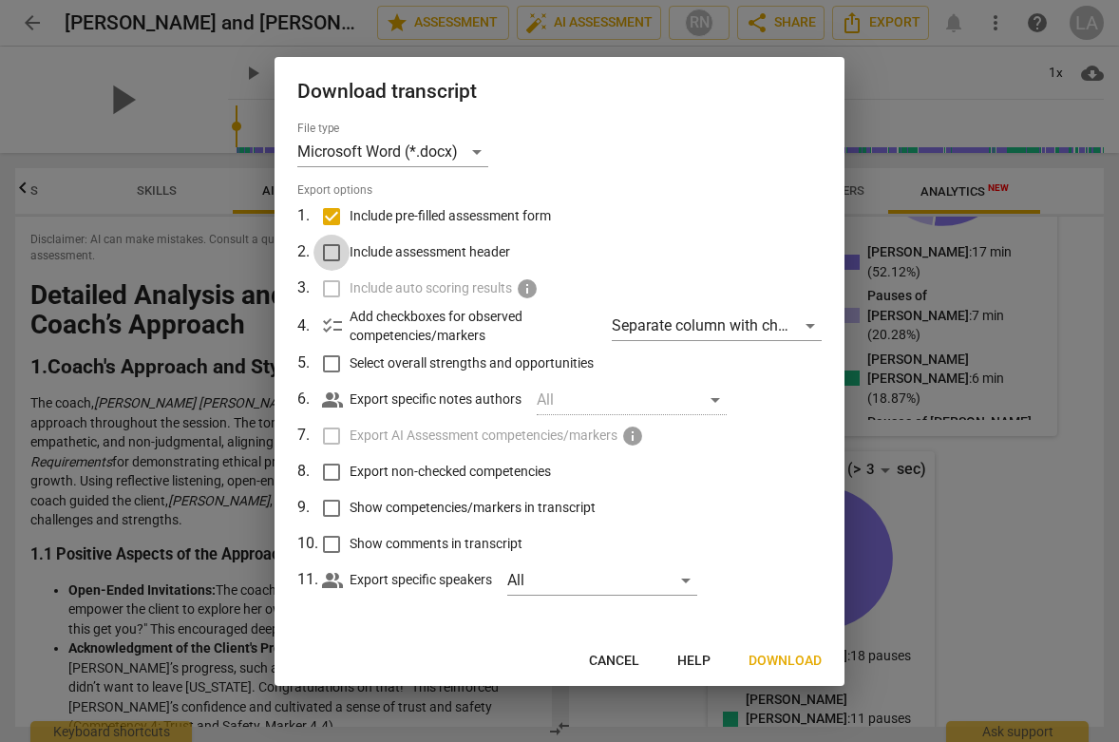
click at [327, 255] on input "Include assessment header" at bounding box center [331, 253] width 36 height 36
checkbox input "true"
click at [333, 293] on label "Include auto scoring results info" at bounding box center [558, 289] width 498 height 36
click at [430, 155] on div "Microsoft Word (*.docx)" at bounding box center [392, 152] width 191 height 30
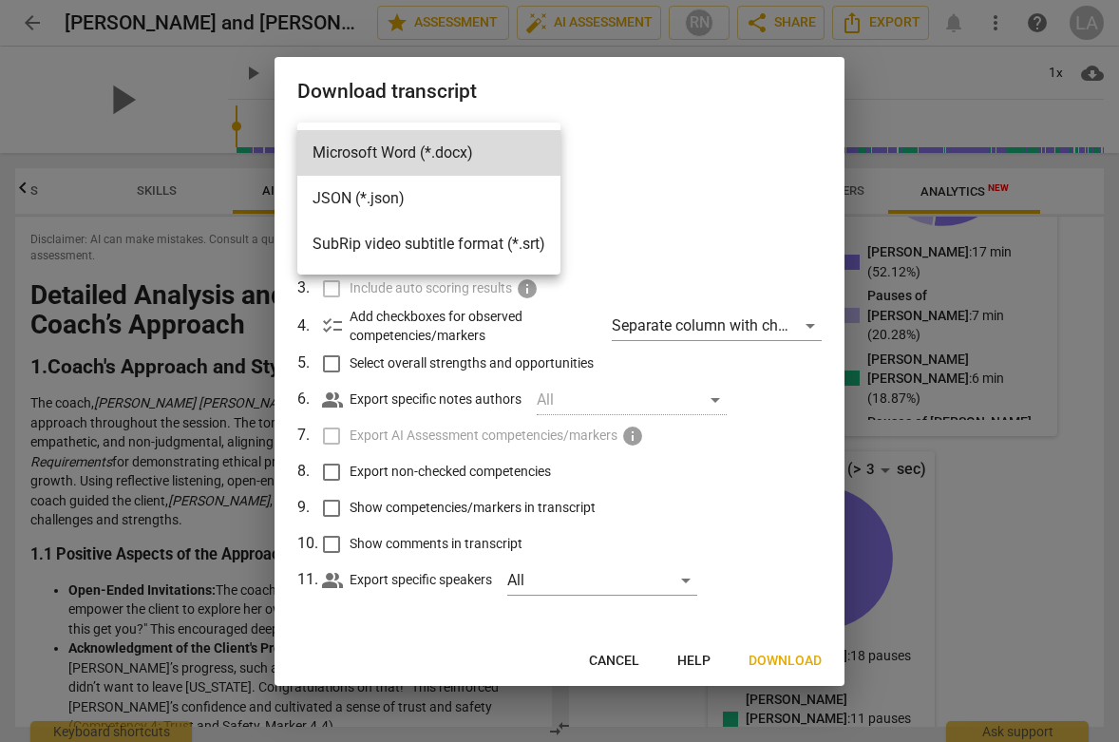
click at [612, 163] on div at bounding box center [559, 371] width 1119 height 742
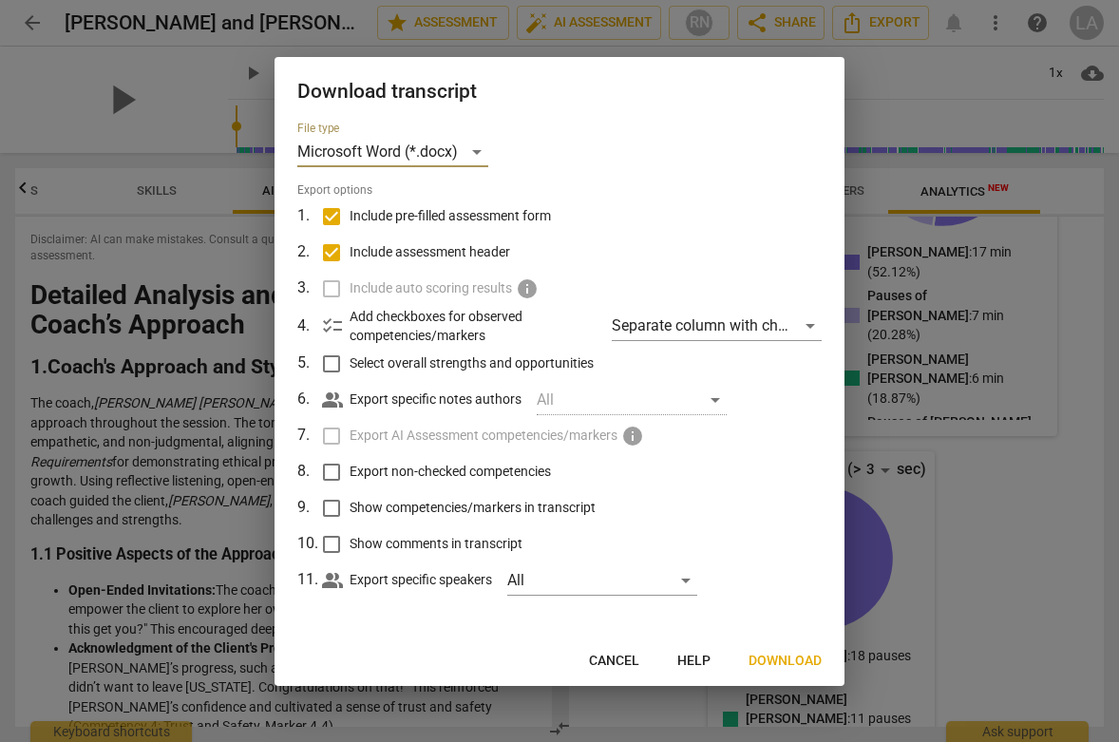
click at [335, 368] on input "Select overall strengths and opportunities" at bounding box center [331, 364] width 36 height 36
checkbox input "true"
click at [330, 465] on input "Export non-checked competencies" at bounding box center [331, 472] width 36 height 36
checkbox input "true"
click at [329, 509] on input "Show competencies/markers in transcript" at bounding box center [331, 508] width 36 height 36
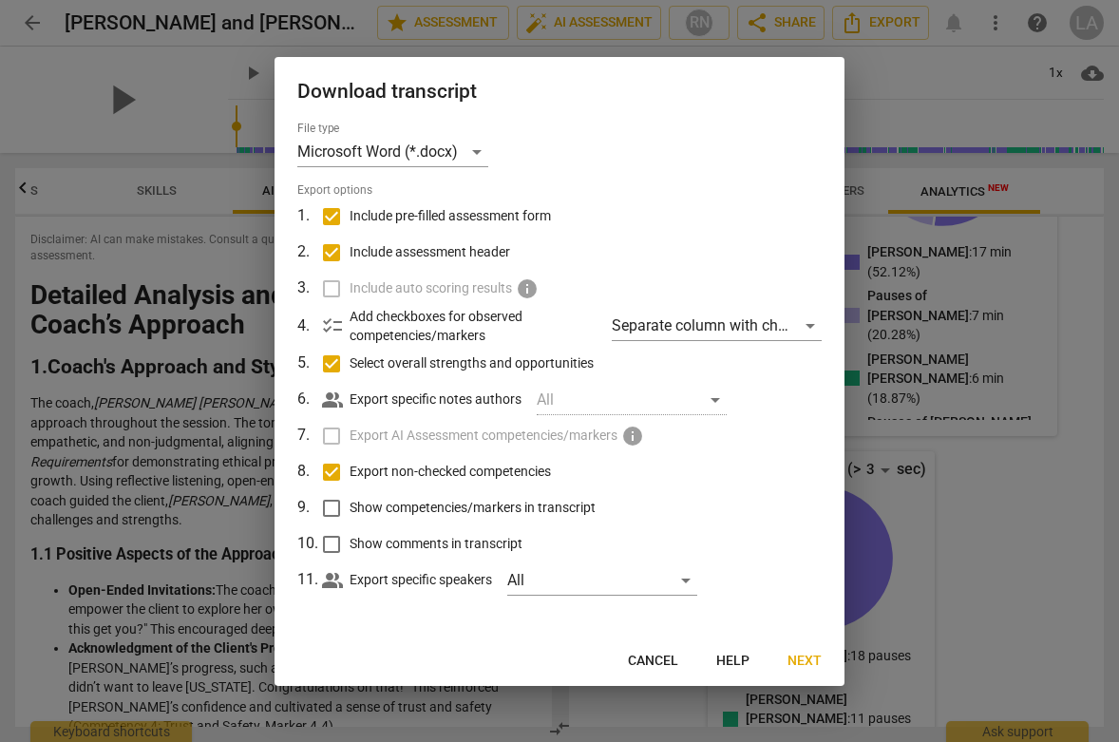
checkbox input "true"
click at [331, 543] on input "Show comments in transcript" at bounding box center [331, 544] width 36 height 36
checkbox input "true"
click at [631, 326] on div "Separate column with check marks" at bounding box center [717, 326] width 210 height 30
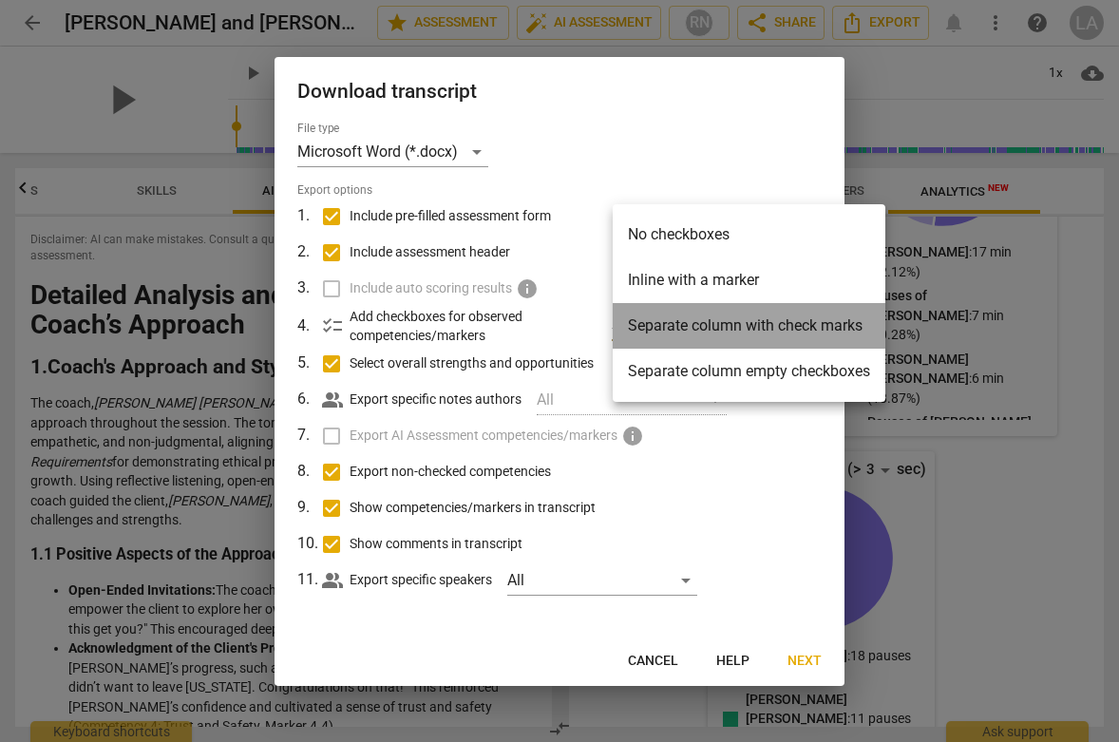
click at [631, 326] on li "Separate column with check marks" at bounding box center [749, 326] width 273 height 46
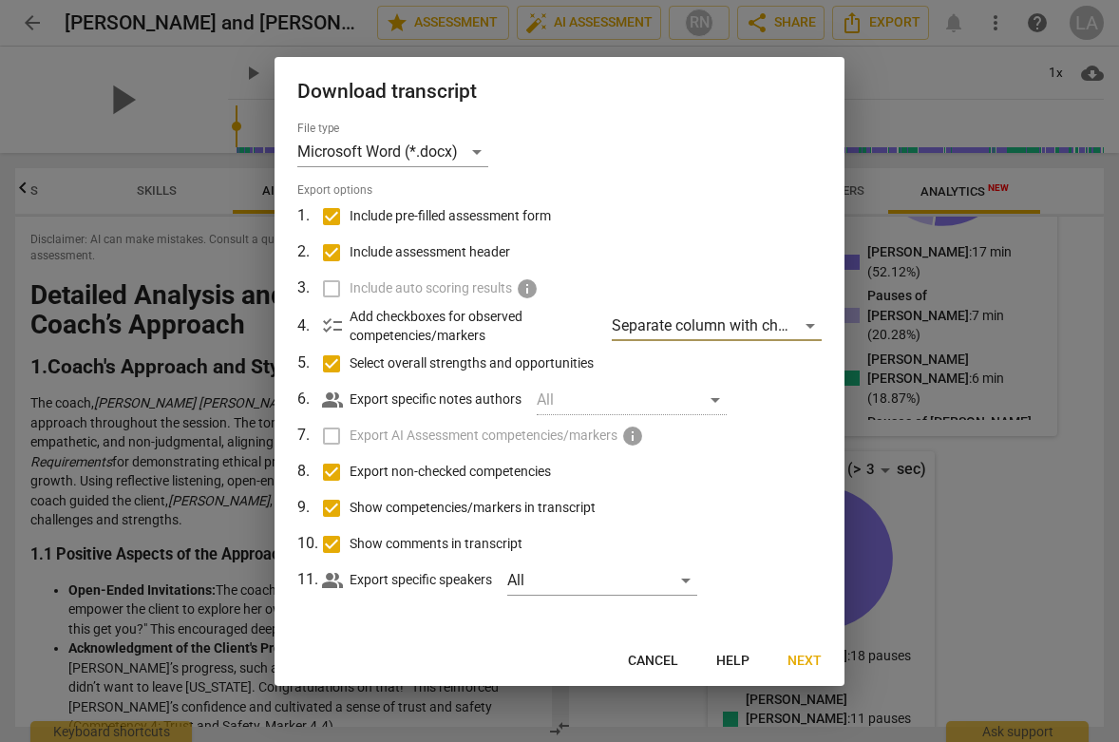
click at [803, 661] on span "Next" at bounding box center [804, 660] width 34 height 19
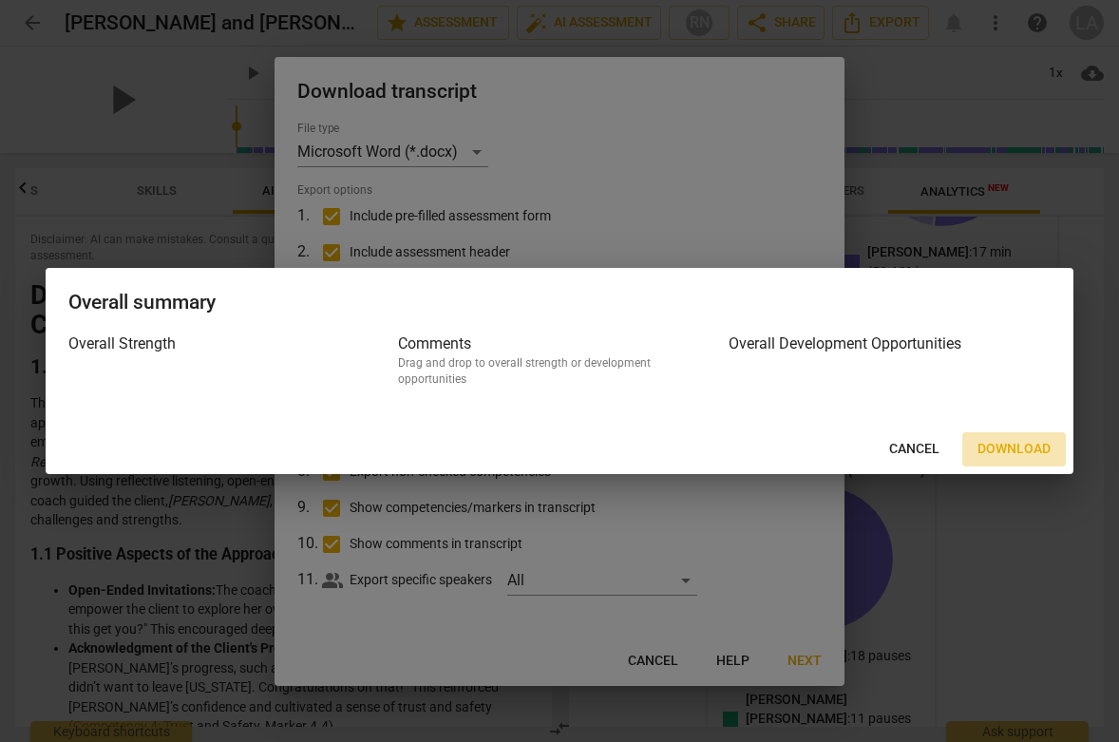
click at [994, 440] on span "Download" at bounding box center [1013, 449] width 73 height 19
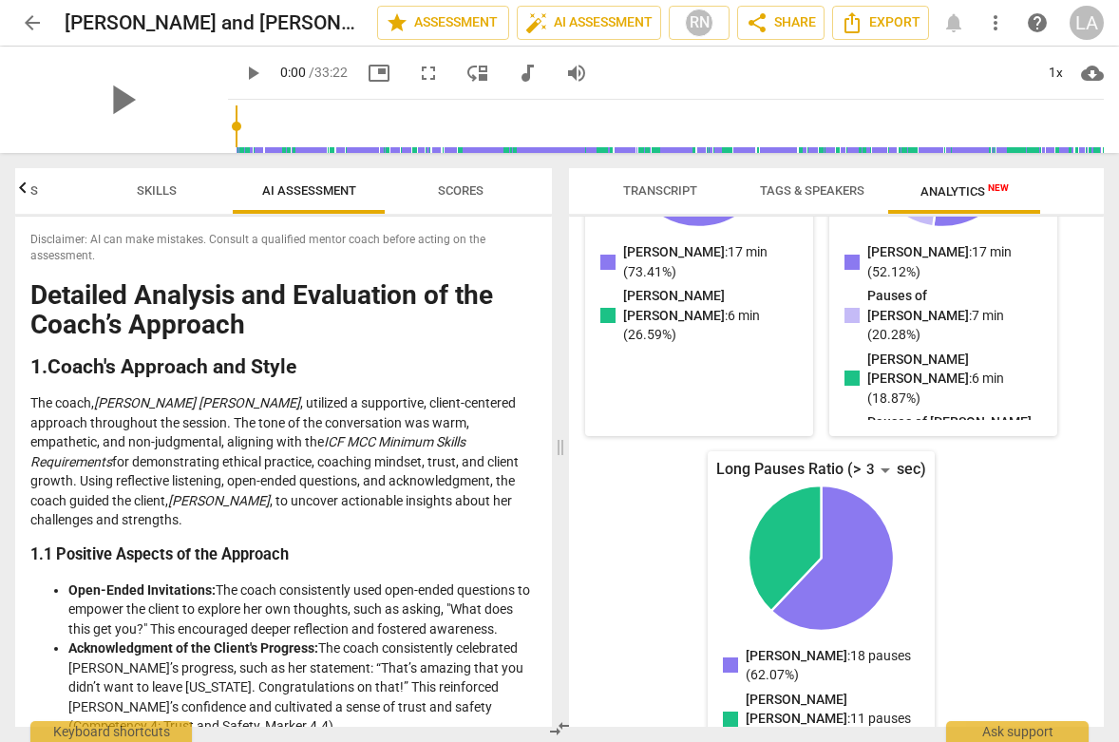
click at [505, 459] on p "The coach, Leigh Ann Errico , utilized a supportive, client-centered approach t…" at bounding box center [283, 461] width 506 height 137
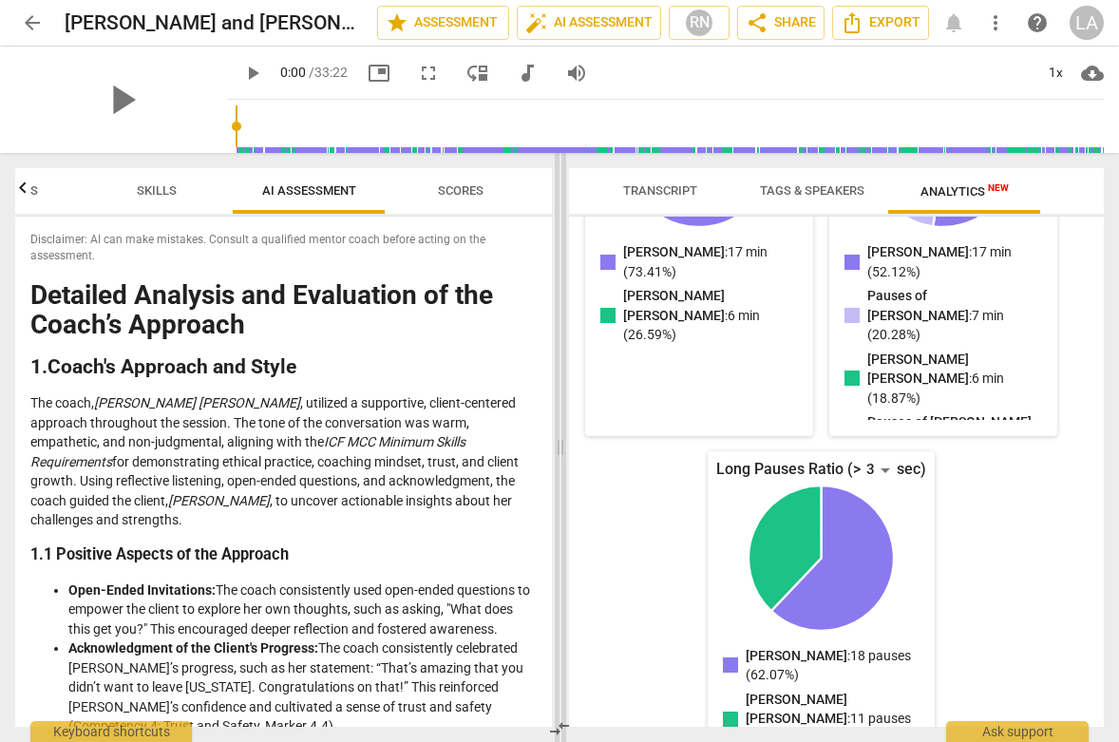
scroll to position [0, 0]
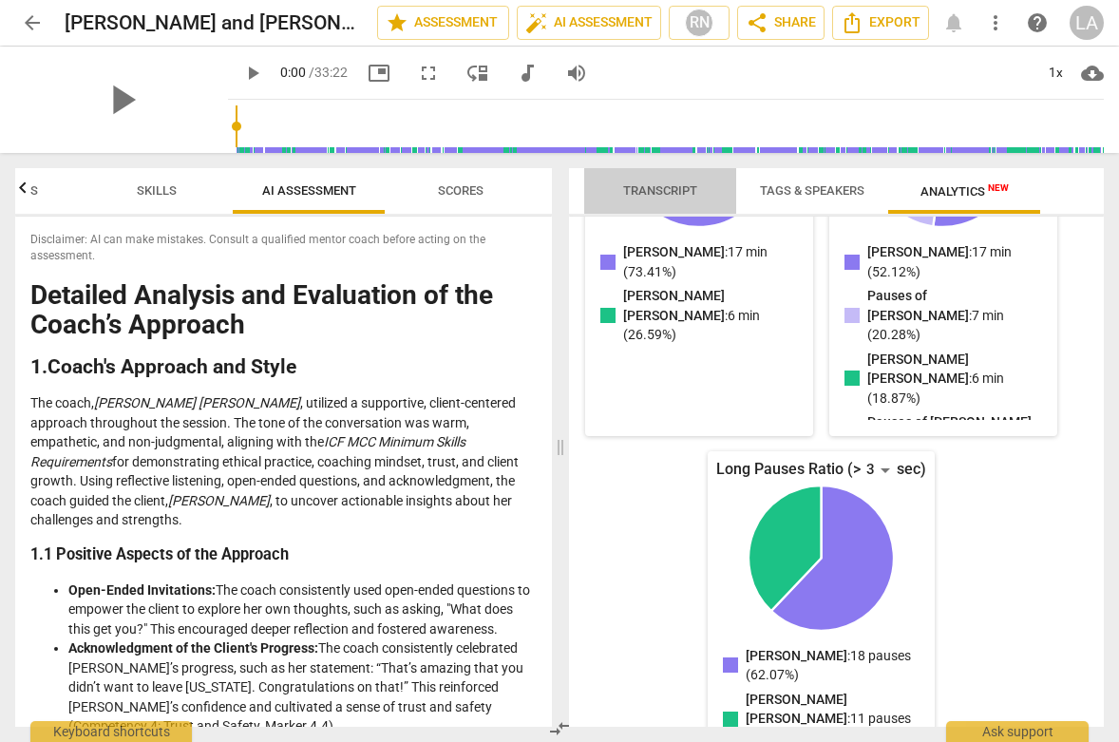
click at [650, 193] on span "Transcript" at bounding box center [660, 190] width 74 height 14
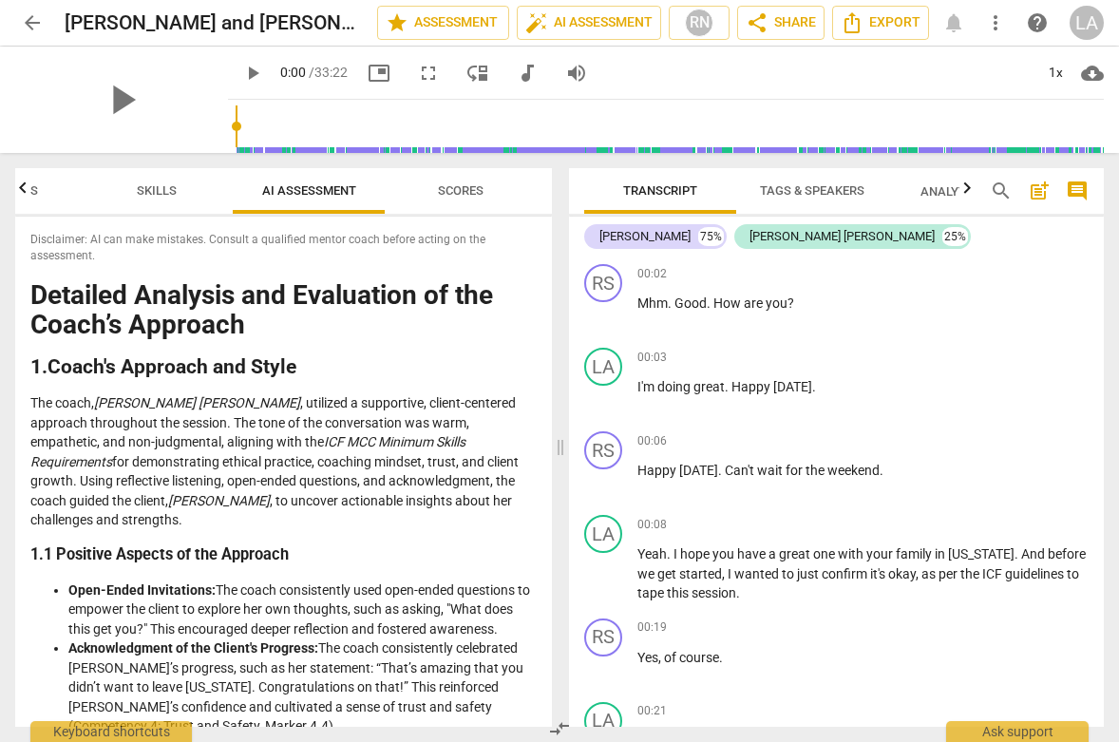
click at [446, 201] on span "Scores" at bounding box center [460, 192] width 91 height 26
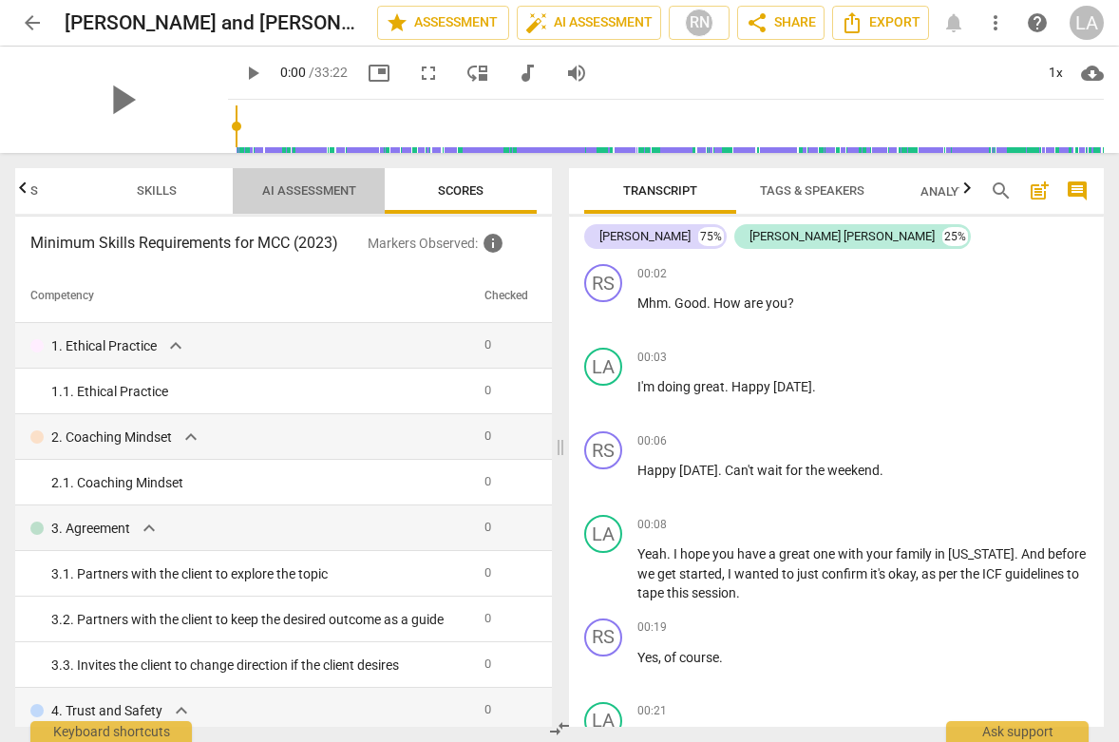
click at [333, 200] on span "AI Assessment" at bounding box center [309, 192] width 140 height 26
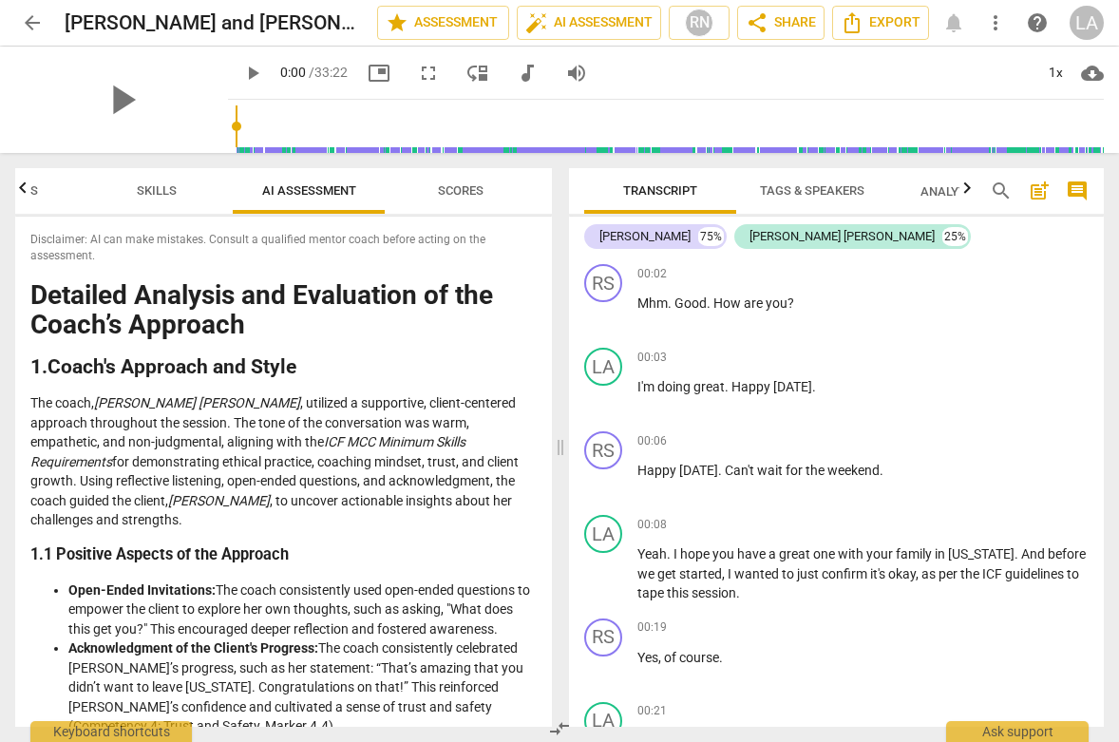
click at [920, 193] on span "Analytics New" at bounding box center [964, 191] width 88 height 14
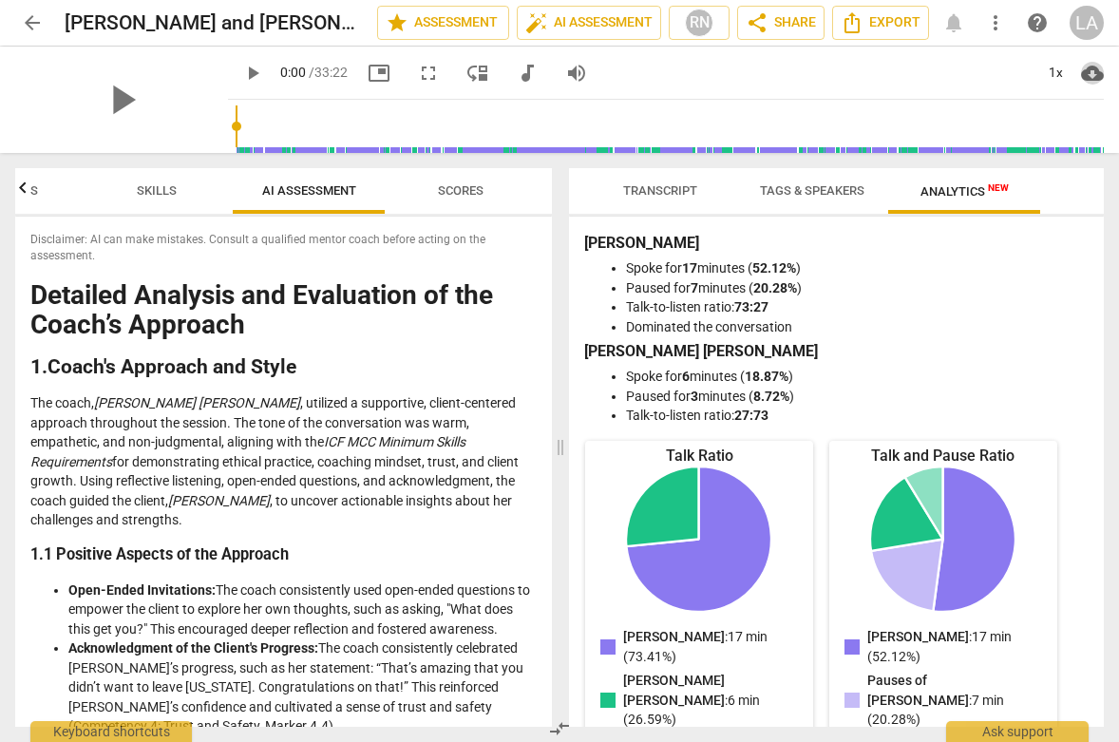
click at [1086, 71] on span "cloud_download" at bounding box center [1092, 73] width 23 height 23
click at [502, 365] on div at bounding box center [559, 371] width 1119 height 742
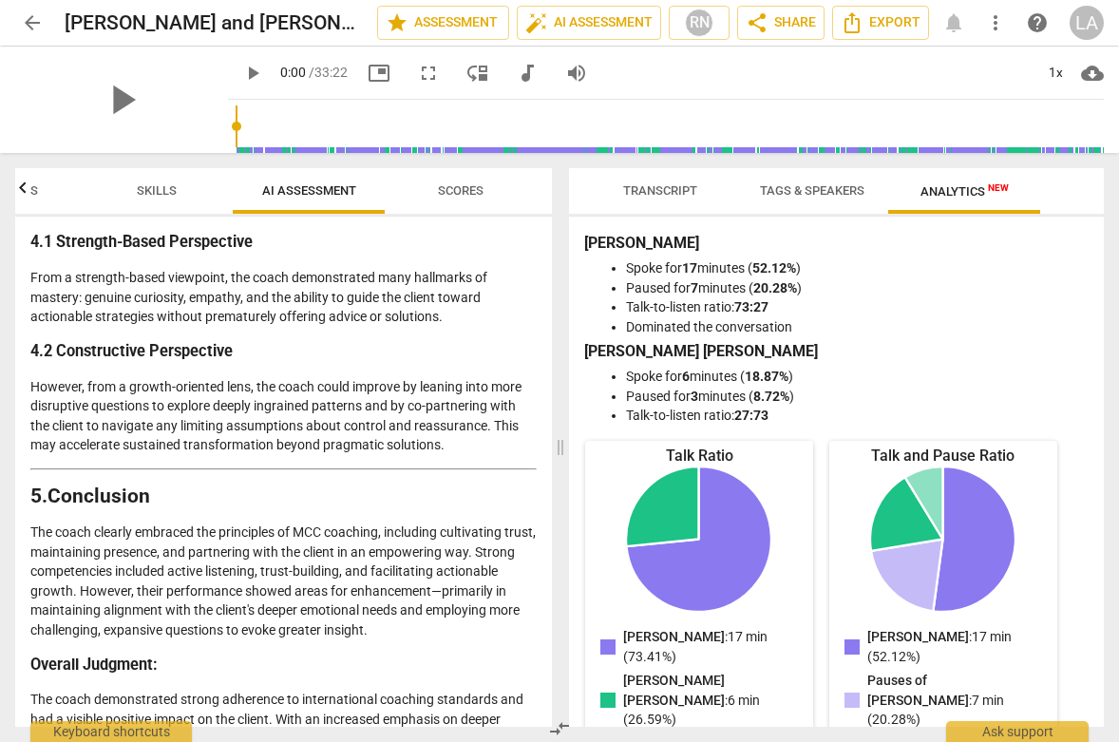
scroll to position [2393, 0]
click at [243, 690] on p "The coach demonstrated strong adherence to international coaching standards and…" at bounding box center [283, 748] width 506 height 117
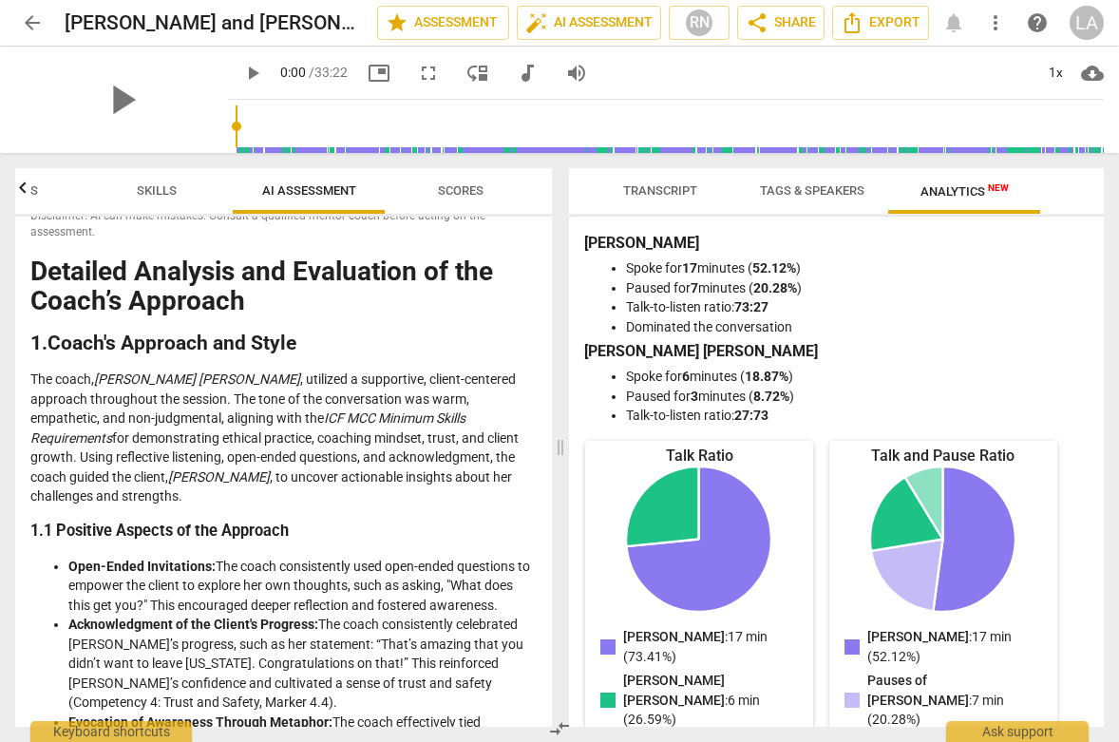
scroll to position [0, 0]
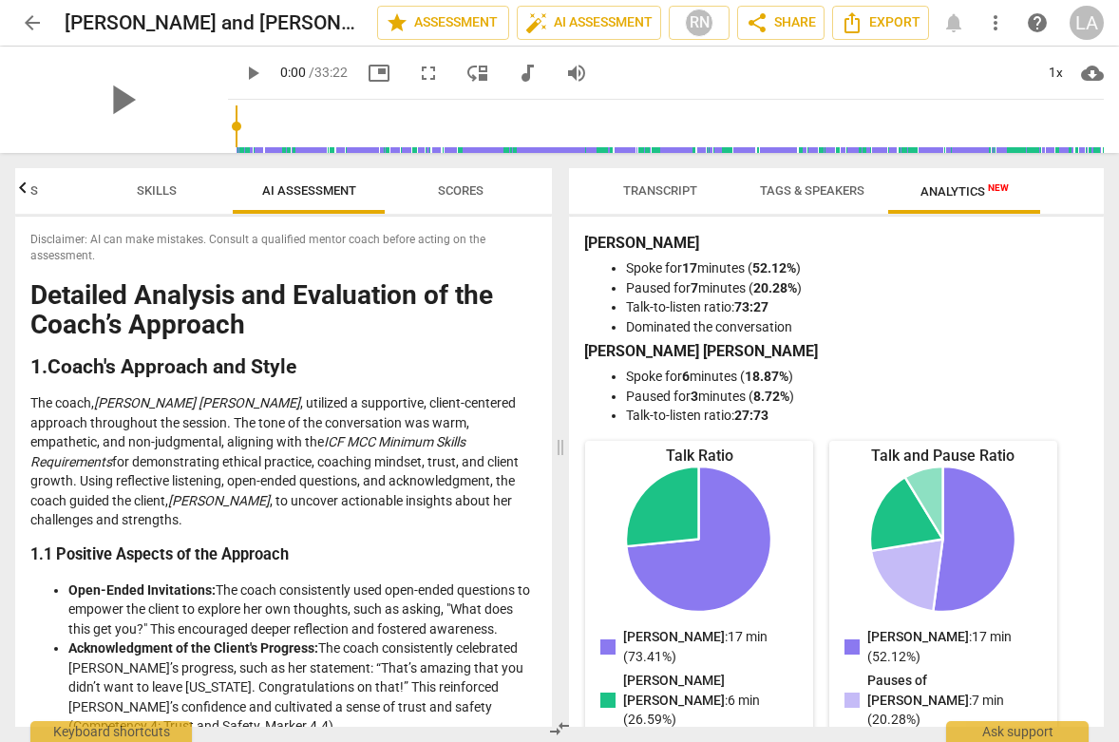
drag, startPoint x: 262, startPoint y: 691, endPoint x: 6, endPoint y: 299, distance: 468.6
click at [6, 299] on div "Outcomes Skills AI Assessment Scores Disclaimer: AI can make mistakes. Consult …" at bounding box center [279, 447] width 559 height 589
copy div "Detailed Analysis and Evaluation of the Coach’s Approach 1. Coach's Approach an…"
click at [150, 512] on p "The coach, Leigh Ann Errico , utilized a supportive, client-centered approach t…" at bounding box center [283, 461] width 506 height 137
click at [163, 195] on span "Skills" at bounding box center [157, 190] width 40 height 14
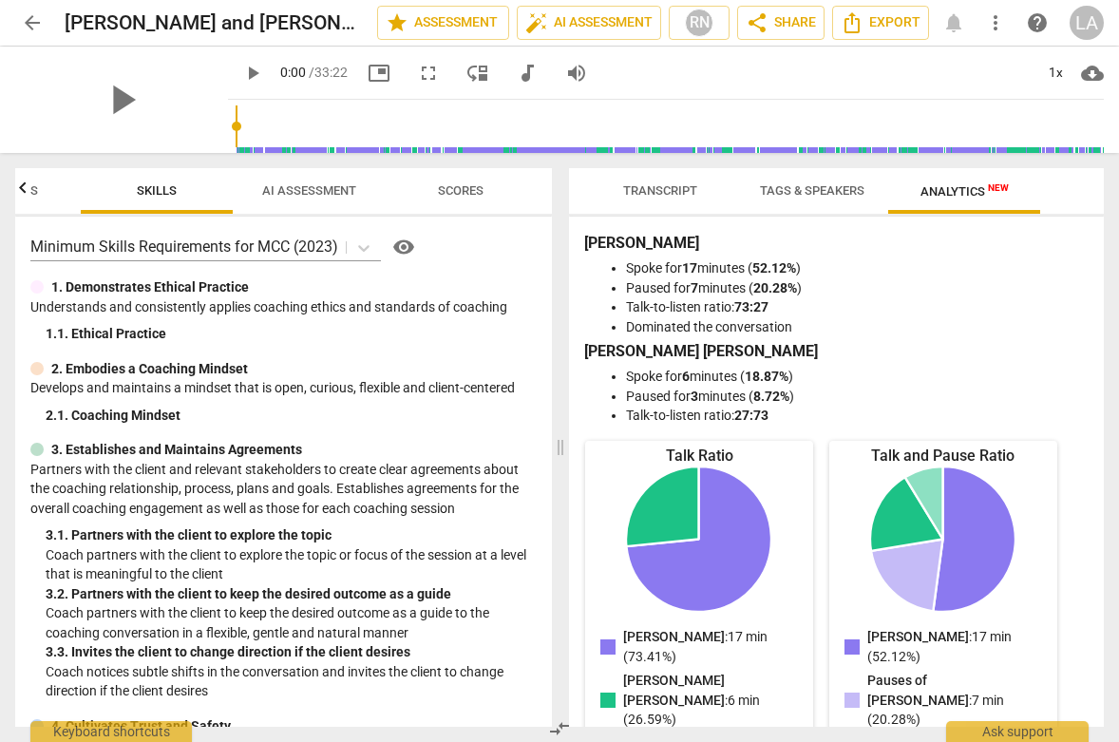
click at [1085, 21] on div "LA" at bounding box center [1086, 23] width 34 height 34
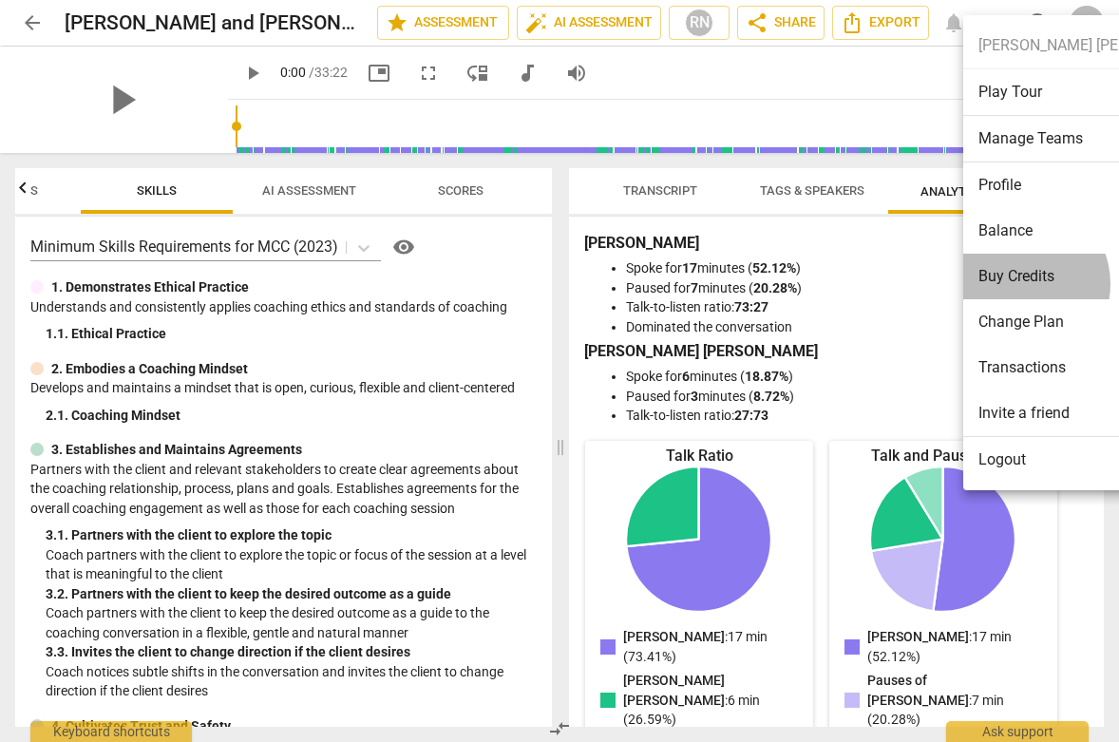
click at [1018, 284] on li "Buy Credits" at bounding box center [1094, 277] width 262 height 46
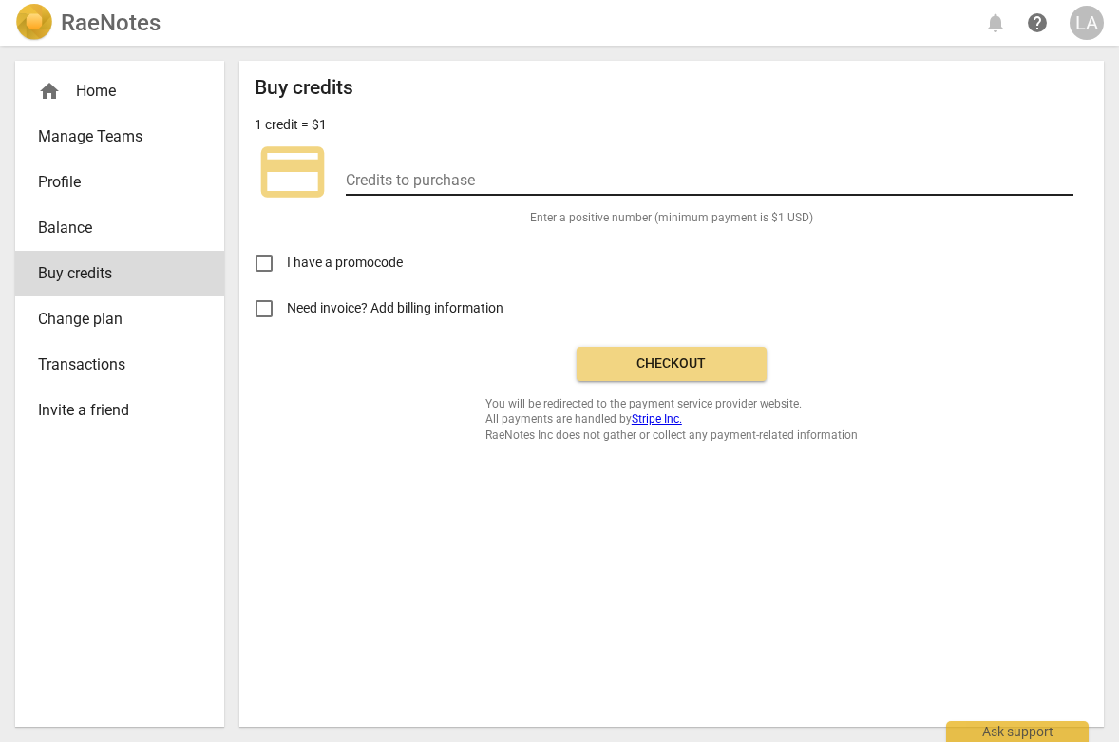
click at [430, 172] on input "number" at bounding box center [709, 182] width 727 height 28
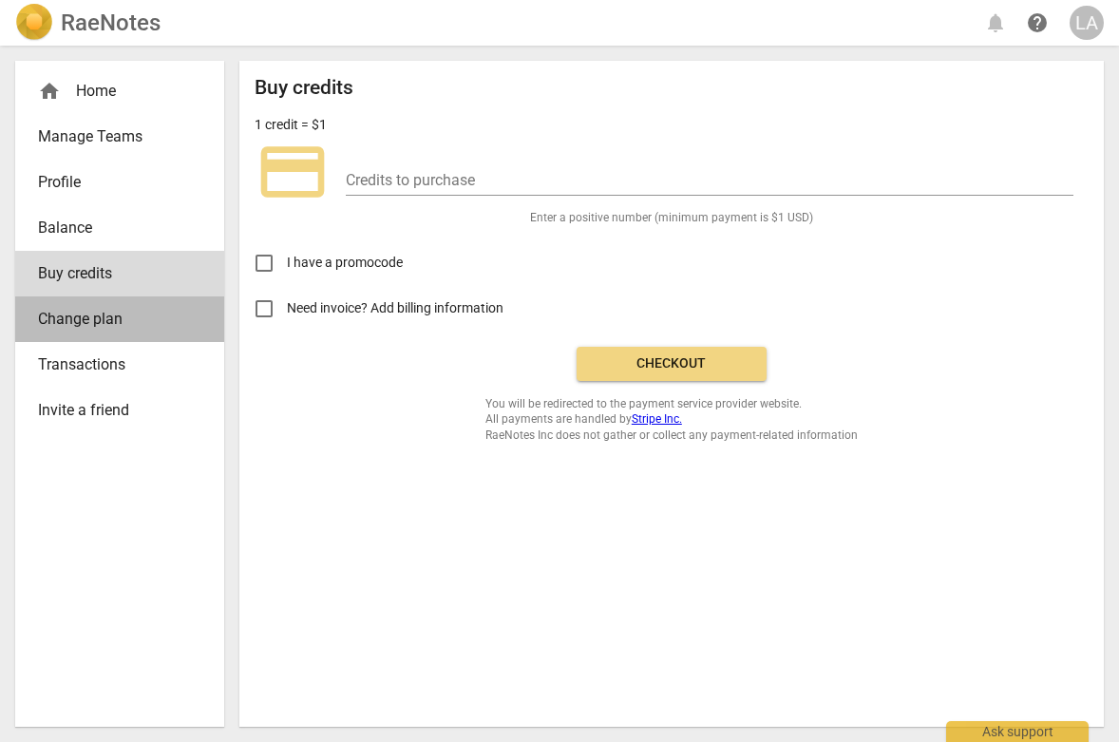
click at [118, 316] on span "Change plan" at bounding box center [112, 319] width 148 height 23
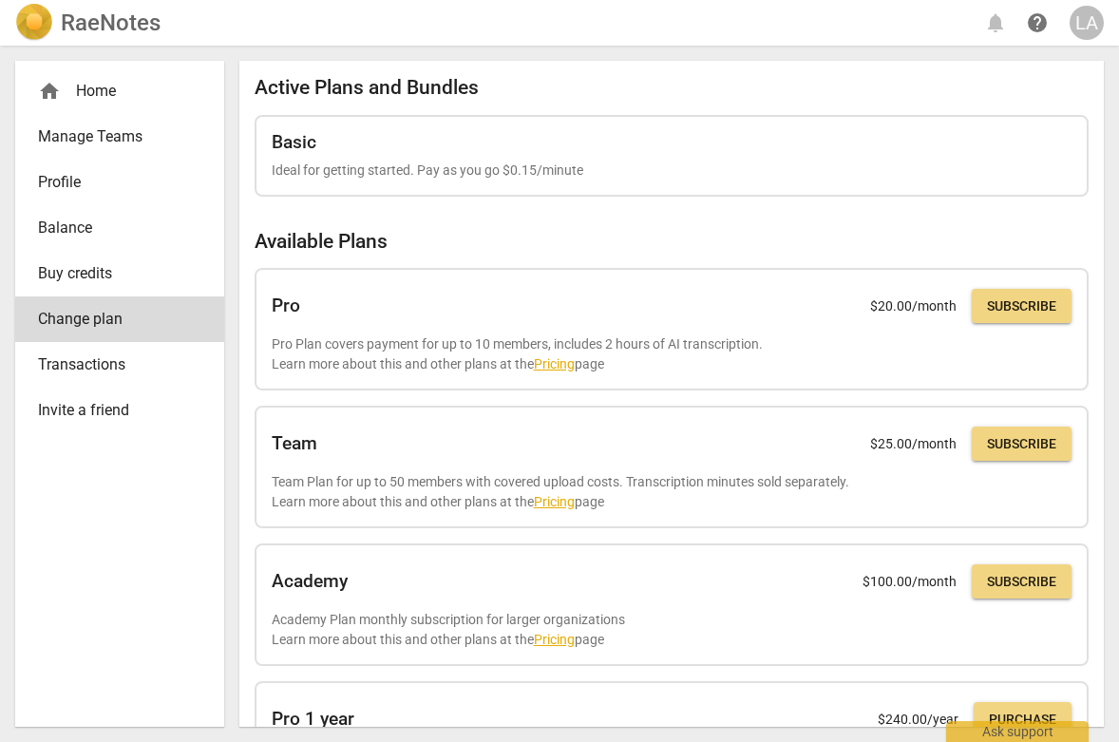
click at [54, 93] on span "home" at bounding box center [49, 91] width 23 height 23
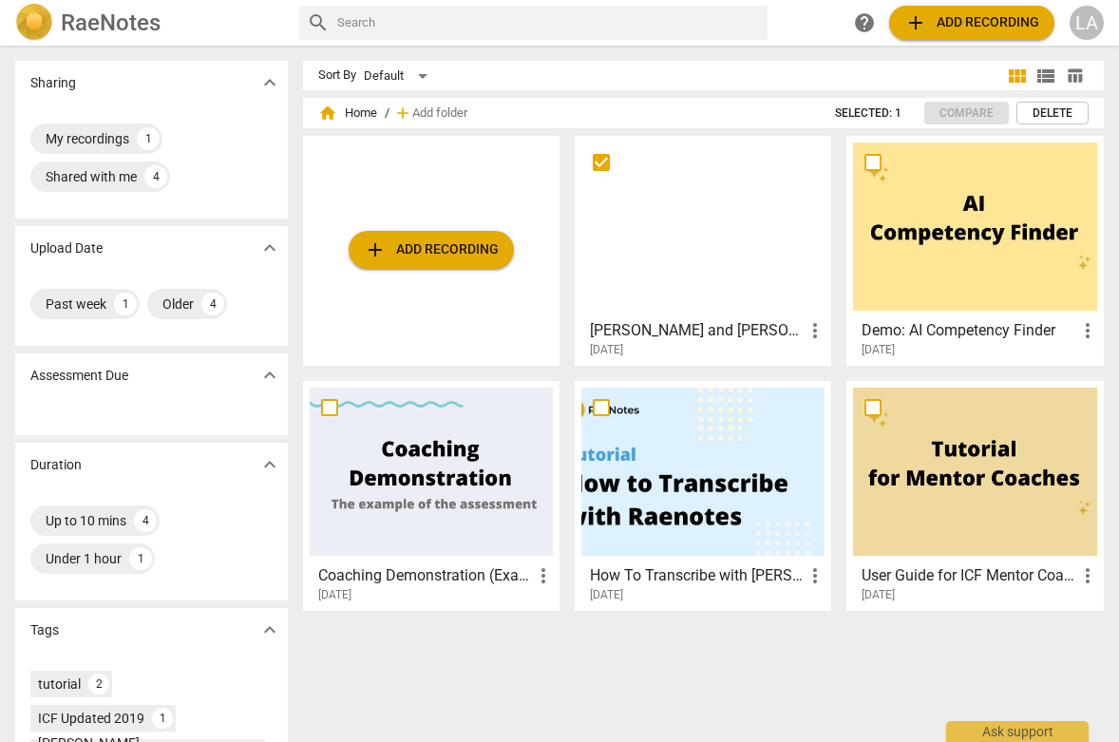
click at [736, 243] on div at bounding box center [702, 226] width 243 height 168
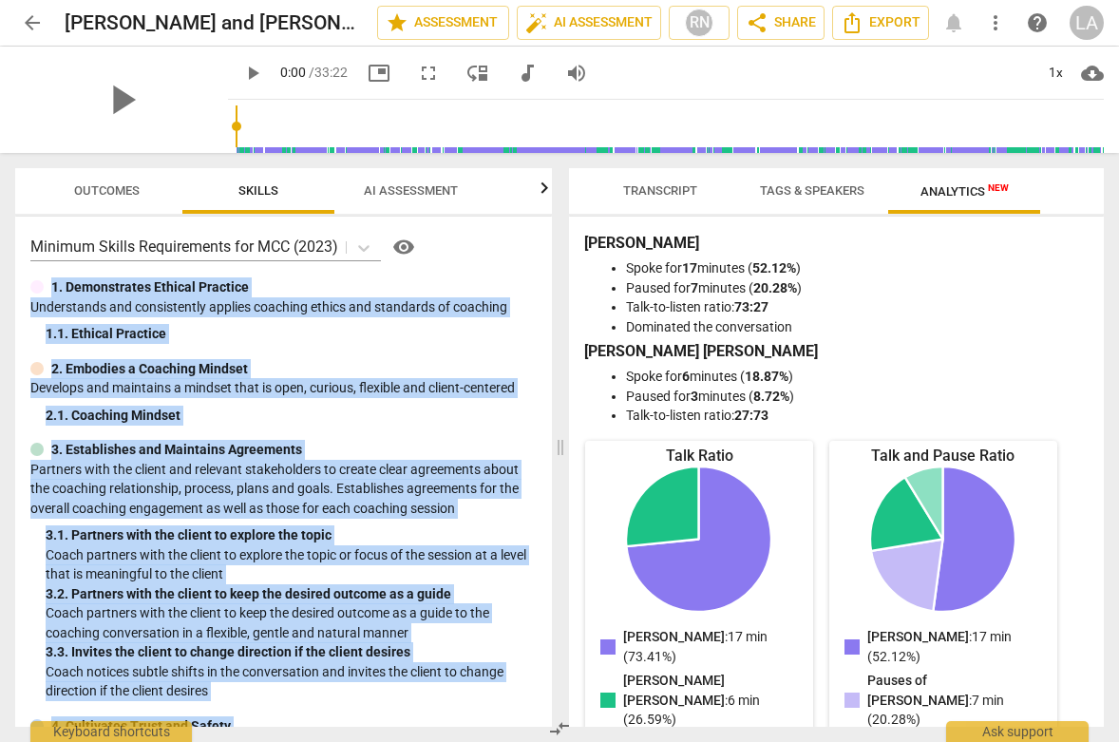
drag, startPoint x: 109, startPoint y: 699, endPoint x: 27, endPoint y: 271, distance: 436.2
click at [27, 271] on div "Minimum Skills Requirements for MCC (2023) visibility 1. Demonstrates Ethical P…" at bounding box center [283, 472] width 537 height 510
copy div "1. Demonstrates Ethical Practice Understands and consistently applies coaching …"
click at [422, 193] on span "AI Assessment" at bounding box center [411, 190] width 94 height 14
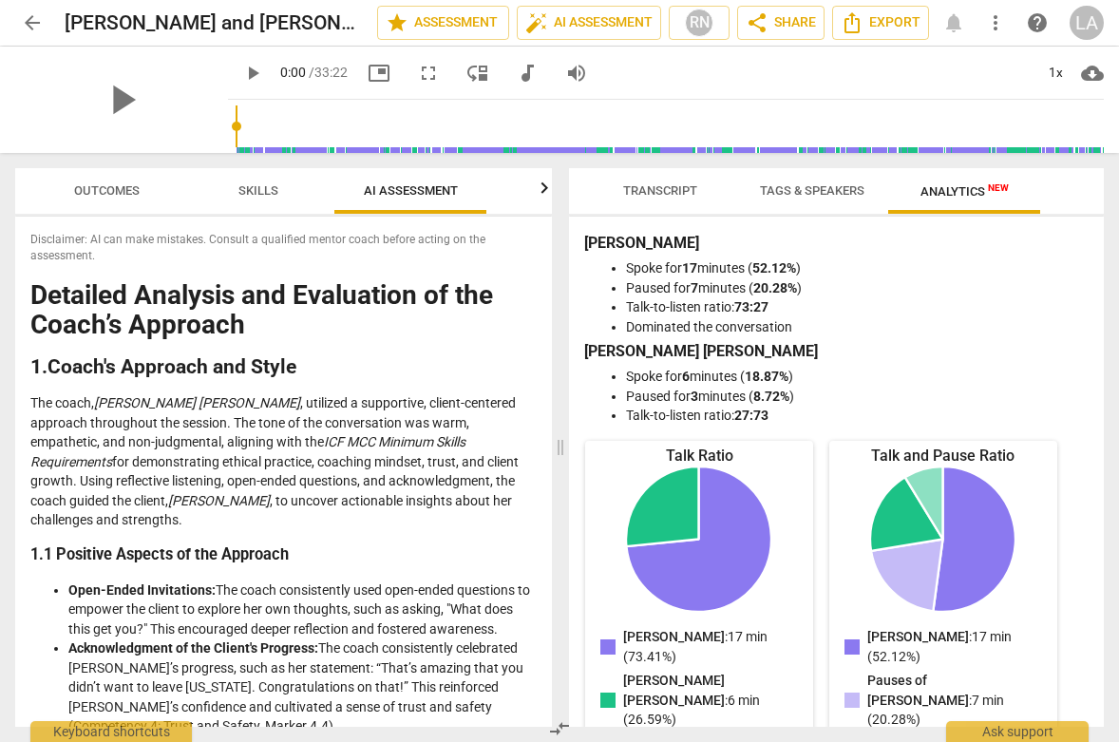
click at [128, 192] on span "Outcomes" at bounding box center [107, 190] width 66 height 14
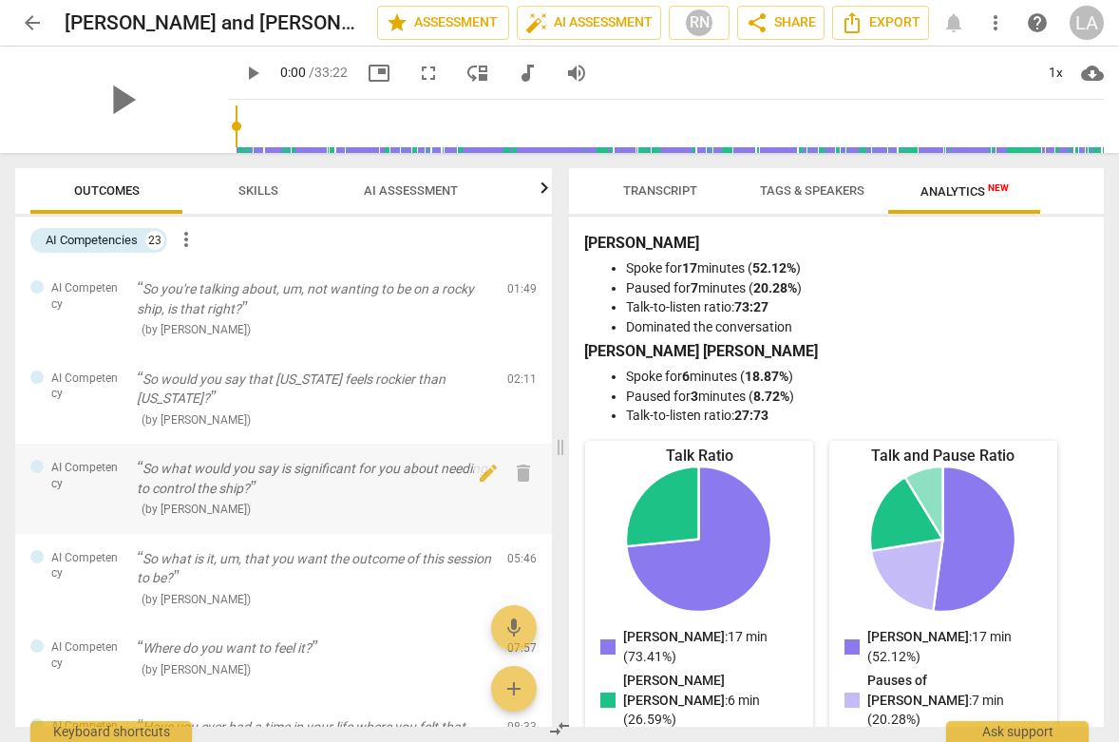
click at [212, 486] on p "So what would you say is significant for you about needing to control the ship?" at bounding box center [314, 478] width 355 height 39
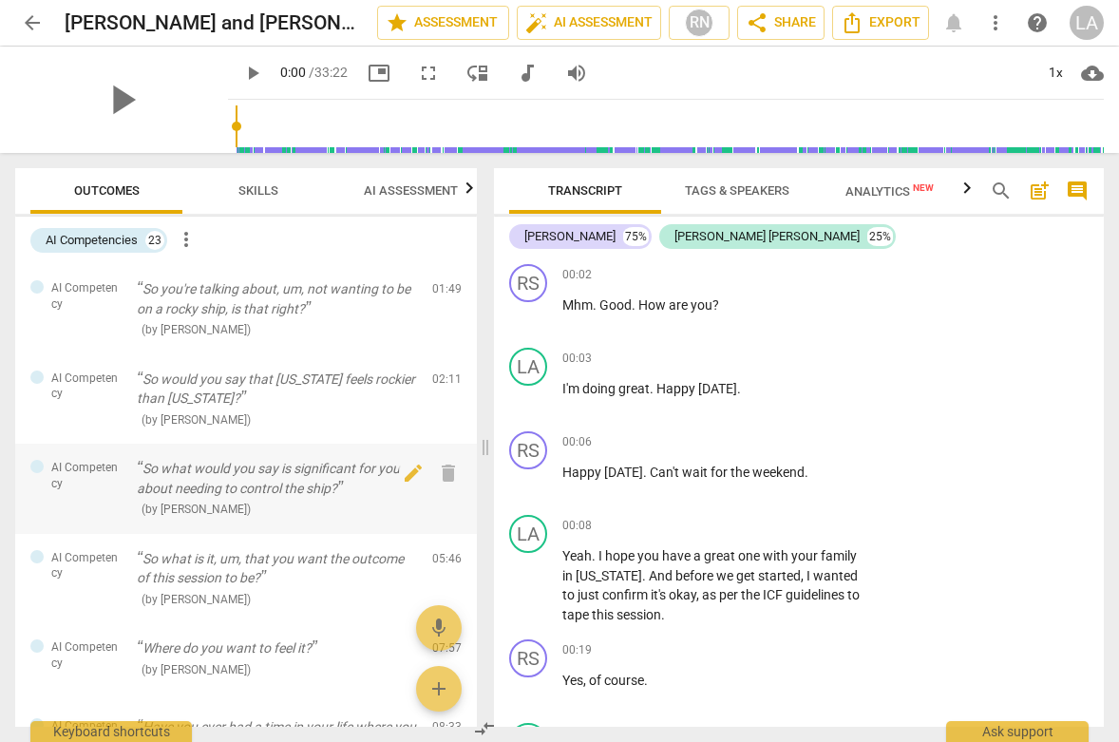
scroll to position [1864, 0]
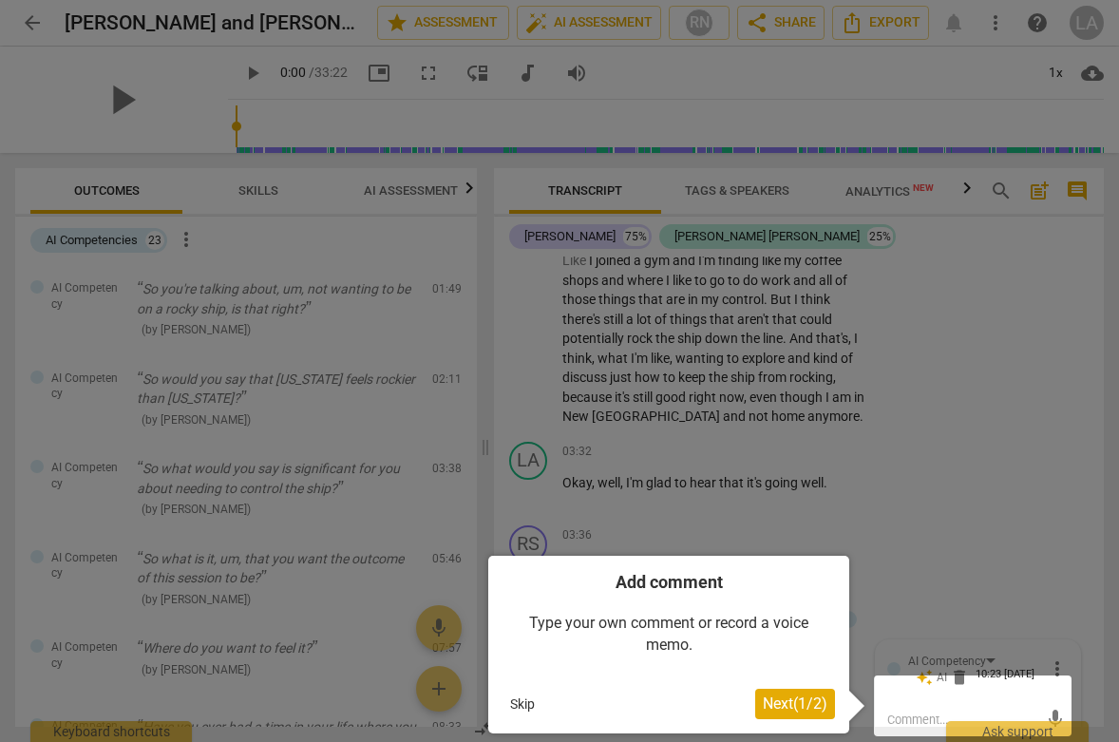
click at [524, 700] on button "Skip" at bounding box center [522, 703] width 40 height 28
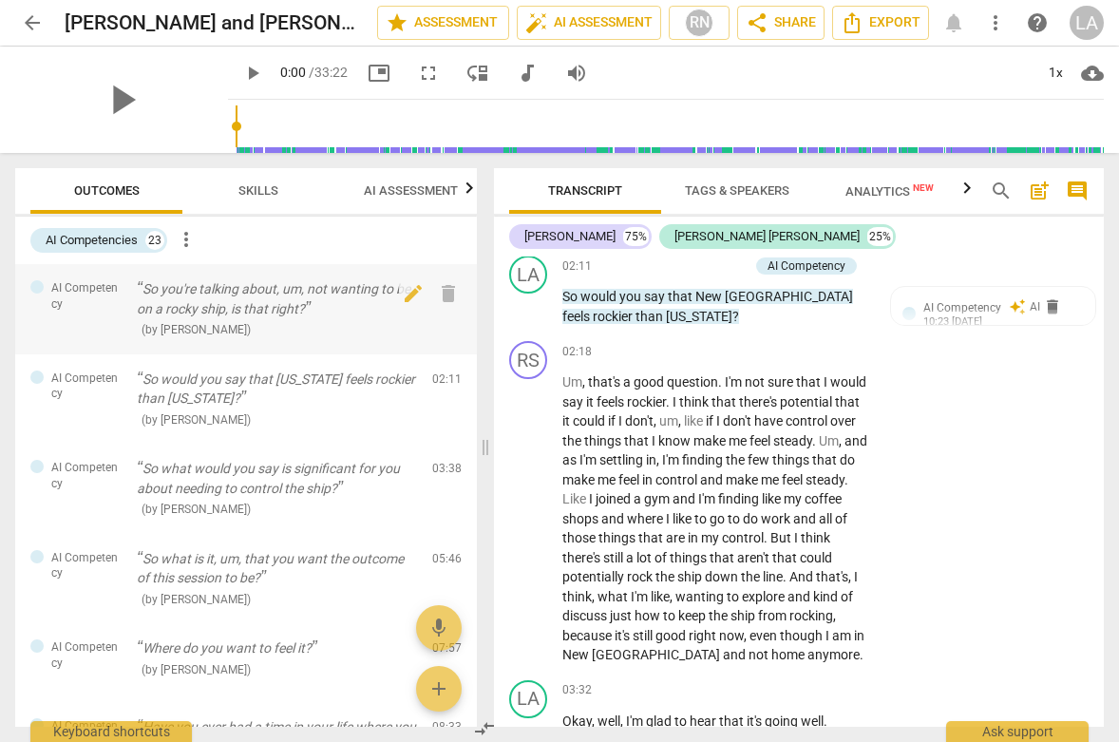
scroll to position [0, 0]
click at [254, 188] on span "Skills" at bounding box center [258, 190] width 40 height 14
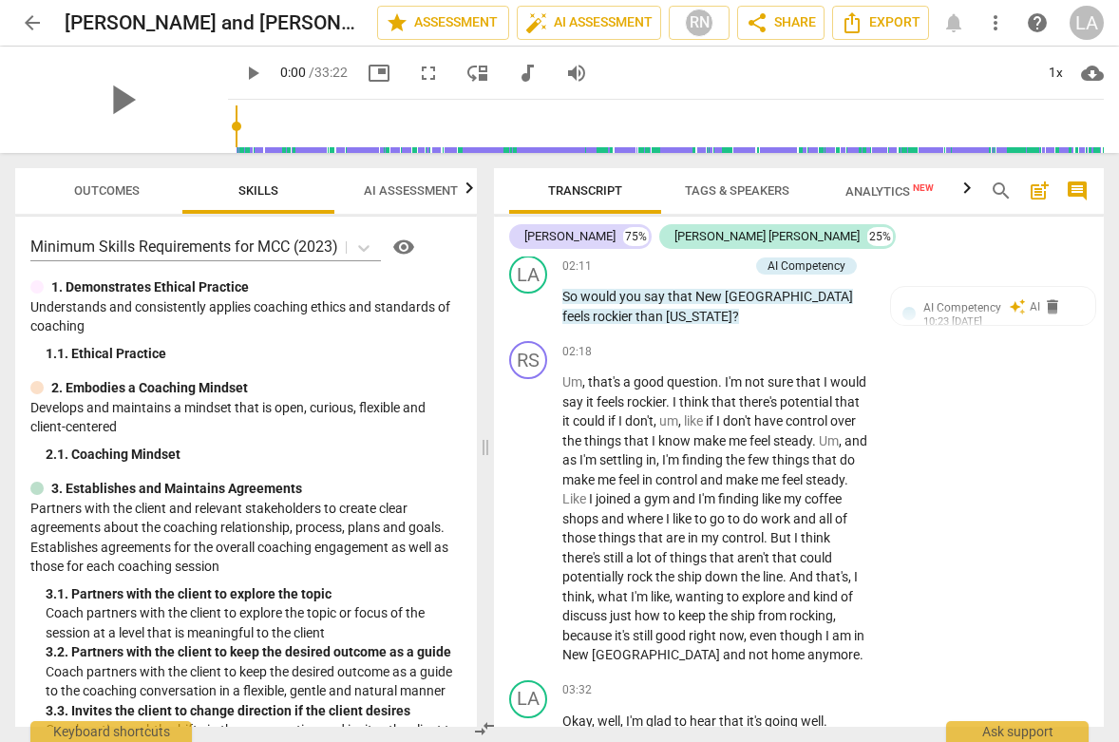
click at [409, 195] on span "AI Assessment" at bounding box center [411, 190] width 94 height 14
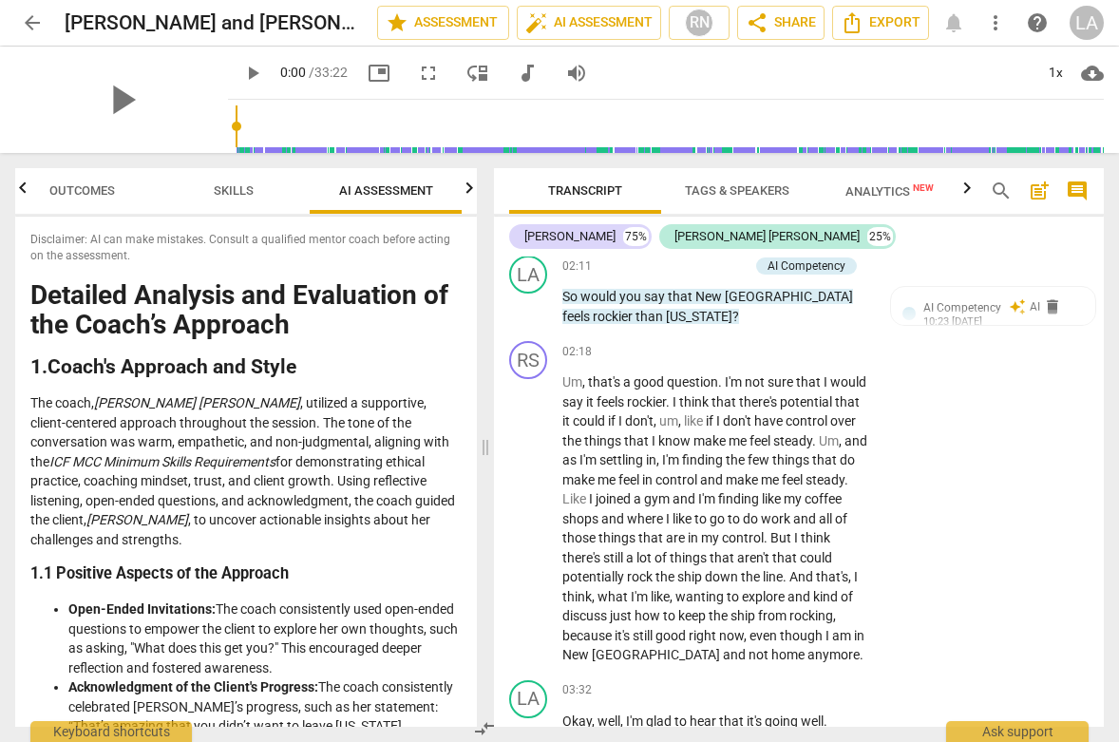
click at [472, 190] on icon "button" at bounding box center [469, 186] width 7 height 11
click at [398, 198] on span "Scores" at bounding box center [385, 192] width 91 height 26
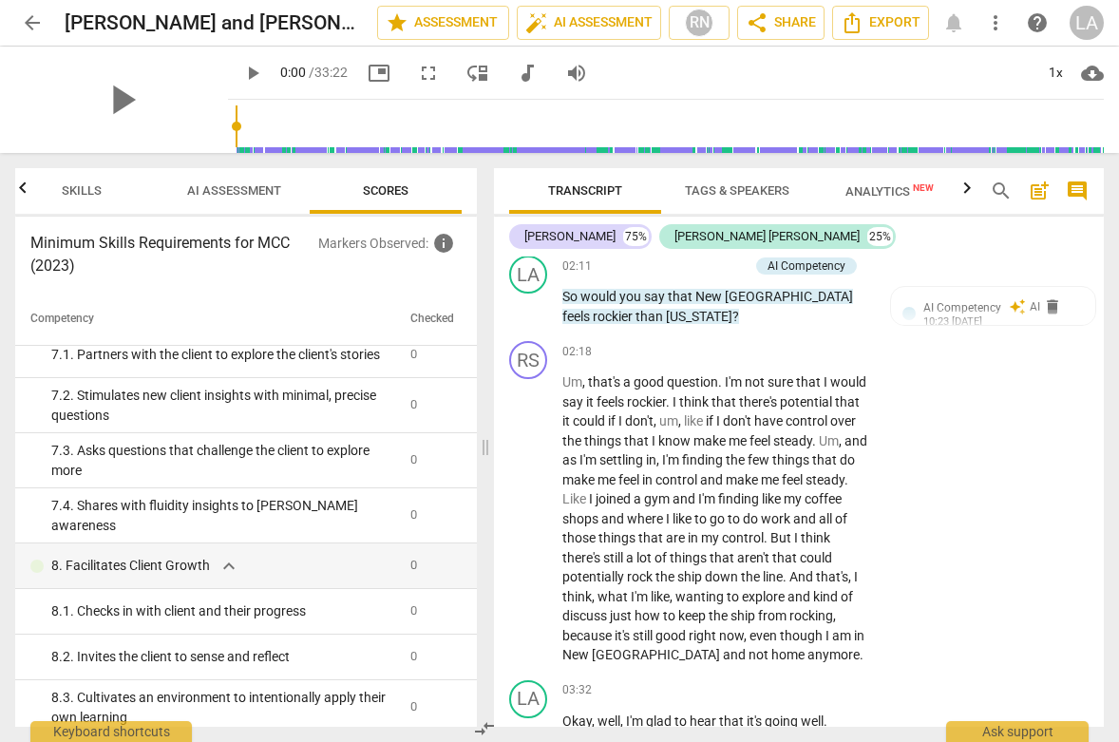
scroll to position [1118, 0]
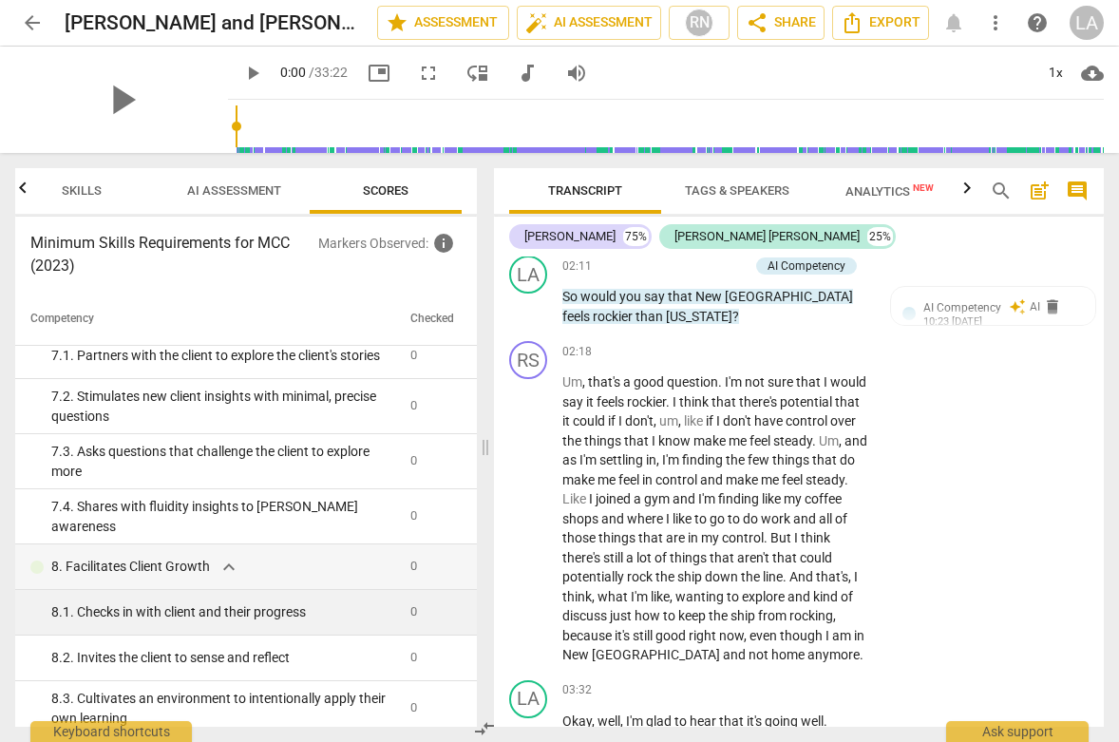
click at [410, 604] on span "0" at bounding box center [413, 611] width 7 height 14
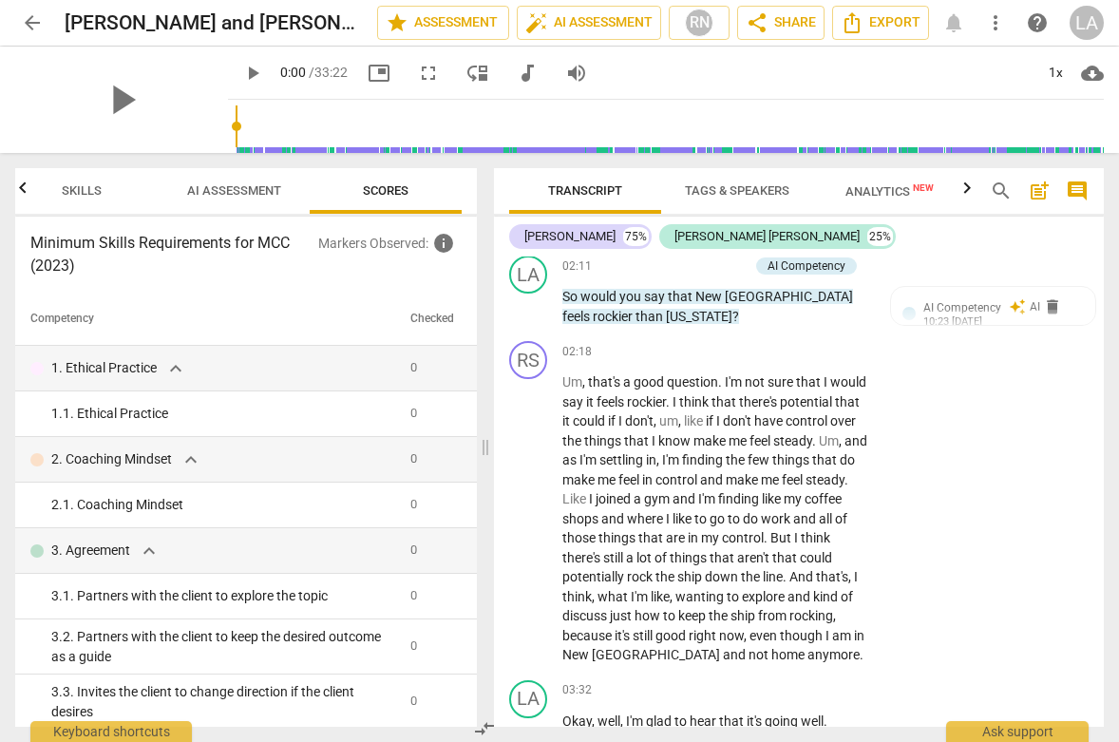
scroll to position [0, 0]
click at [886, 194] on span "Analytics New" at bounding box center [889, 191] width 88 height 14
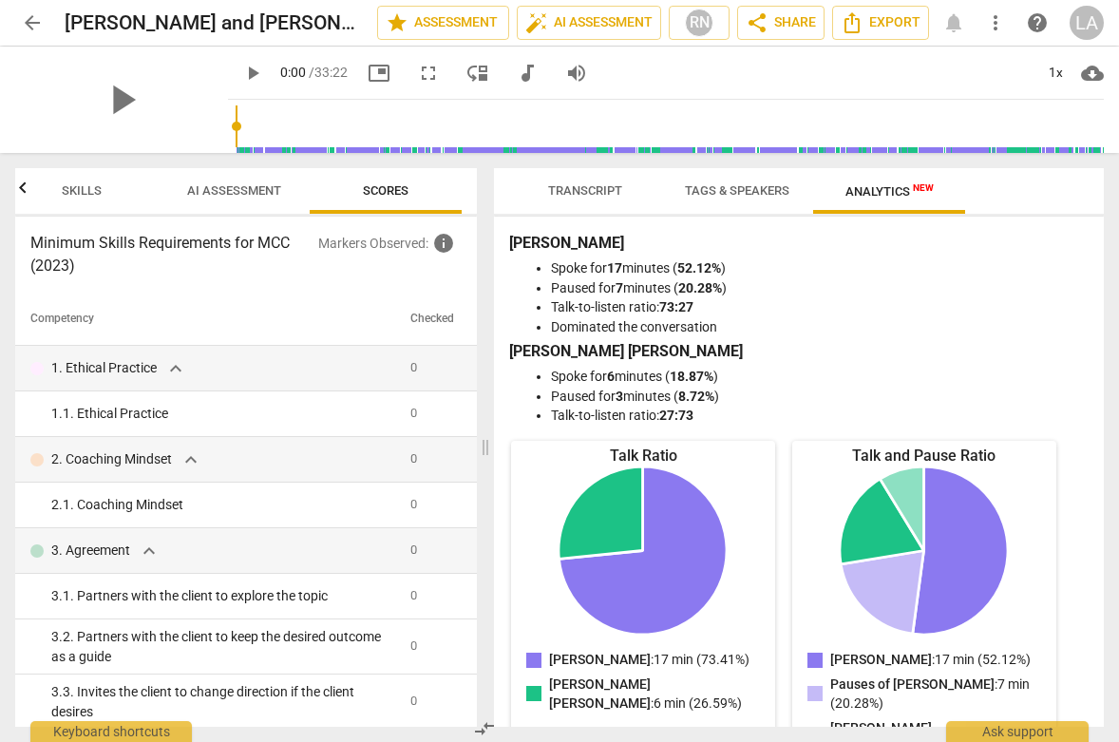
click at [760, 183] on span "Tags & Speakers" at bounding box center [737, 190] width 104 height 14
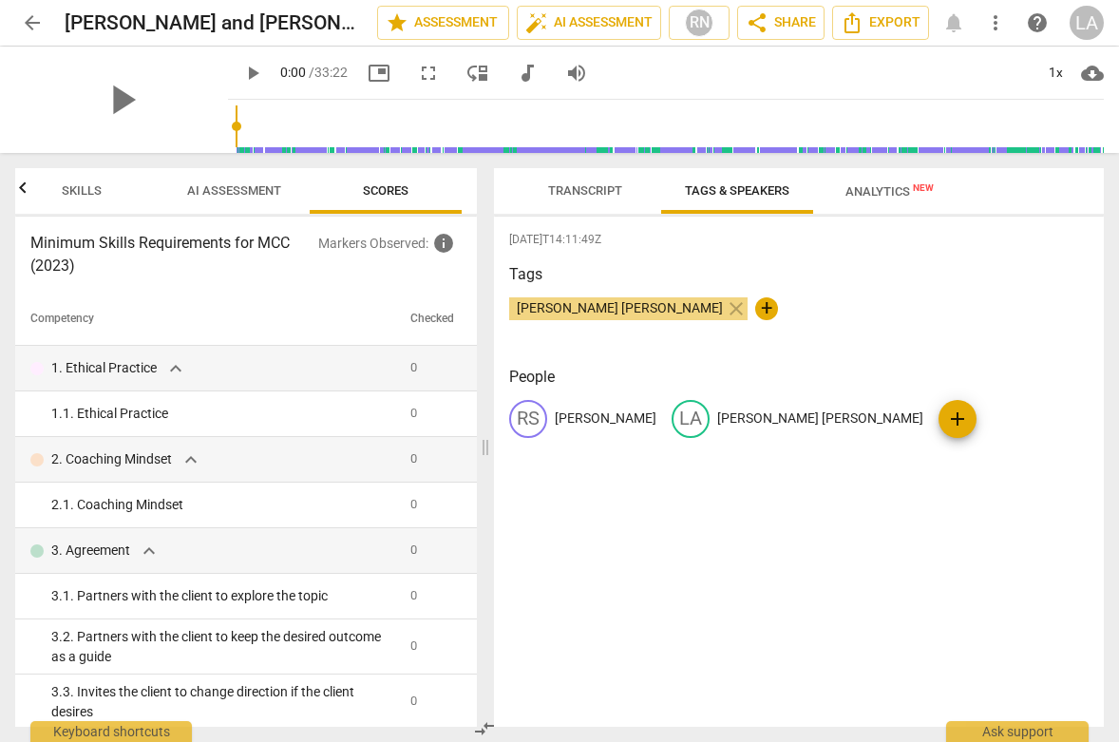
click at [581, 188] on span "Transcript" at bounding box center [585, 190] width 74 height 14
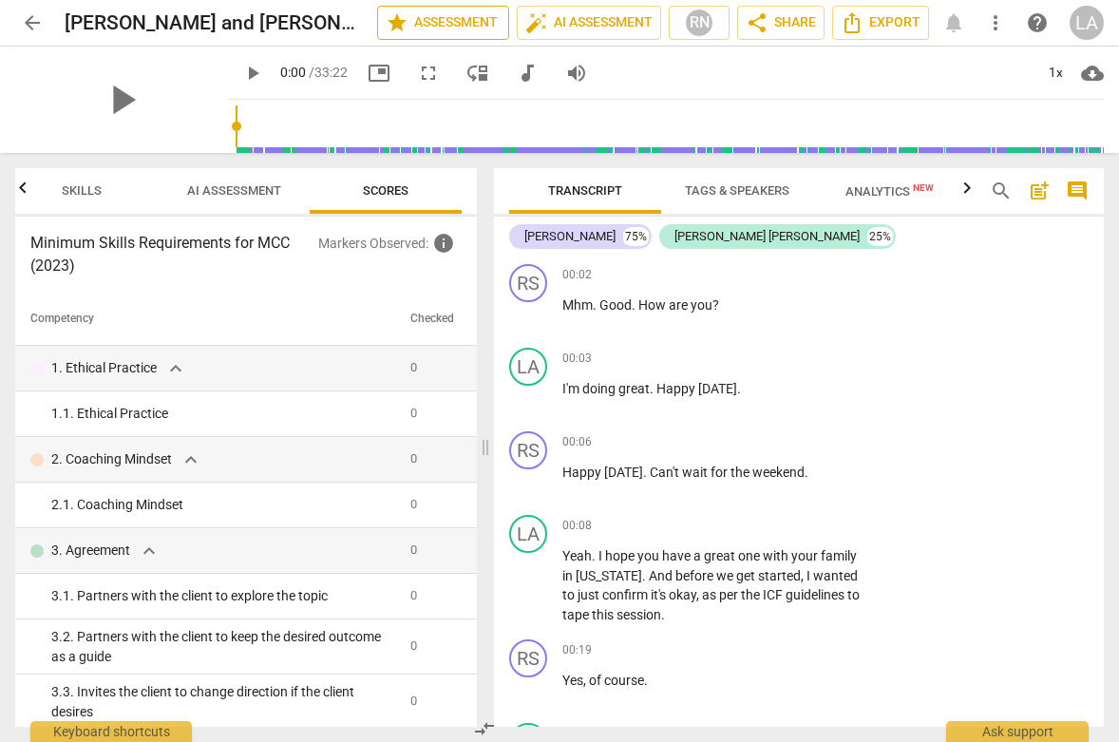
click at [446, 17] on span "star Assessment" at bounding box center [443, 22] width 115 height 23
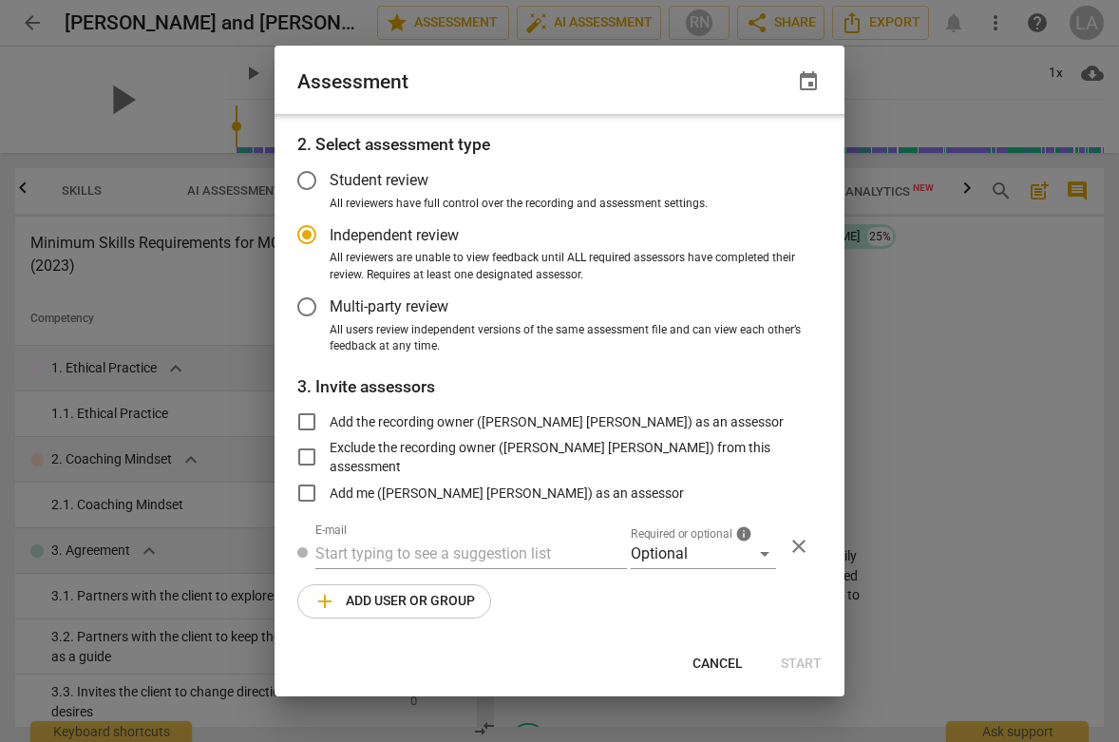
radio input "false"
click at [591, 418] on span "Add the recording owner (Leigh Ann Errico) as an assessor" at bounding box center [557, 424] width 454 height 20
click at [330, 418] on input "Add the recording owner (Leigh Ann Errico) as an assessor" at bounding box center [307, 424] width 46 height 46
checkbox input "true"
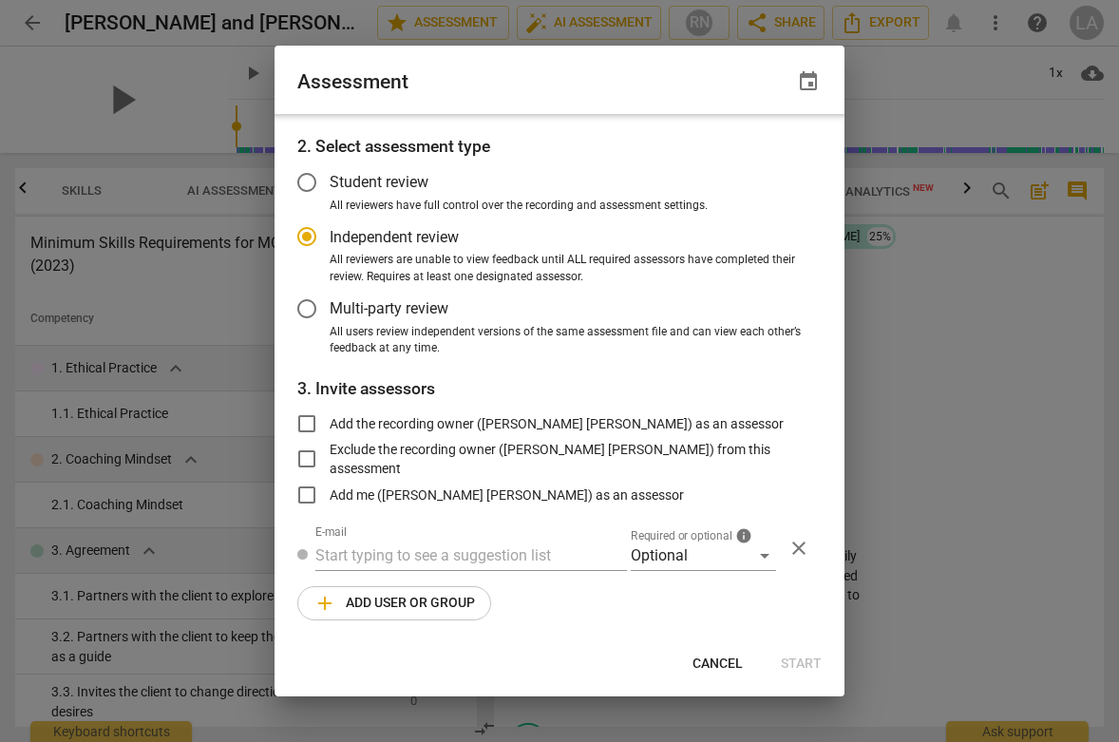
radio input "false"
click at [591, 418] on span "Add the recording owner (Leigh Ann Errico) as an assessor" at bounding box center [557, 424] width 454 height 20
click at [330, 418] on input "Add the recording owner (Leigh Ann Errico) as an assessor" at bounding box center [307, 424] width 46 height 46
checkbox input "false"
radio input "false"
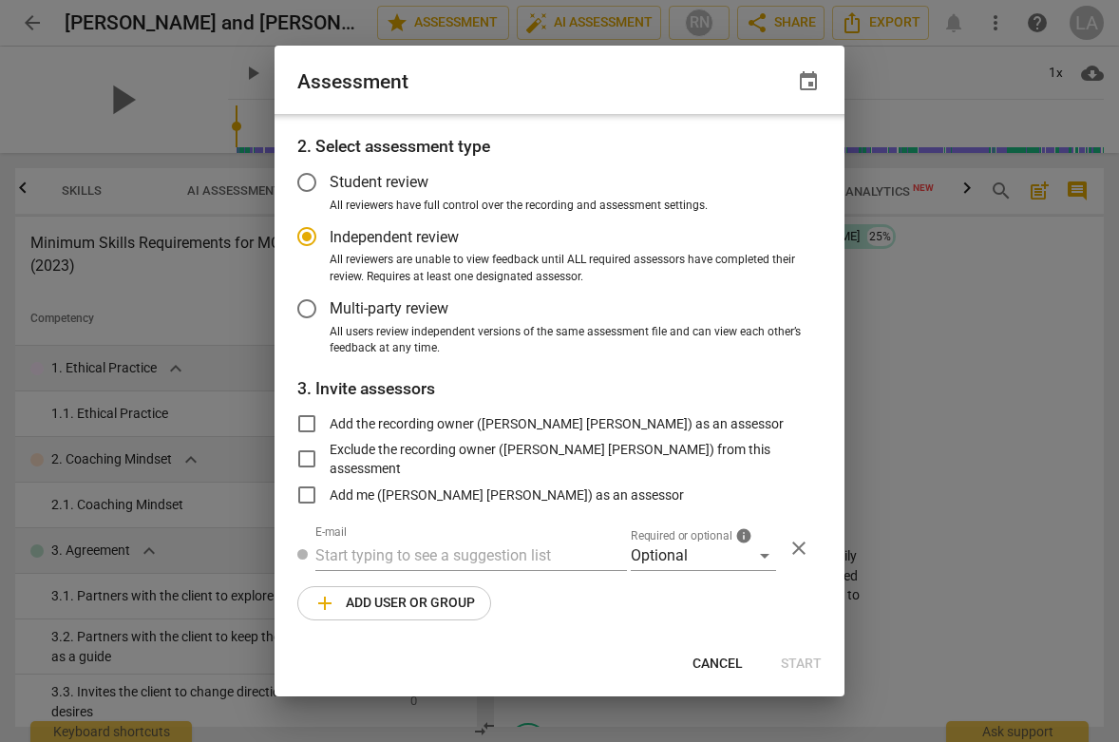
click at [597, 449] on span "Exclude the recording owner (Leigh Ann Errico) from this assessment" at bounding box center [568, 459] width 477 height 39
click at [330, 449] on input "Exclude the recording owner (Leigh Ann Errico) from this assessment" at bounding box center [307, 459] width 46 height 46
checkbox input "true"
radio input "false"
click at [595, 452] on span "Exclude the recording owner (Leigh Ann Errico) from this assessment" at bounding box center [568, 459] width 477 height 39
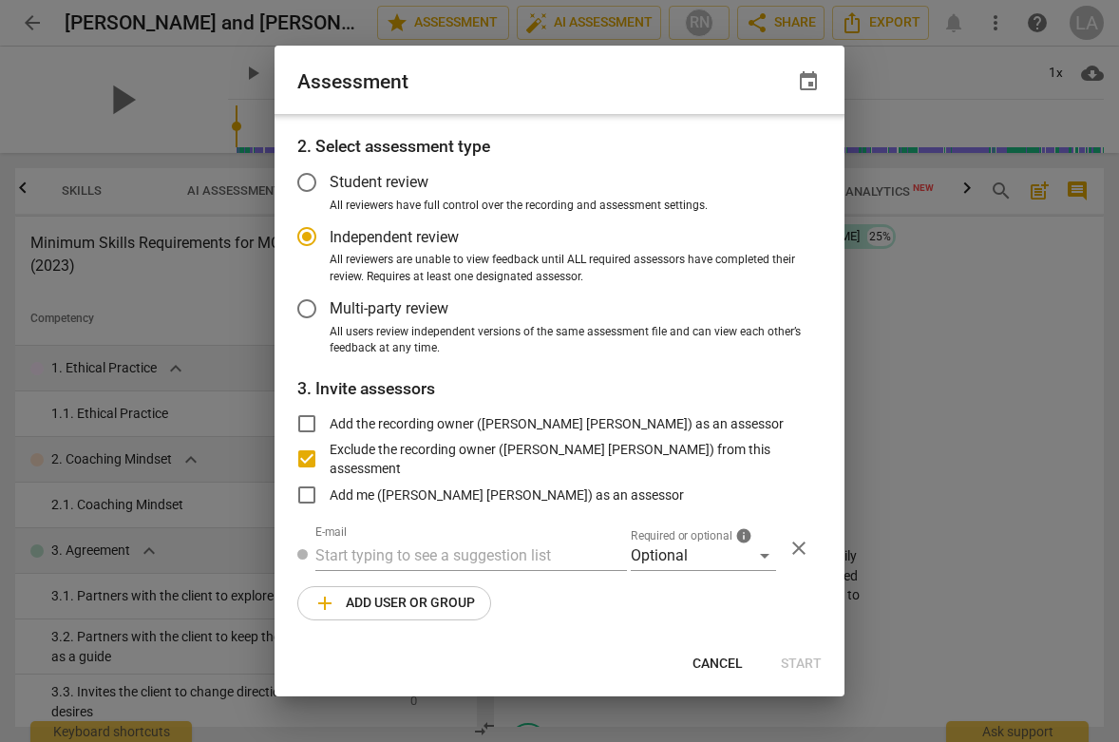
click at [330, 452] on input "Exclude the recording owner (Leigh Ann Errico) from this assessment" at bounding box center [307, 459] width 46 height 46
checkbox input "false"
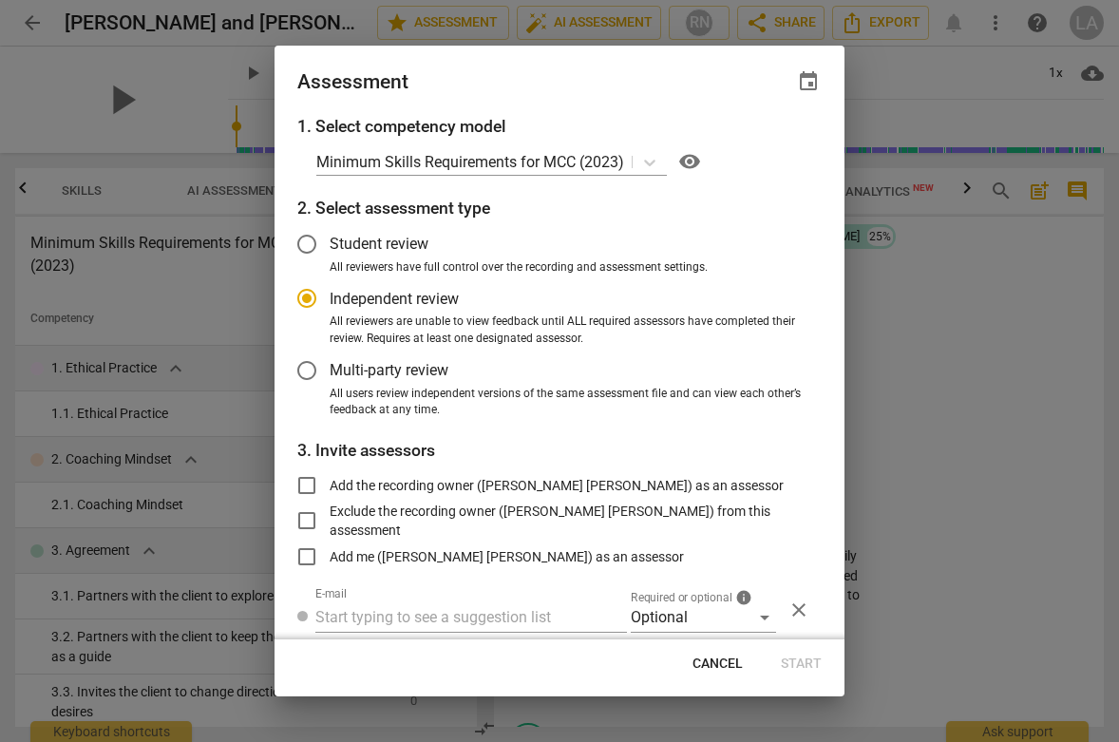
scroll to position [-1, 0]
radio input "false"
click at [417, 249] on span "Student review" at bounding box center [379, 244] width 99 height 22
click at [330, 249] on input "Student review" at bounding box center [307, 244] width 46 height 46
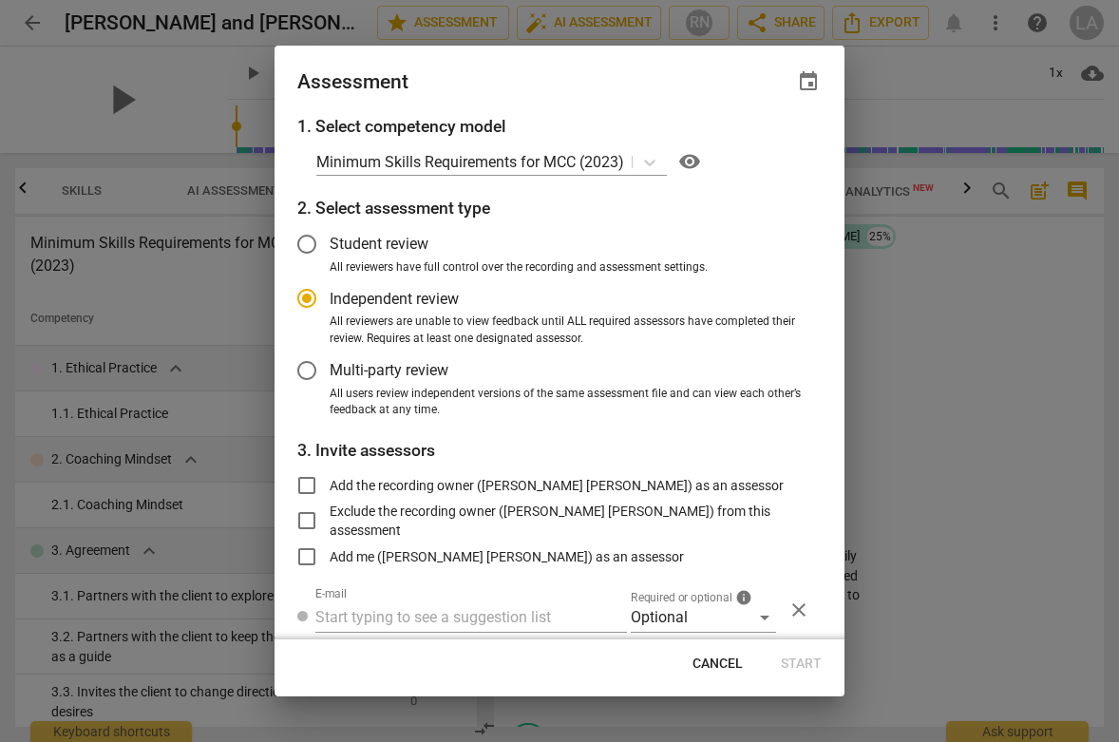
radio input "false"
click at [384, 380] on label "Multi-party review" at bounding box center [545, 371] width 522 height 46
click at [330, 380] on input "Multi-party review" at bounding box center [307, 371] width 46 height 46
radio input "false"
click at [376, 303] on span "Independent review" at bounding box center [394, 299] width 129 height 22
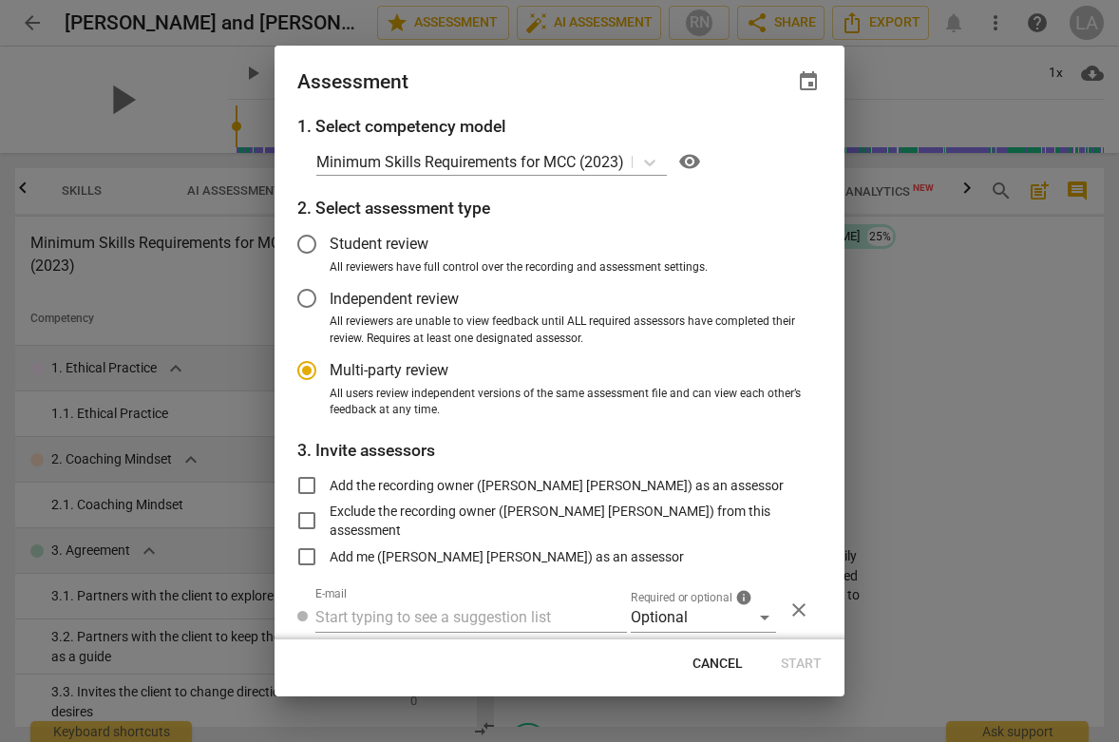
click at [330, 303] on input "Independent review" at bounding box center [307, 298] width 46 height 46
click at [216, 202] on div at bounding box center [559, 371] width 1119 height 742
radio input "false"
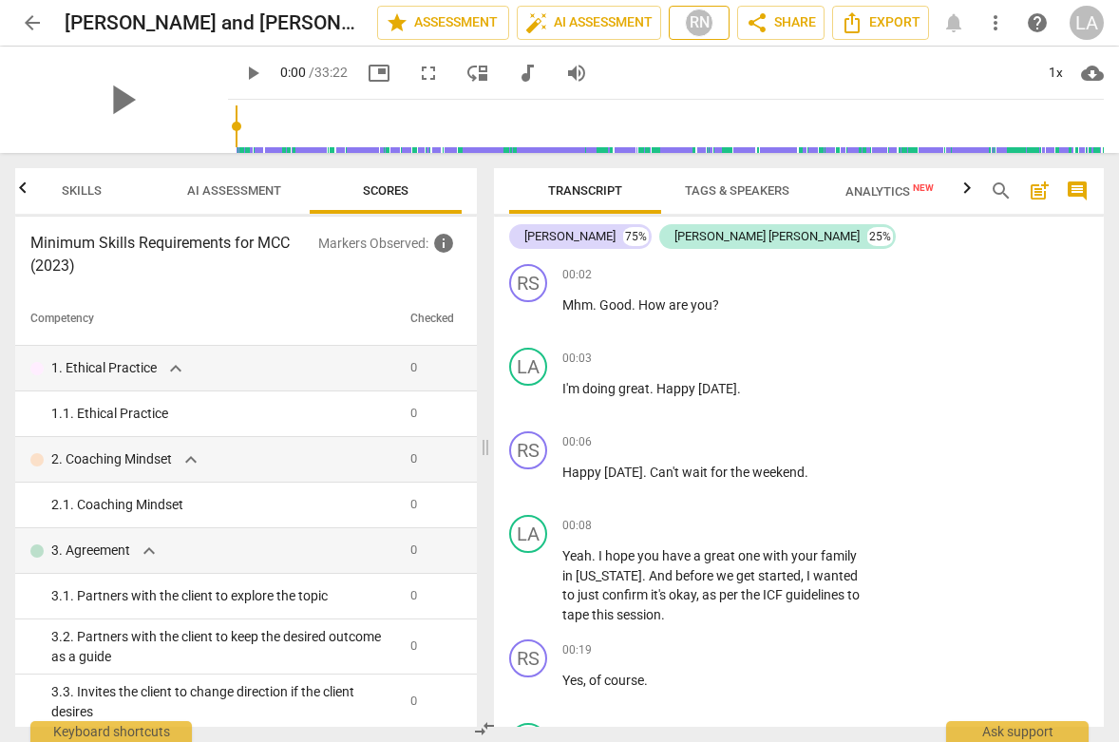
click at [707, 24] on div "RN" at bounding box center [699, 23] width 28 height 28
click at [707, 24] on div at bounding box center [559, 371] width 1119 height 742
click at [604, 33] on span "auto_fix_high AI Assessment" at bounding box center [588, 22] width 127 height 23
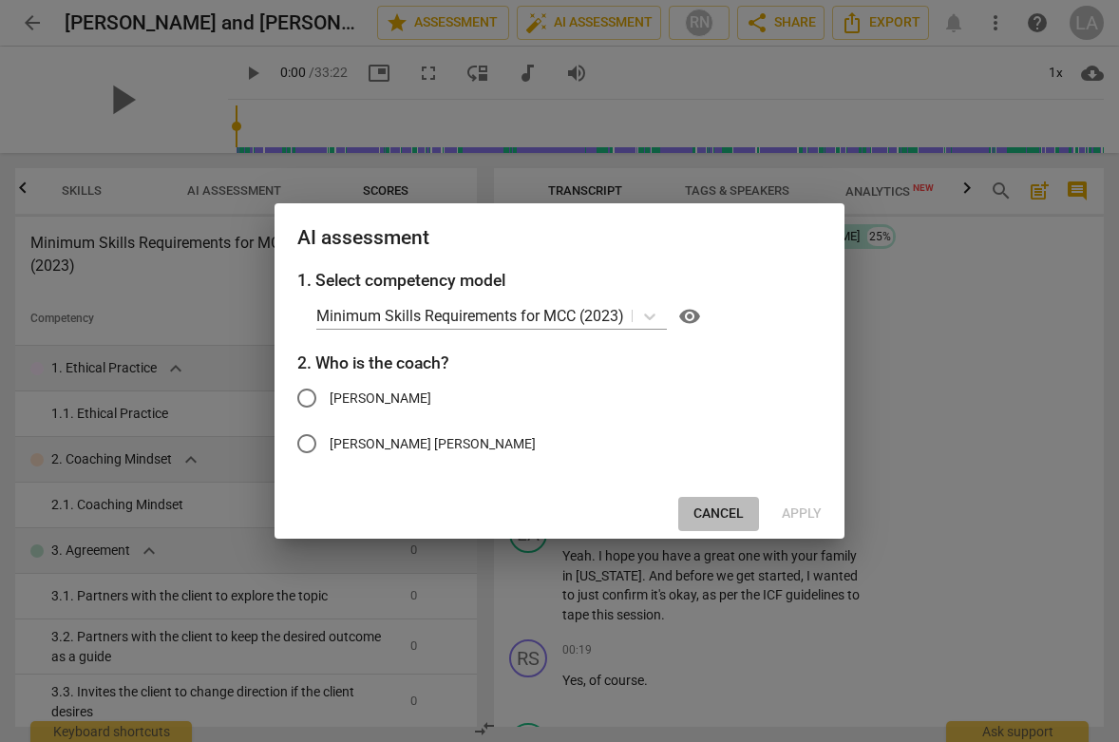
click at [713, 503] on button "Cancel" at bounding box center [718, 514] width 81 height 34
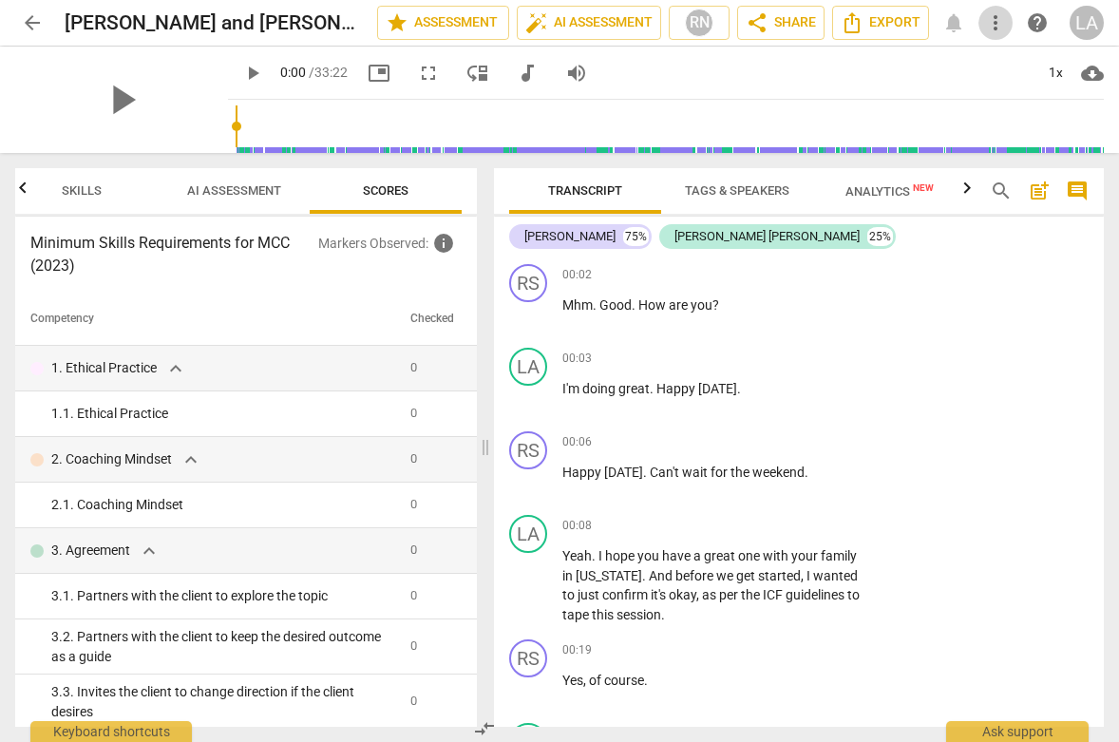
click at [994, 27] on span "more_vert" at bounding box center [995, 22] width 23 height 23
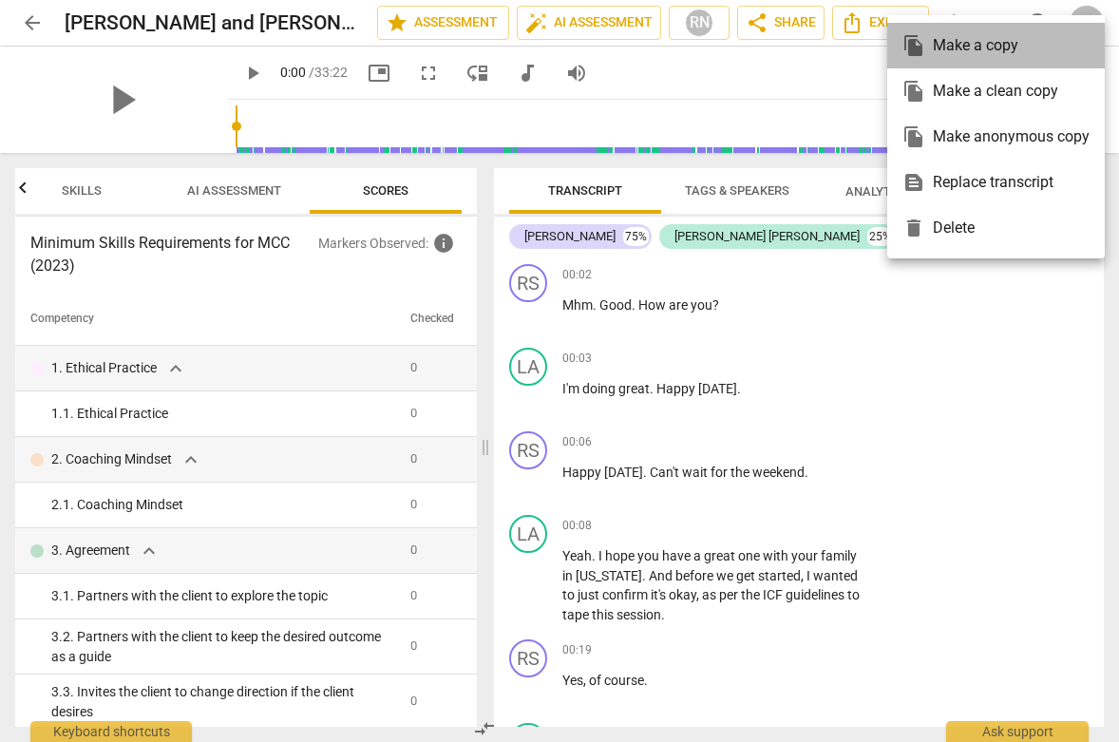
click at [989, 49] on div "file_copy Make a copy" at bounding box center [995, 46] width 187 height 46
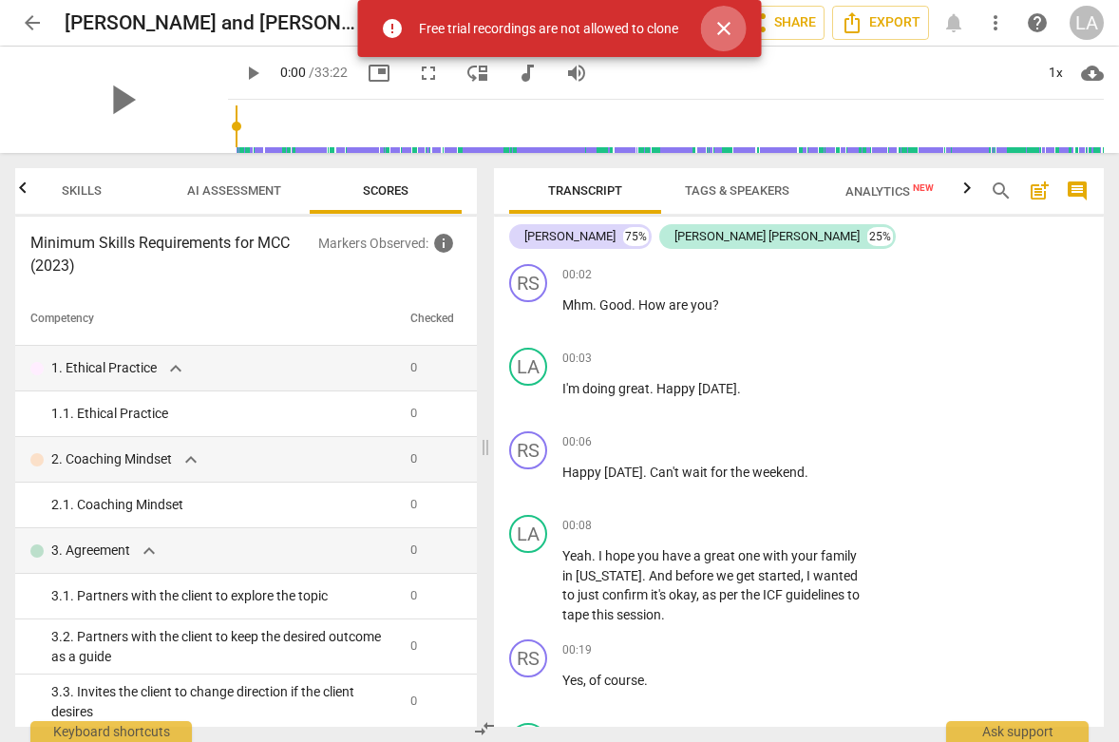
click at [743, 28] on span "close" at bounding box center [724, 28] width 46 height 23
